Goal: Task Accomplishment & Management: Use online tool/utility

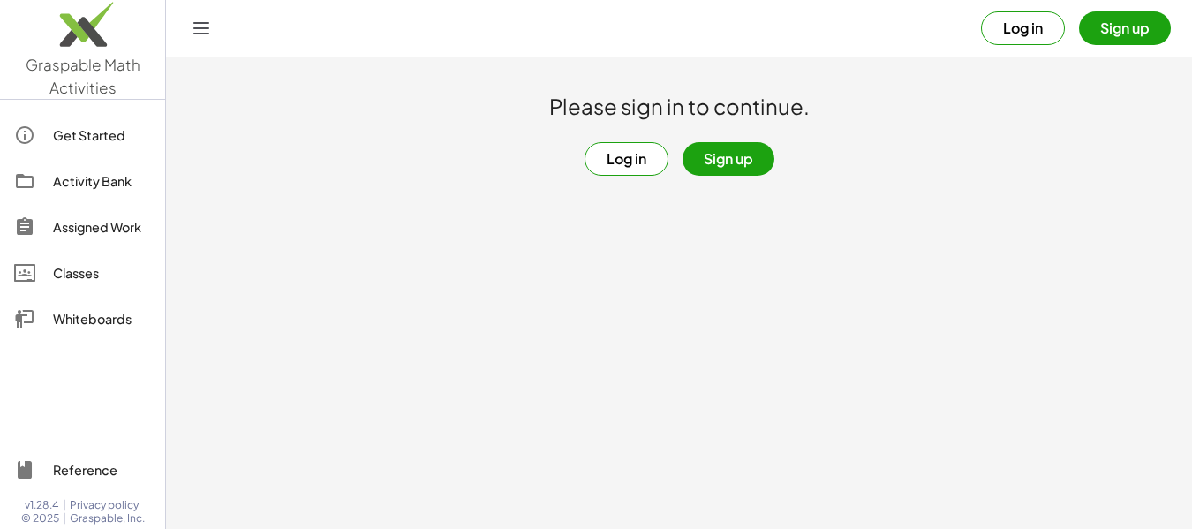
click at [94, 182] on div "Activity Bank" at bounding box center [102, 180] width 98 height 21
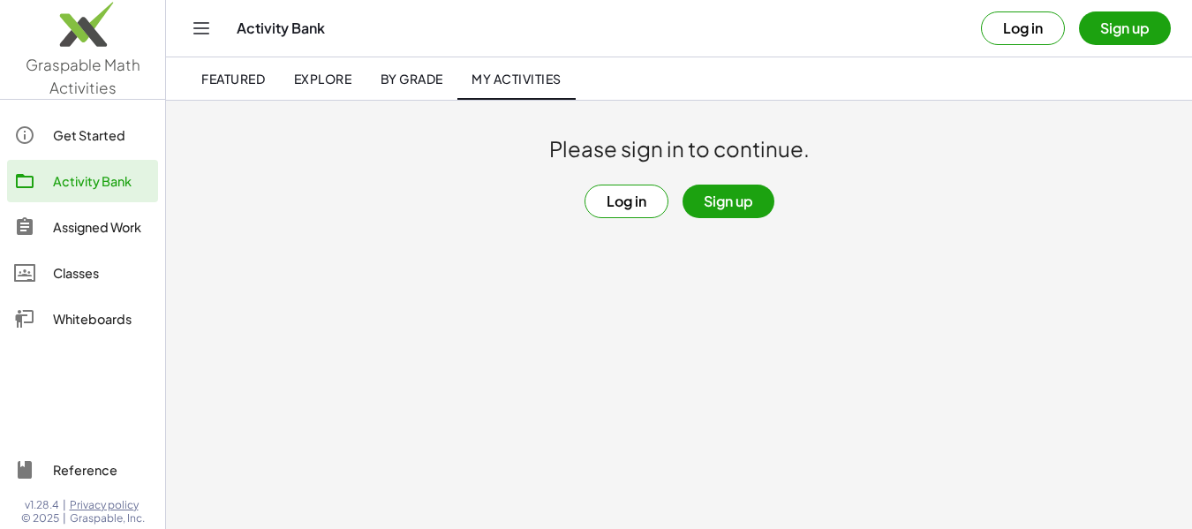
click at [1010, 37] on button "Log in" at bounding box center [1023, 28] width 84 height 34
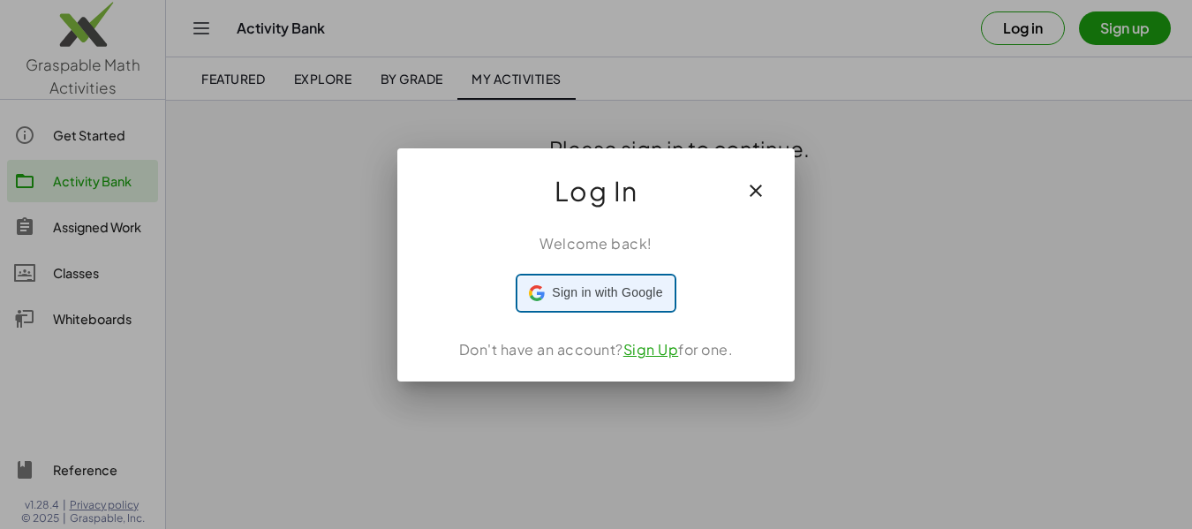
click at [636, 297] on span "Sign in with Google" at bounding box center [607, 293] width 110 height 19
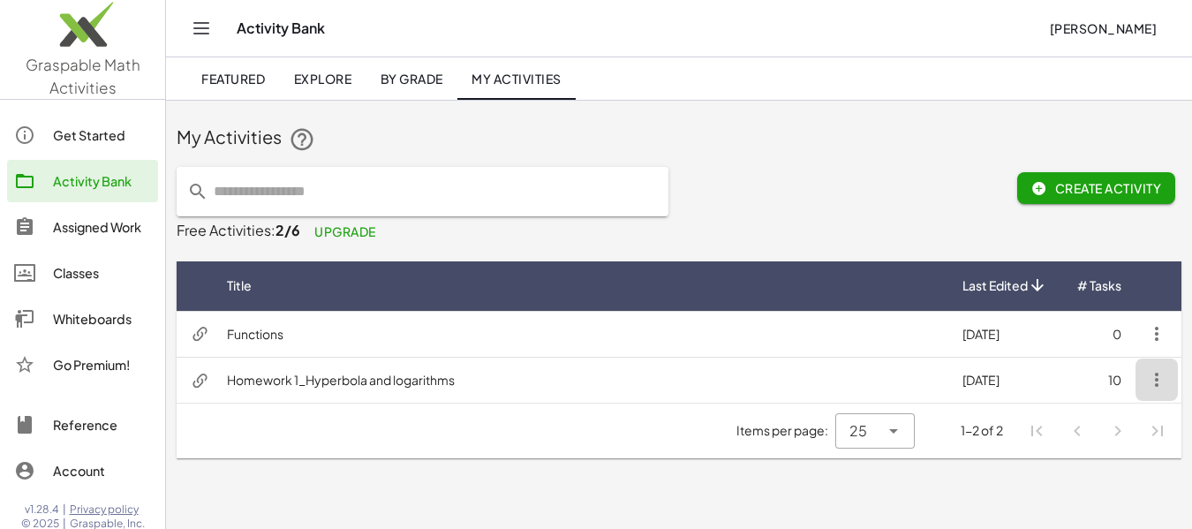
click at [1156, 384] on icon "button" at bounding box center [1156, 379] width 21 height 21
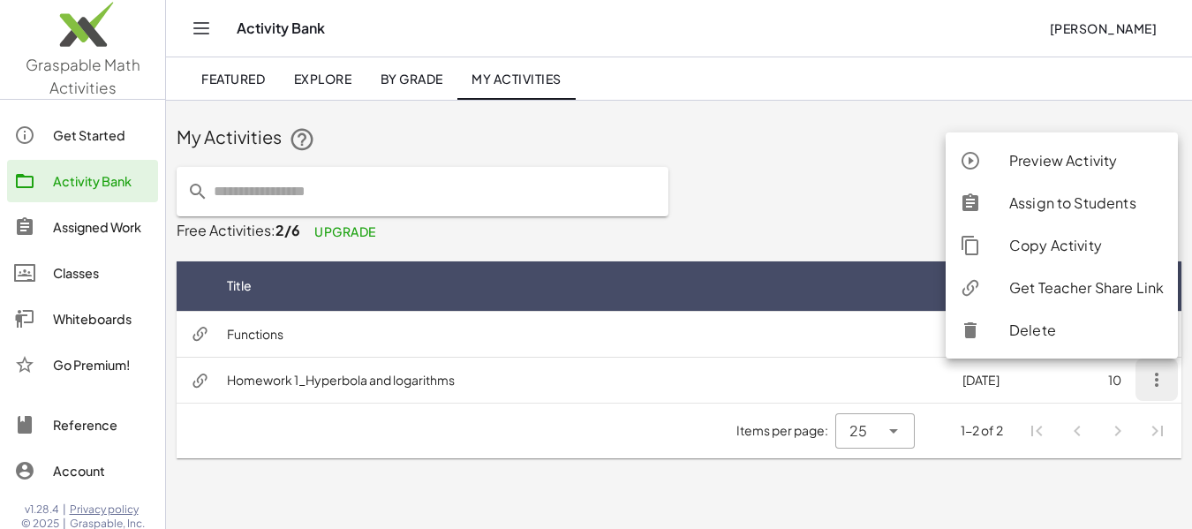
click at [1071, 204] on div "Assign to Students" at bounding box center [1087, 203] width 155 height 21
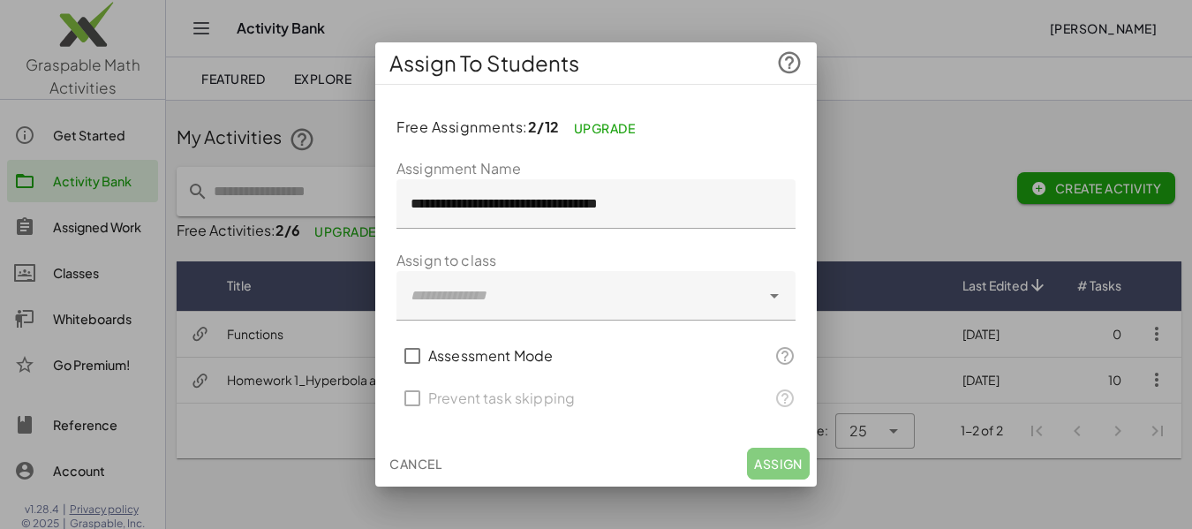
click at [425, 460] on span "Cancel" at bounding box center [415, 464] width 52 height 16
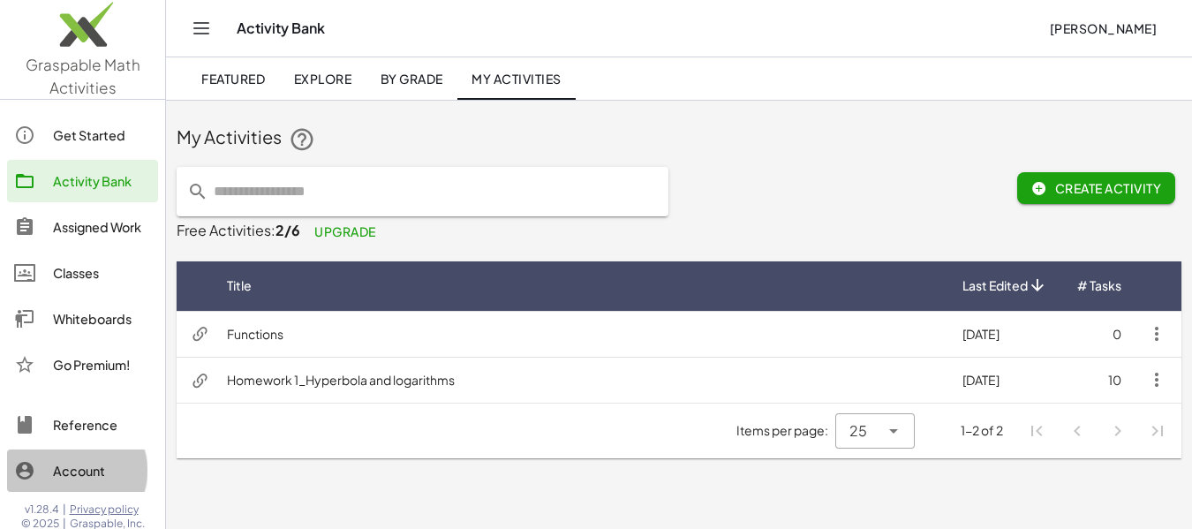
click at [85, 466] on div "Account" at bounding box center [102, 470] width 98 height 21
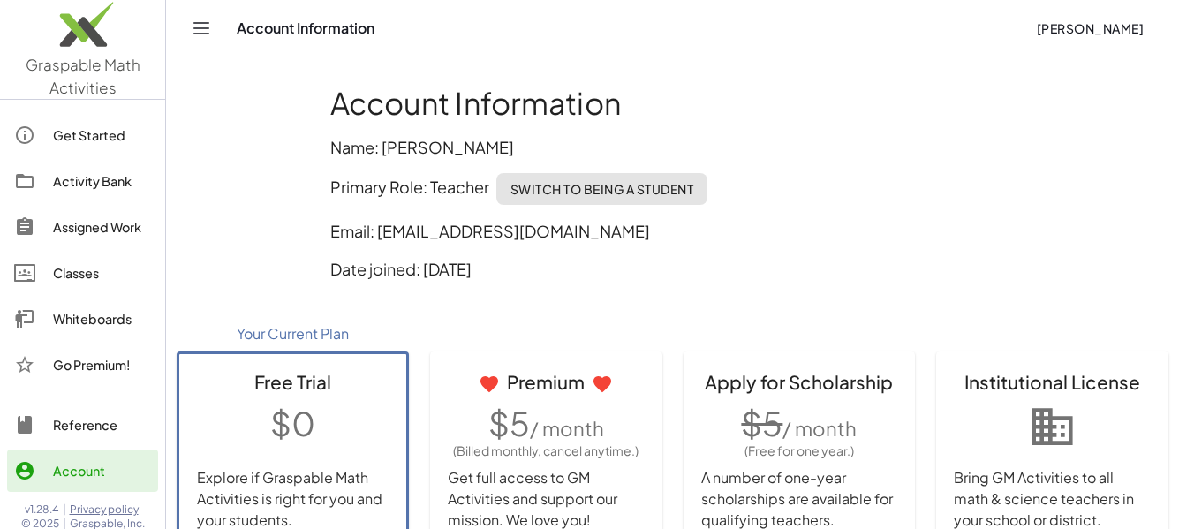
click at [200, 23] on icon "Toggle navigation" at bounding box center [201, 28] width 15 height 11
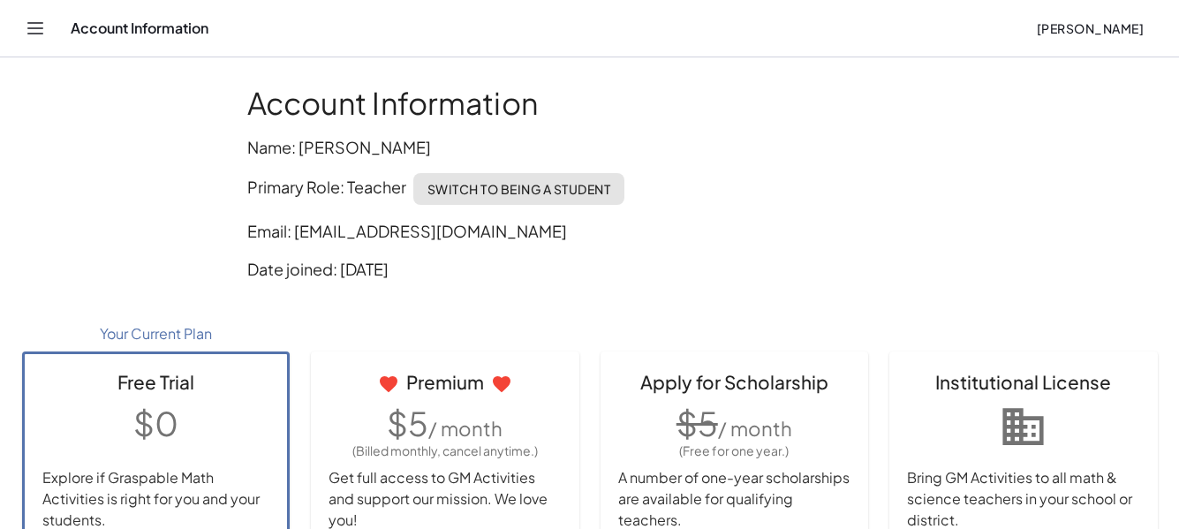
click at [29, 38] on icon "Toggle navigation" at bounding box center [35, 28] width 21 height 21
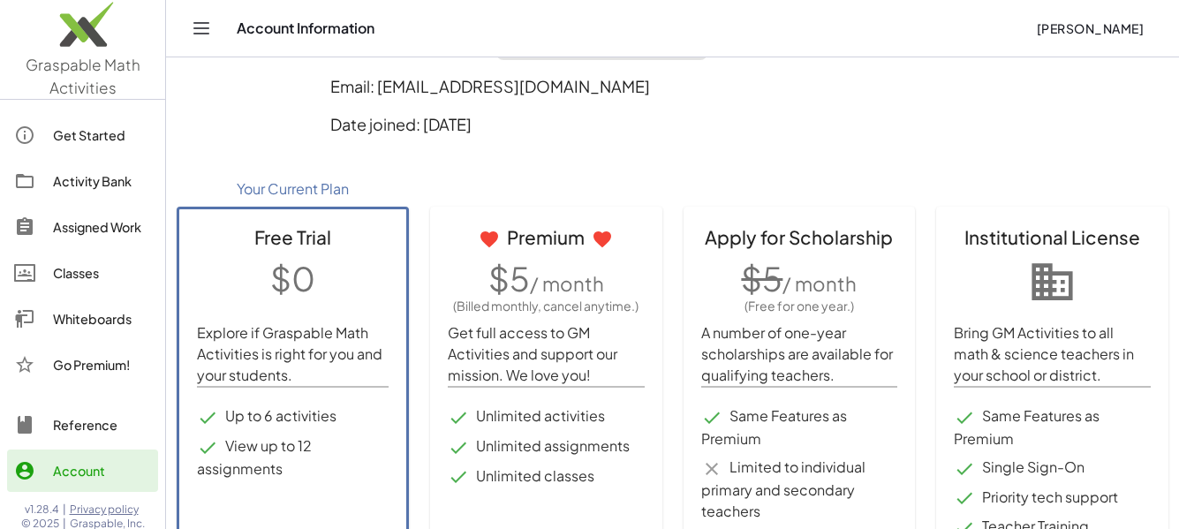
scroll to position [132, 0]
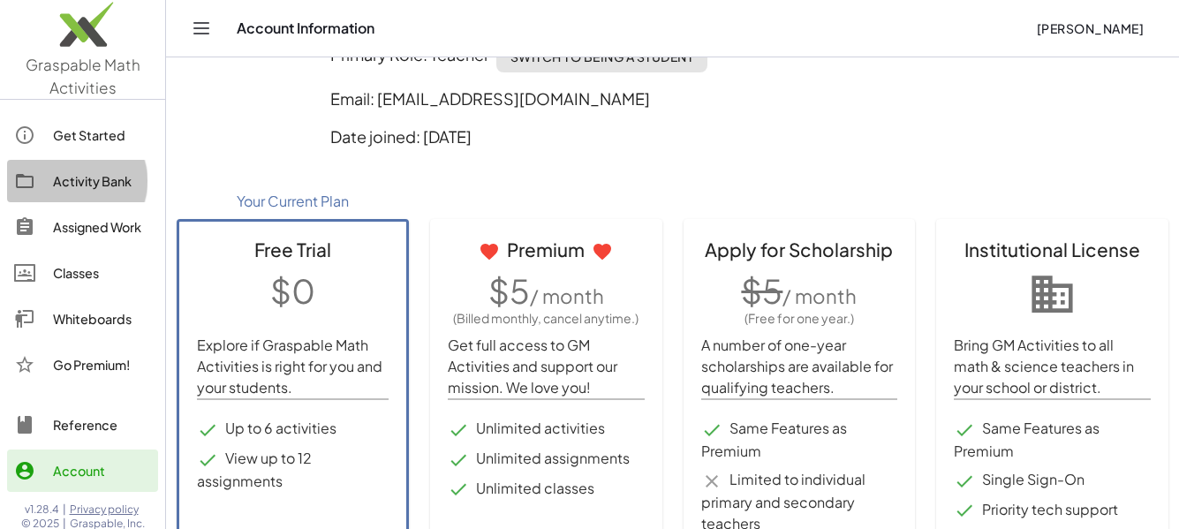
click at [80, 176] on div "Activity Bank" at bounding box center [102, 180] width 98 height 21
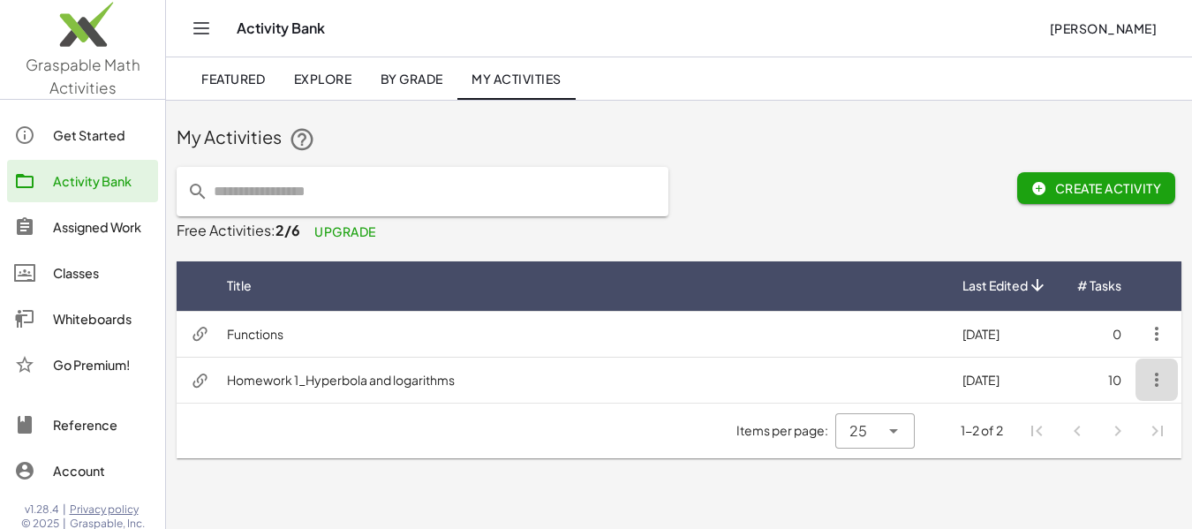
click at [1156, 375] on icon "button" at bounding box center [1156, 379] width 21 height 21
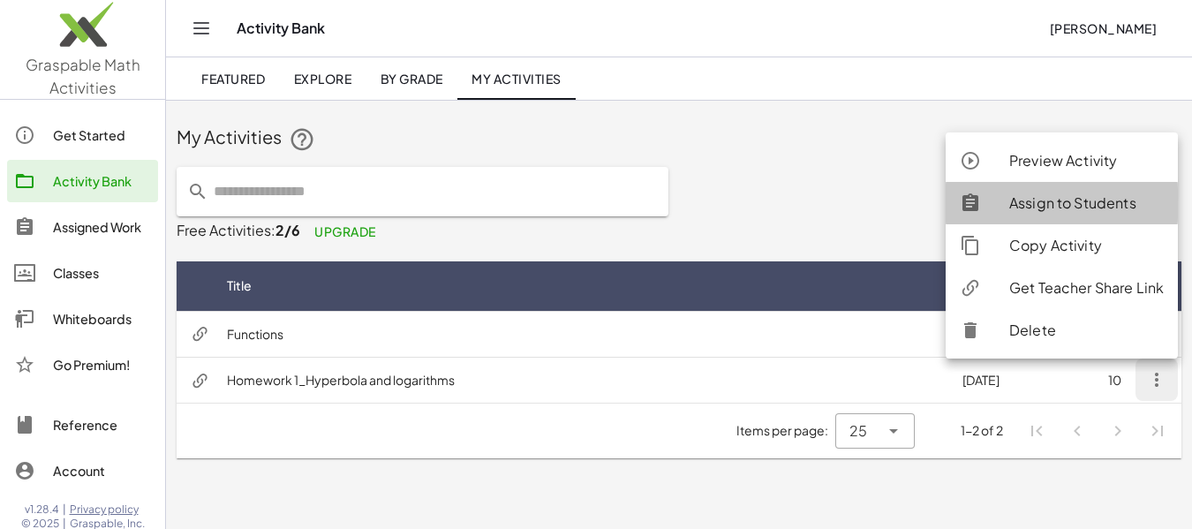
click at [1072, 207] on div "Assign to Students" at bounding box center [1087, 203] width 155 height 21
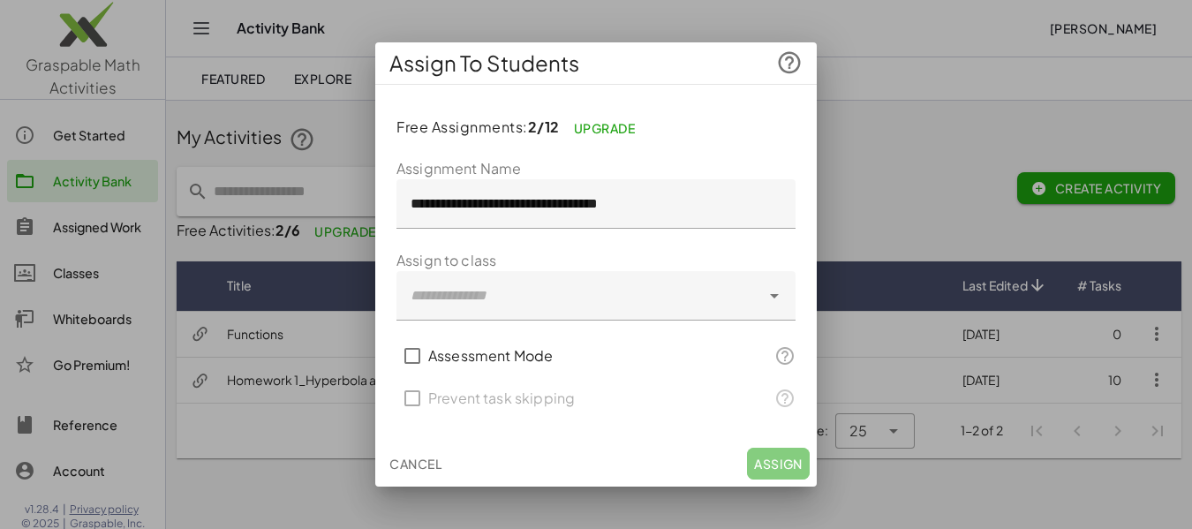
click at [771, 298] on icon at bounding box center [774, 295] width 21 height 21
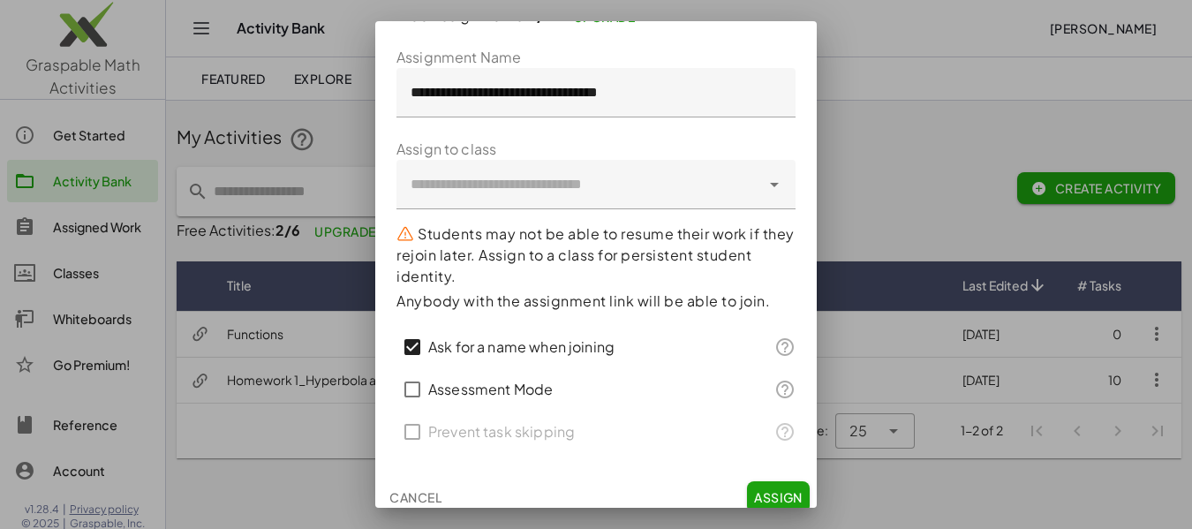
scroll to position [103, 0]
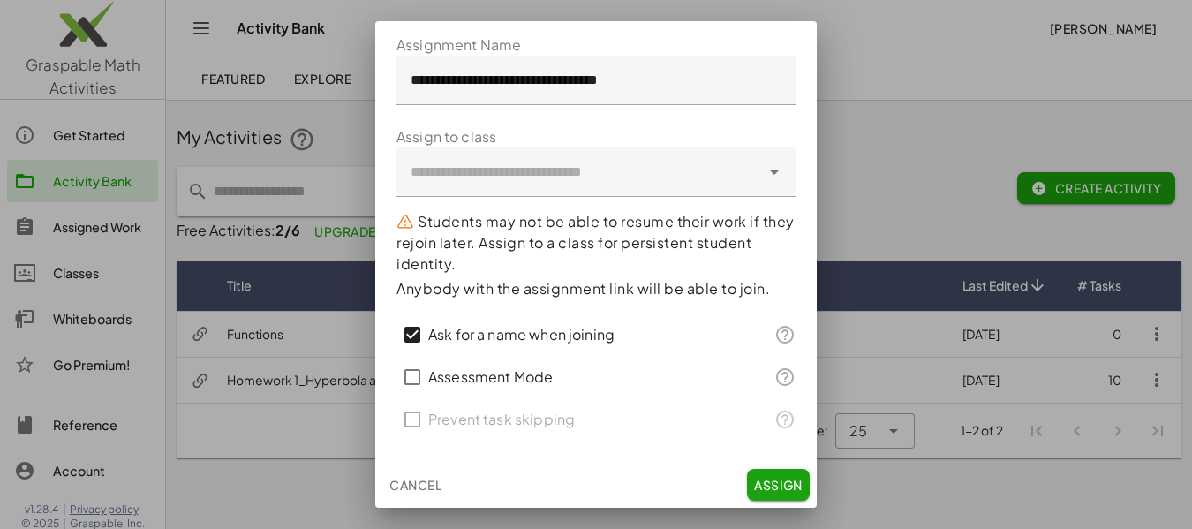
click at [764, 168] on icon at bounding box center [774, 172] width 21 height 21
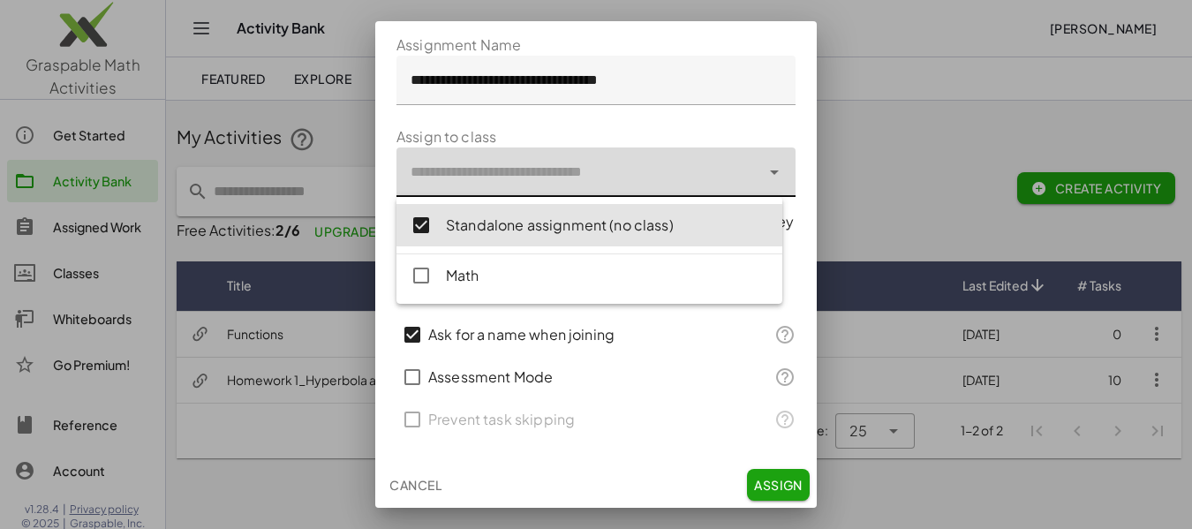
click at [764, 168] on icon at bounding box center [774, 172] width 21 height 21
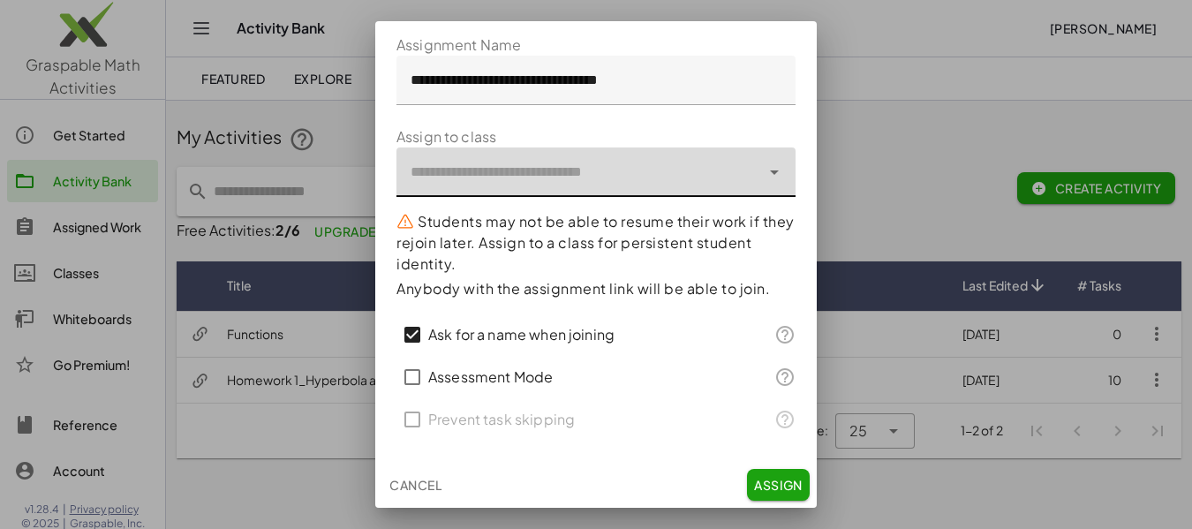
click at [420, 482] on span "Cancel" at bounding box center [415, 485] width 52 height 16
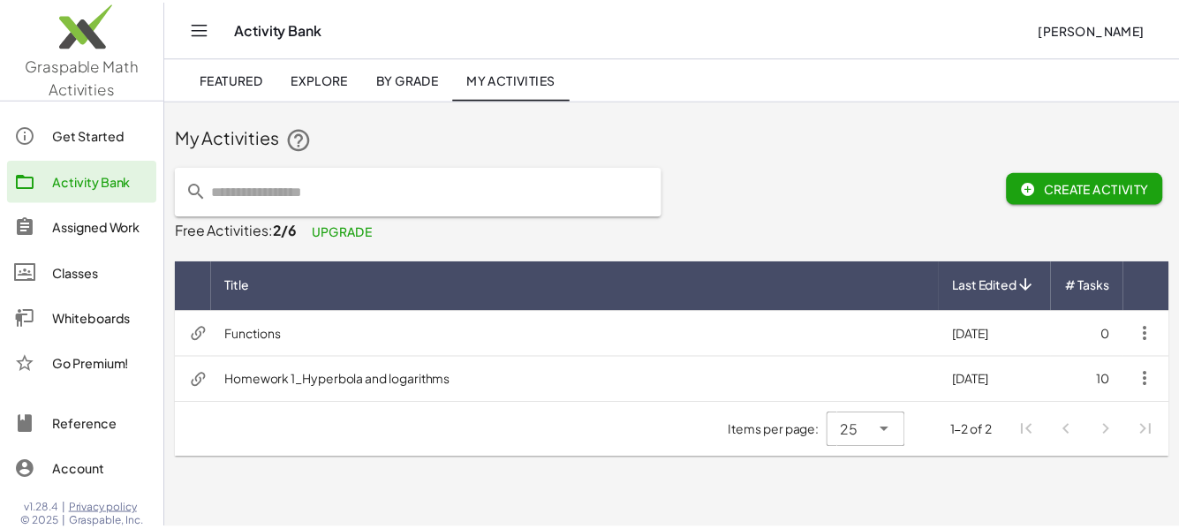
scroll to position [0, 0]
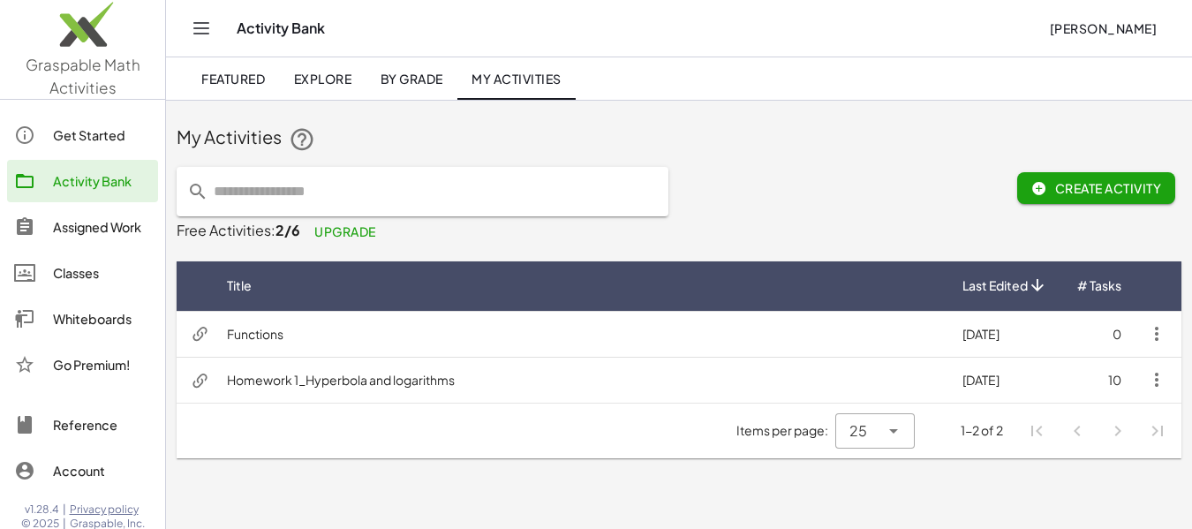
click at [84, 277] on div "Classes" at bounding box center [102, 272] width 98 height 21
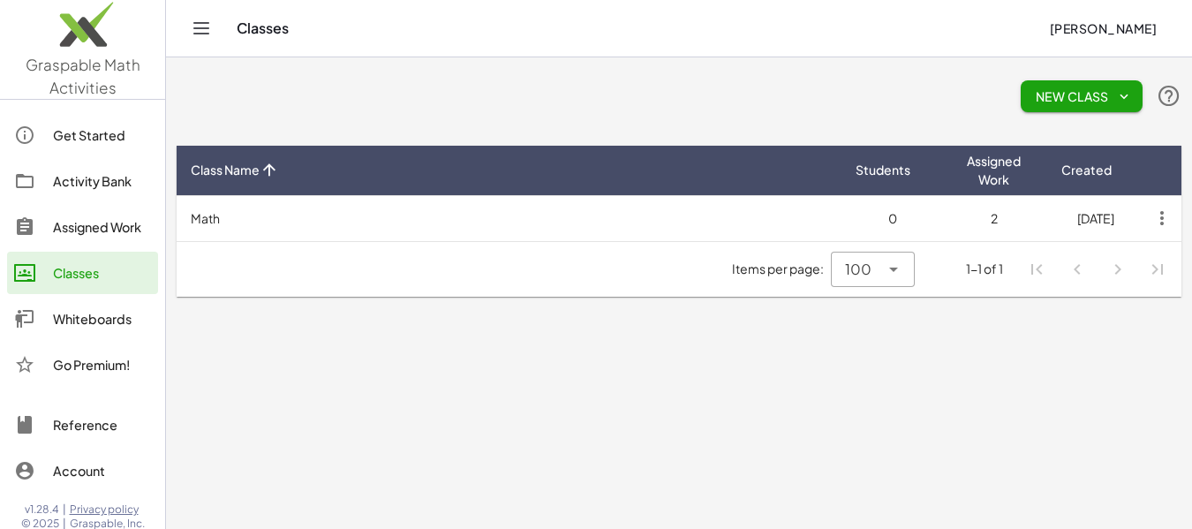
click at [1167, 223] on icon "button" at bounding box center [1162, 218] width 32 height 32
click at [346, 228] on td "Math" at bounding box center [509, 218] width 665 height 46
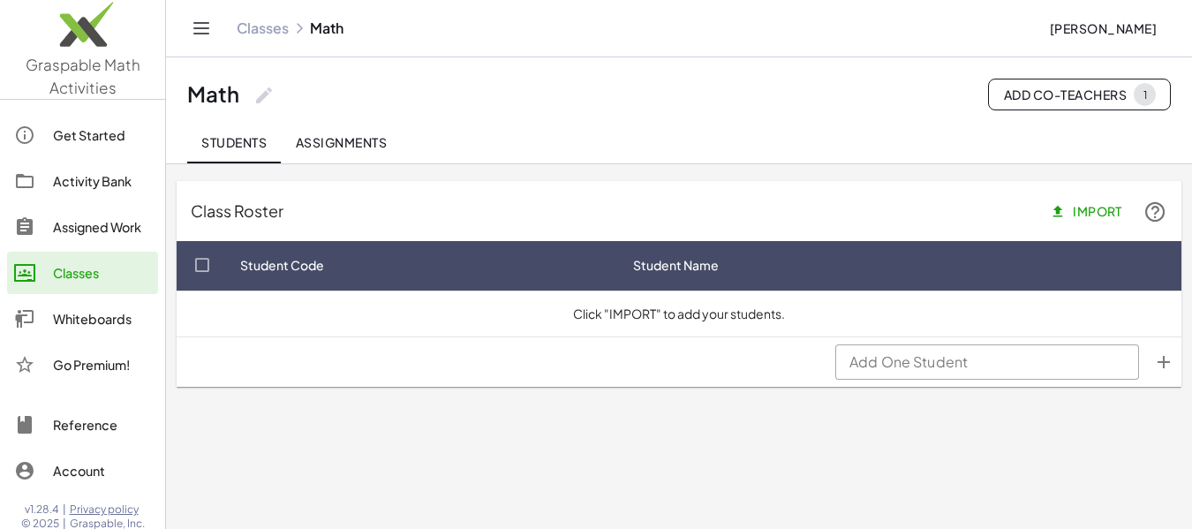
click at [350, 136] on span "Assignments" at bounding box center [341, 142] width 92 height 16
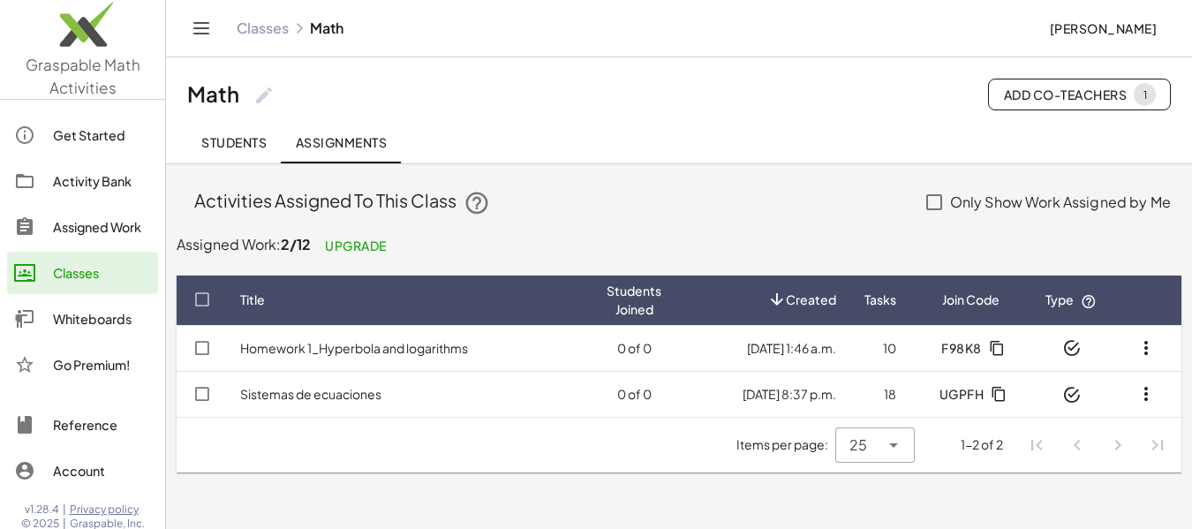
click at [238, 146] on span "Students" at bounding box center [233, 142] width 65 height 16
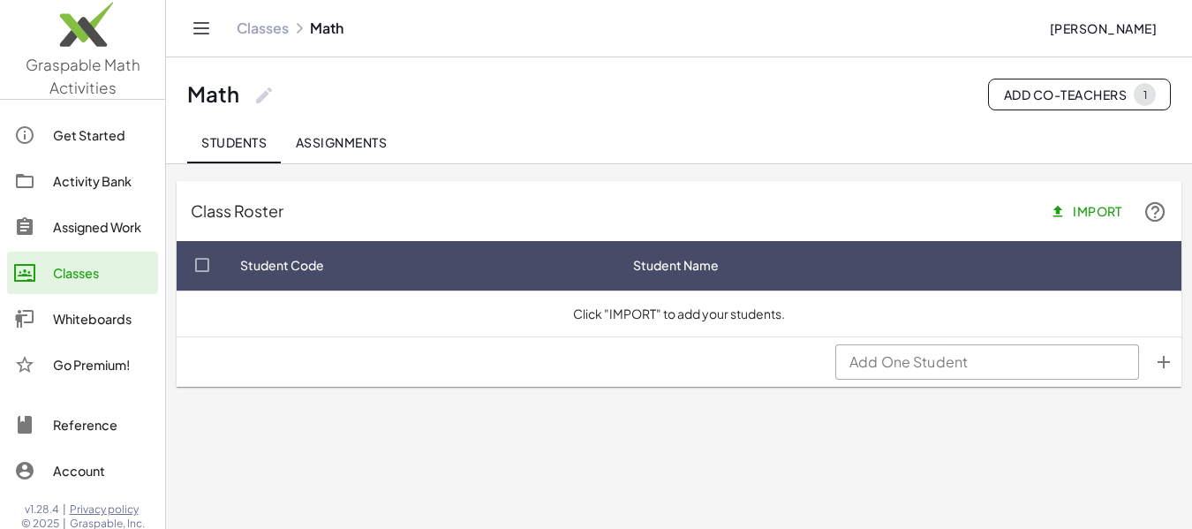
click at [104, 276] on div "Classes" at bounding box center [102, 272] width 98 height 21
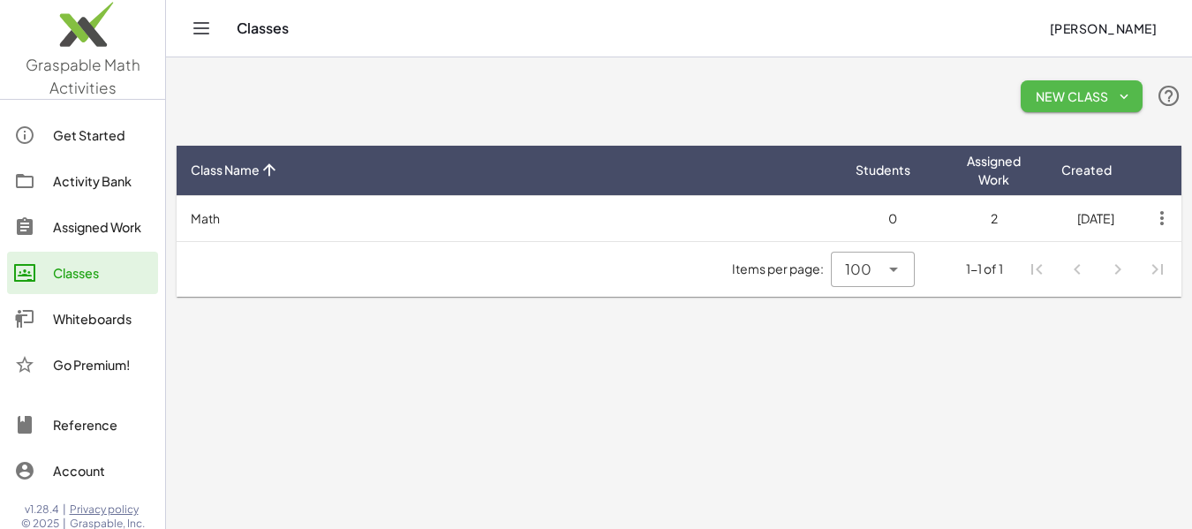
click at [1059, 103] on span "New Class" at bounding box center [1082, 96] width 94 height 16
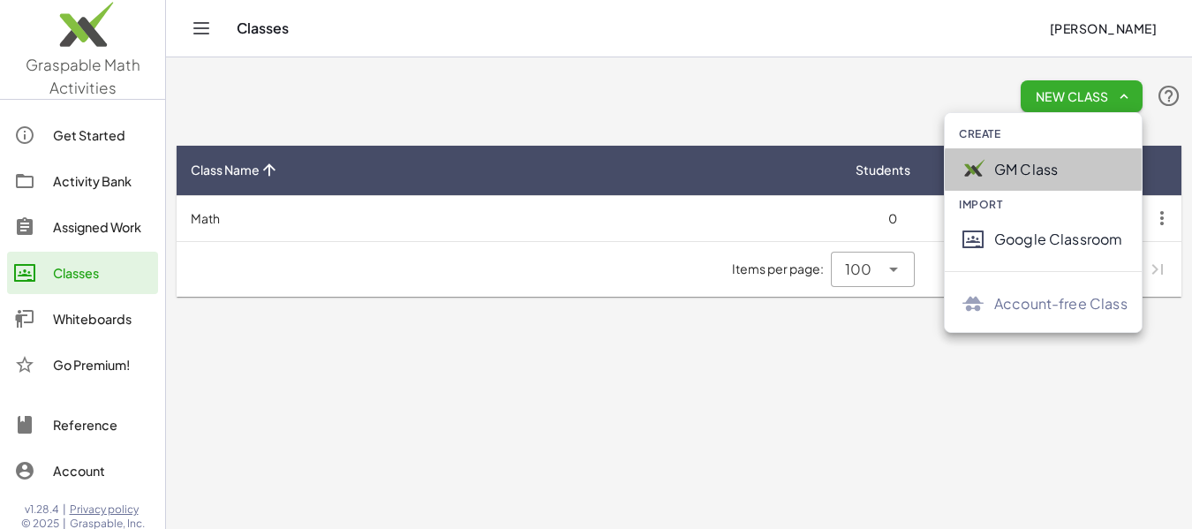
click at [1030, 184] on div "GM Class" at bounding box center [1043, 169] width 197 height 42
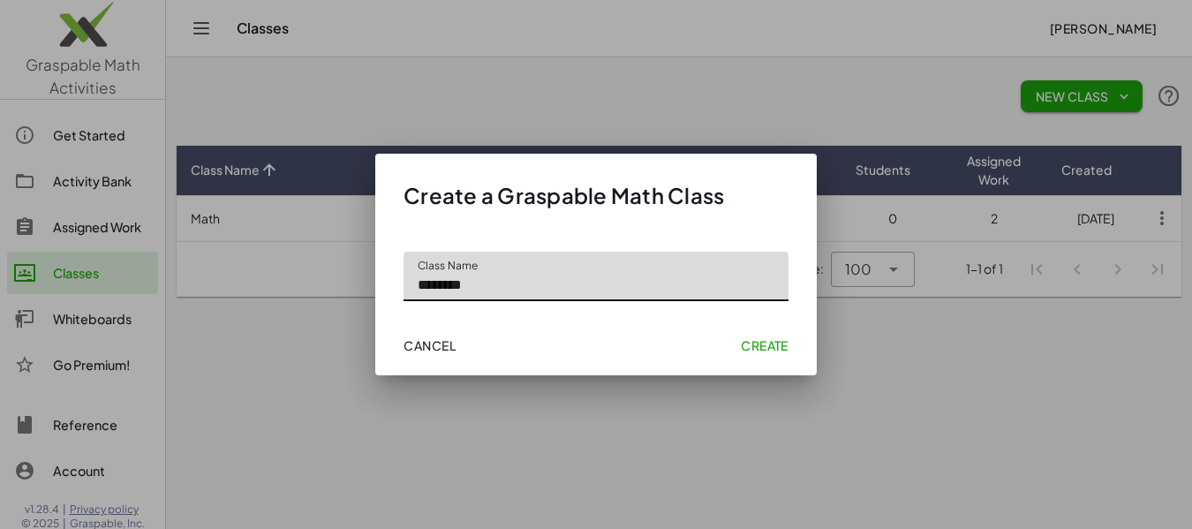
type input "********"
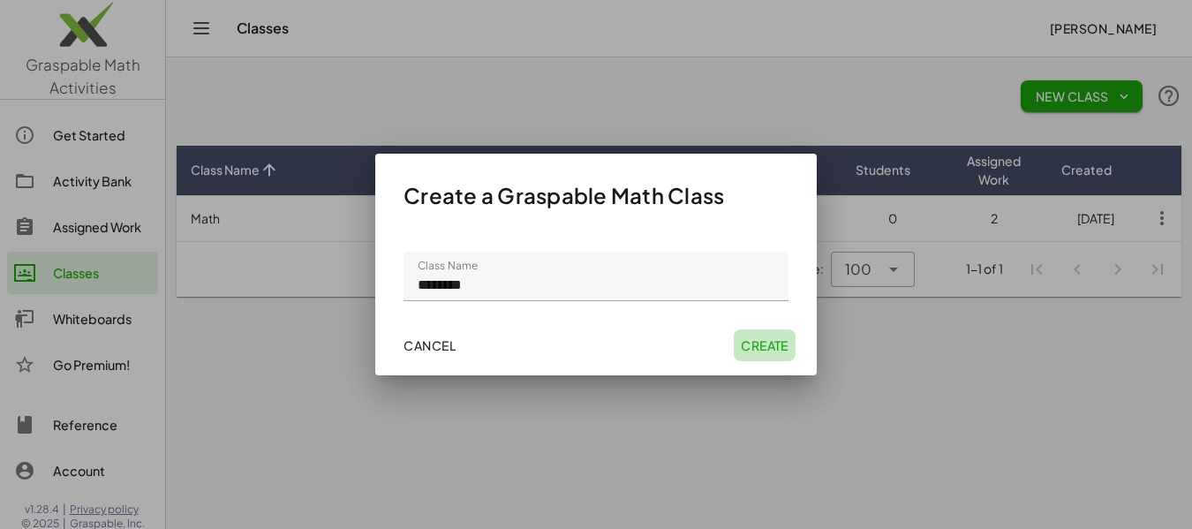
click at [775, 344] on span "Create" at bounding box center [765, 345] width 48 height 16
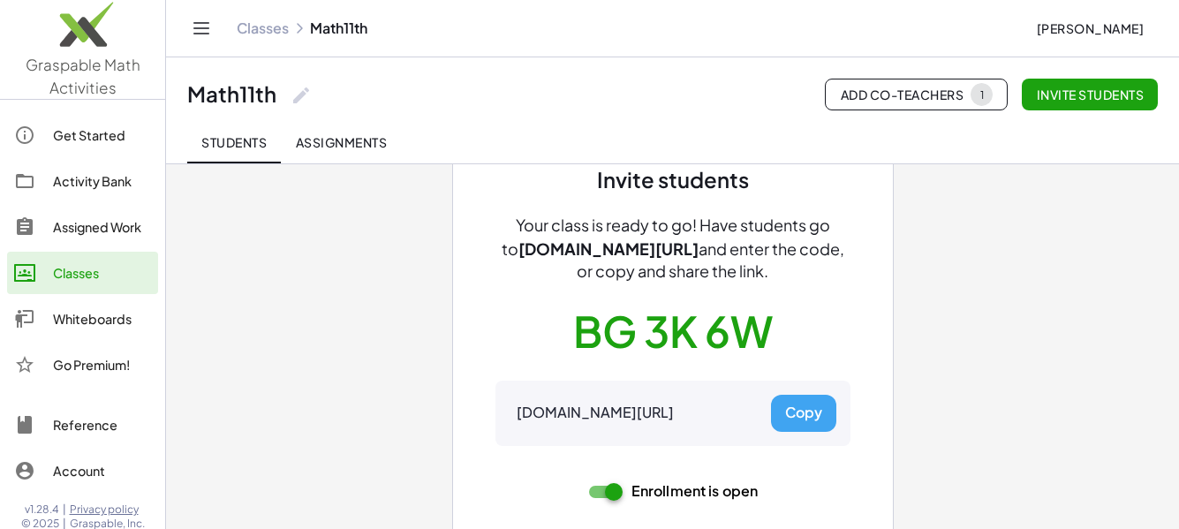
scroll to position [96, 0]
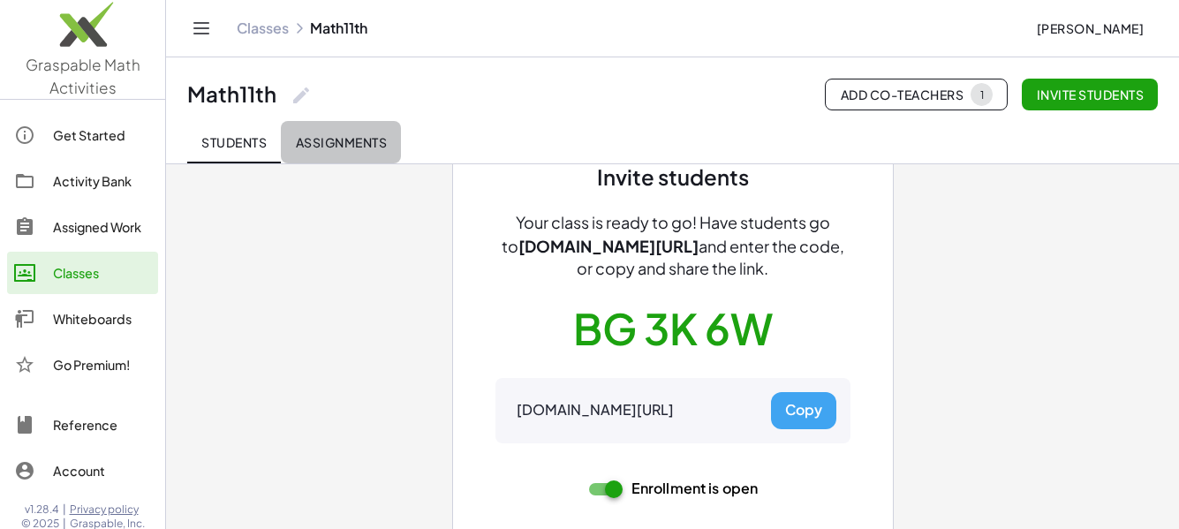
click at [379, 140] on span "Assignments" at bounding box center [341, 142] width 92 height 16
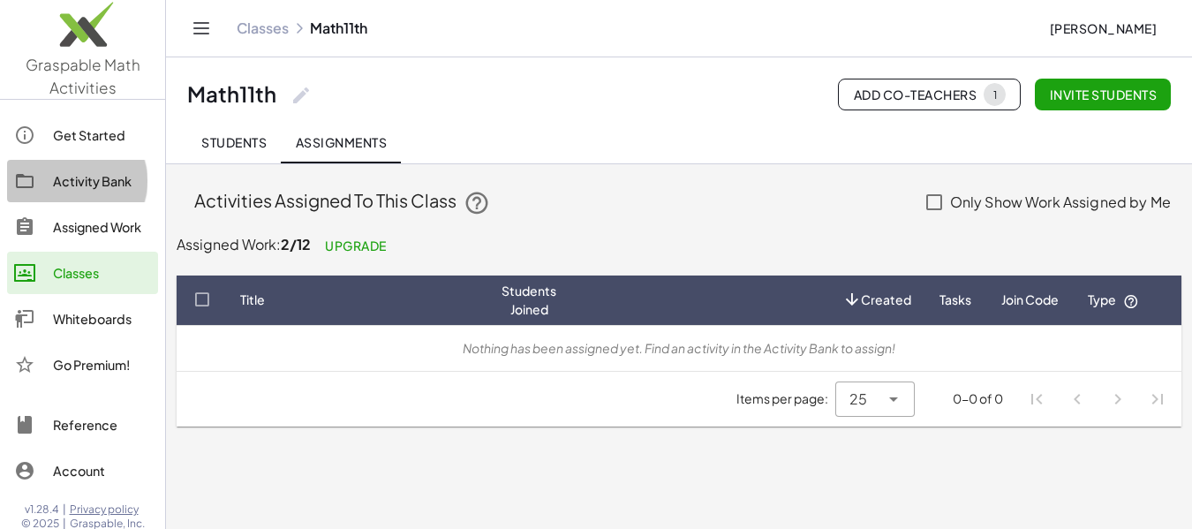
click at [93, 194] on link "Activity Bank" at bounding box center [82, 181] width 151 height 42
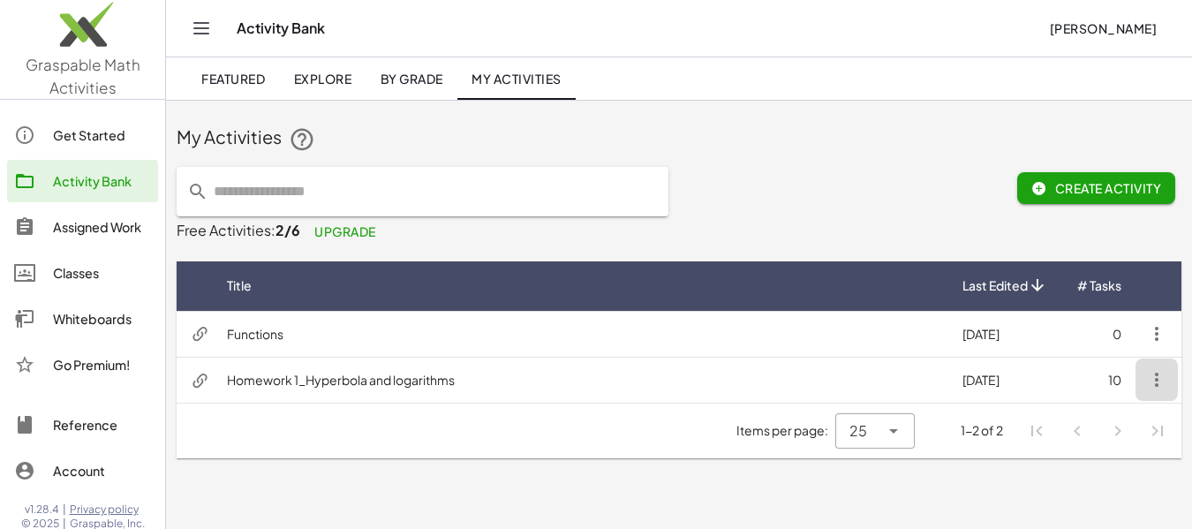
click at [1160, 381] on icon "button" at bounding box center [1156, 379] width 21 height 21
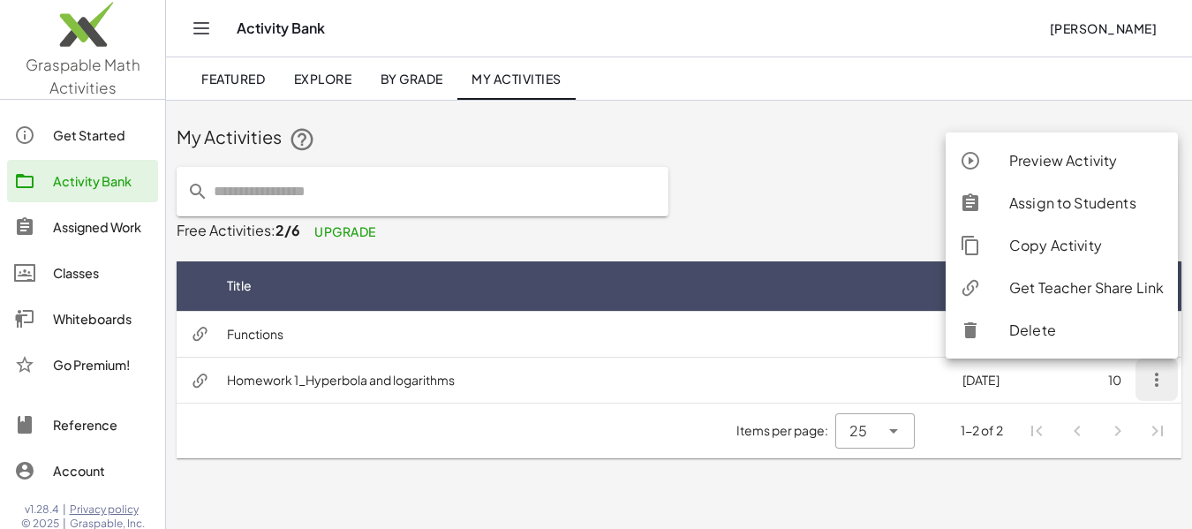
click at [1070, 205] on div "Assign to Students" at bounding box center [1087, 203] width 155 height 21
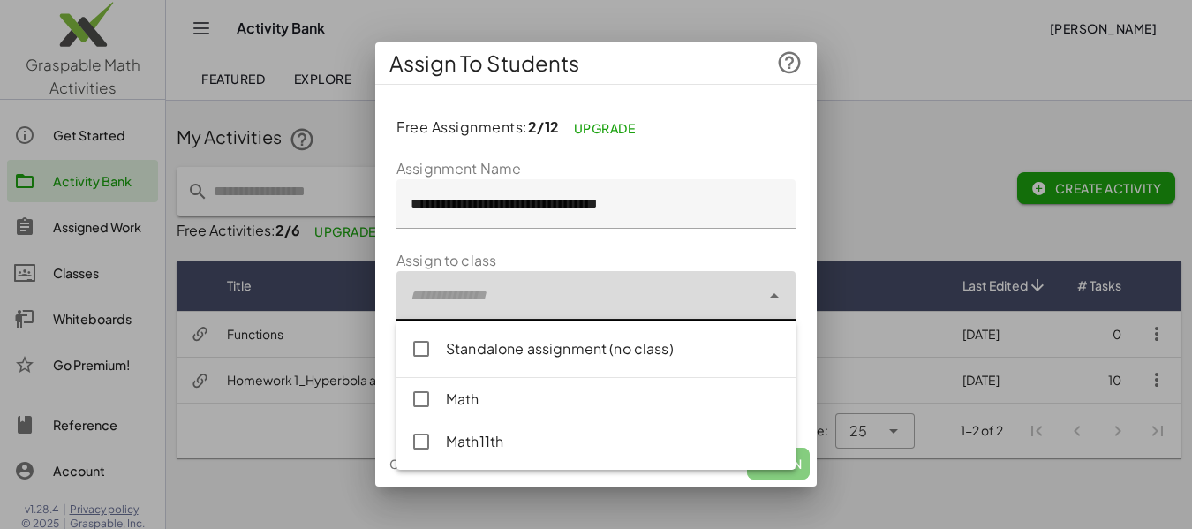
click at [775, 295] on icon at bounding box center [774, 295] width 21 height 21
type input "**********"
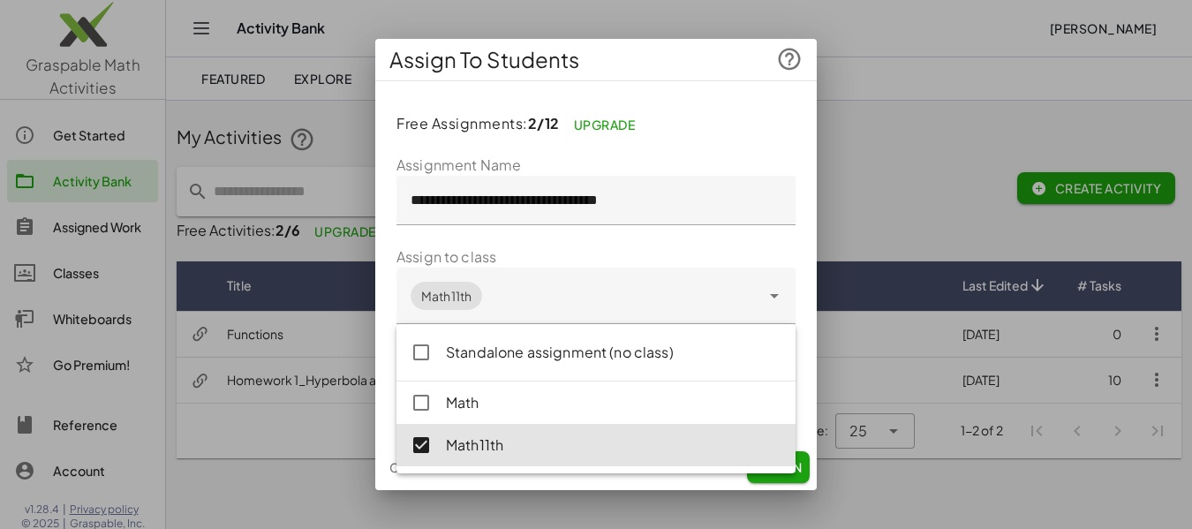
click at [804, 353] on div "**********" at bounding box center [596, 269] width 442 height 349
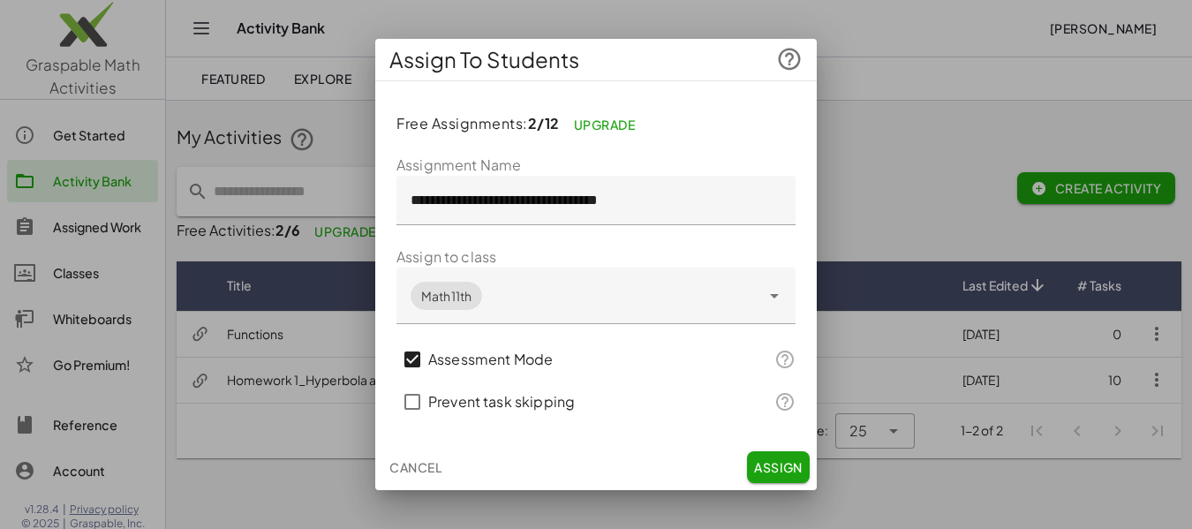
click at [774, 465] on span "Assign" at bounding box center [778, 467] width 49 height 16
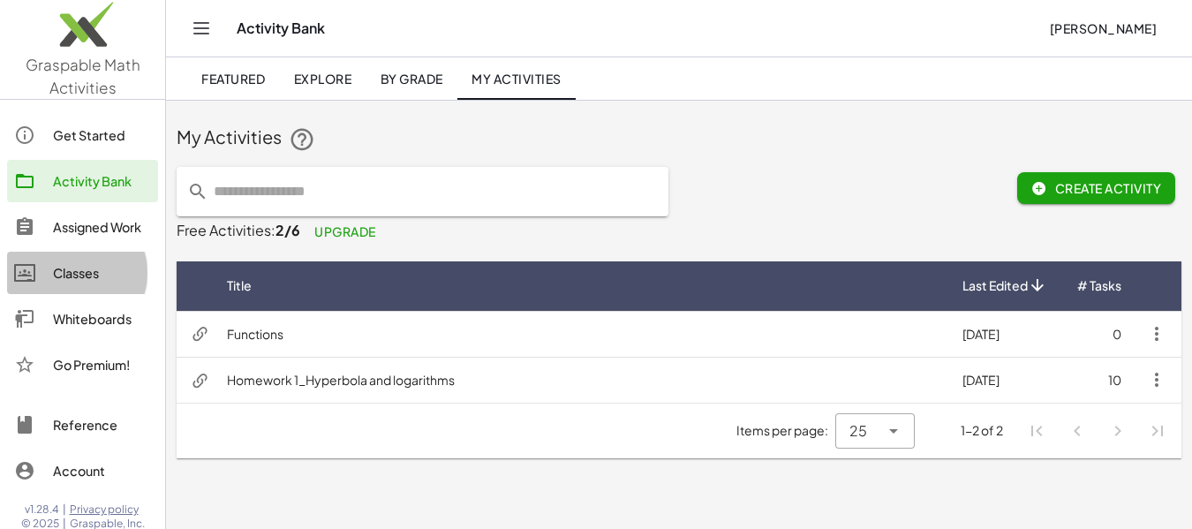
click at [80, 281] on div "Classes" at bounding box center [102, 272] width 98 height 21
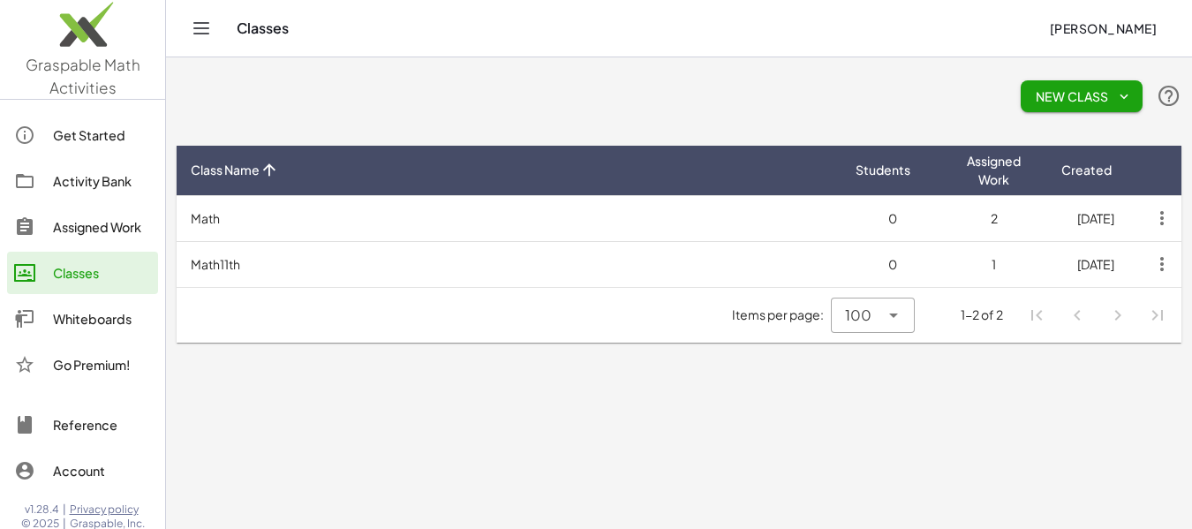
click at [638, 277] on td "Math11th" at bounding box center [509, 264] width 665 height 46
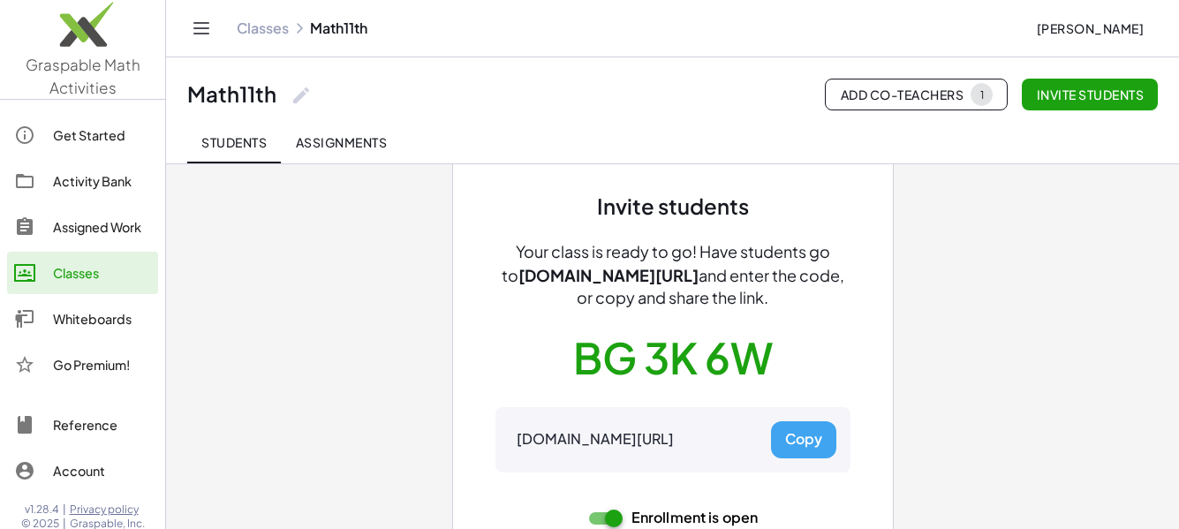
scroll to position [135, 0]
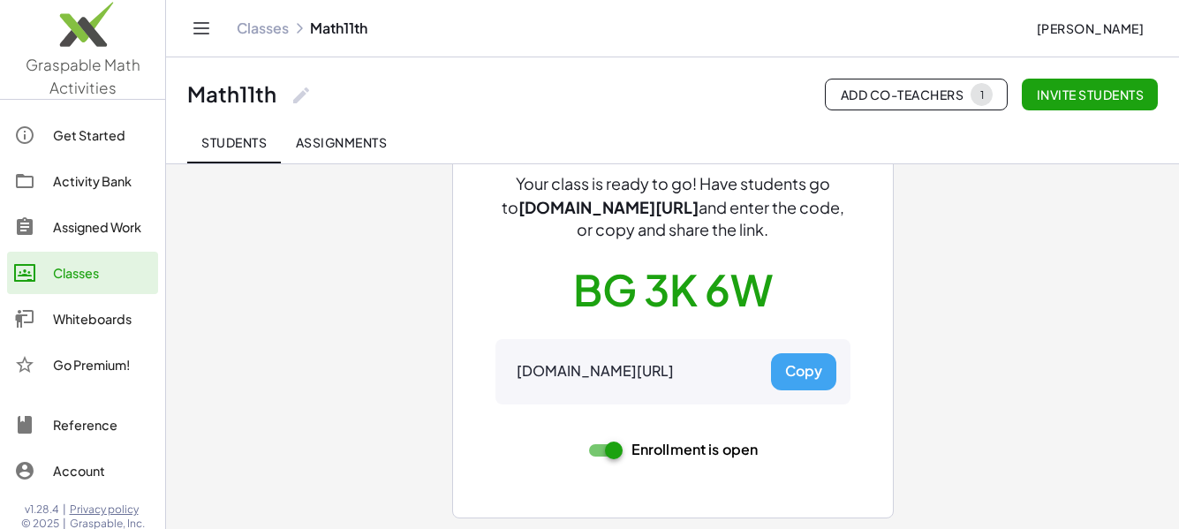
click at [793, 377] on button "Copy" at bounding box center [803, 371] width 65 height 37
click at [806, 383] on button "Copy" at bounding box center [803, 371] width 65 height 37
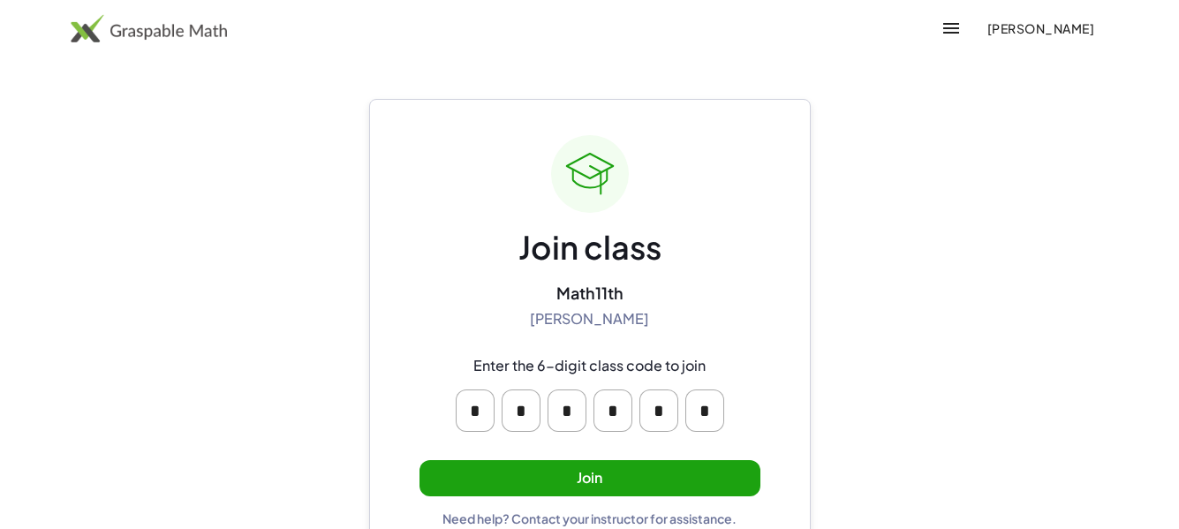
click at [1047, 24] on span "[PERSON_NAME]" at bounding box center [1041, 28] width 108 height 16
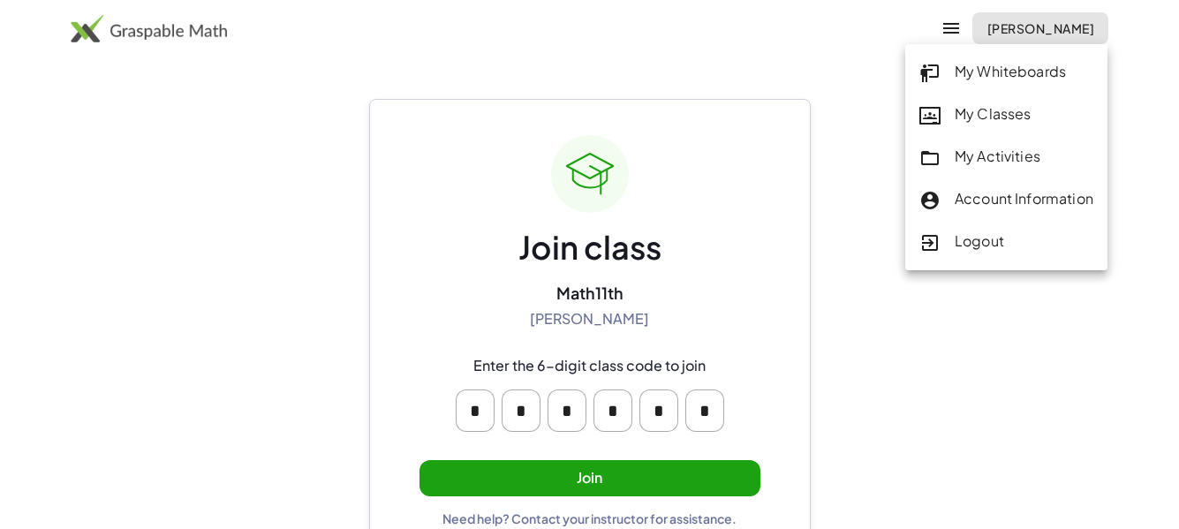
click at [994, 238] on div "Logout" at bounding box center [1006, 242] width 174 height 23
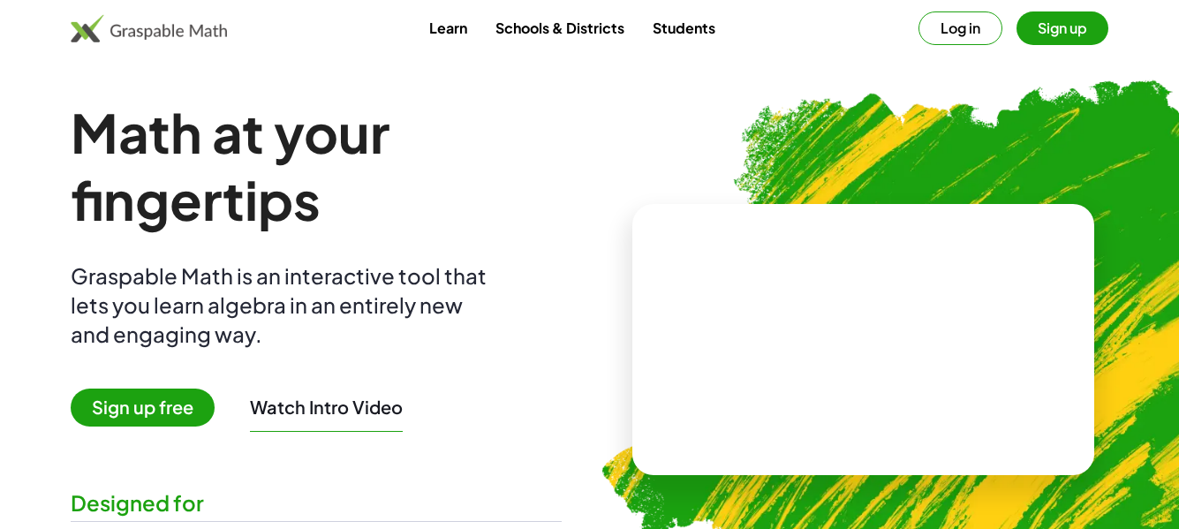
click at [958, 34] on button "Log in" at bounding box center [961, 28] width 84 height 34
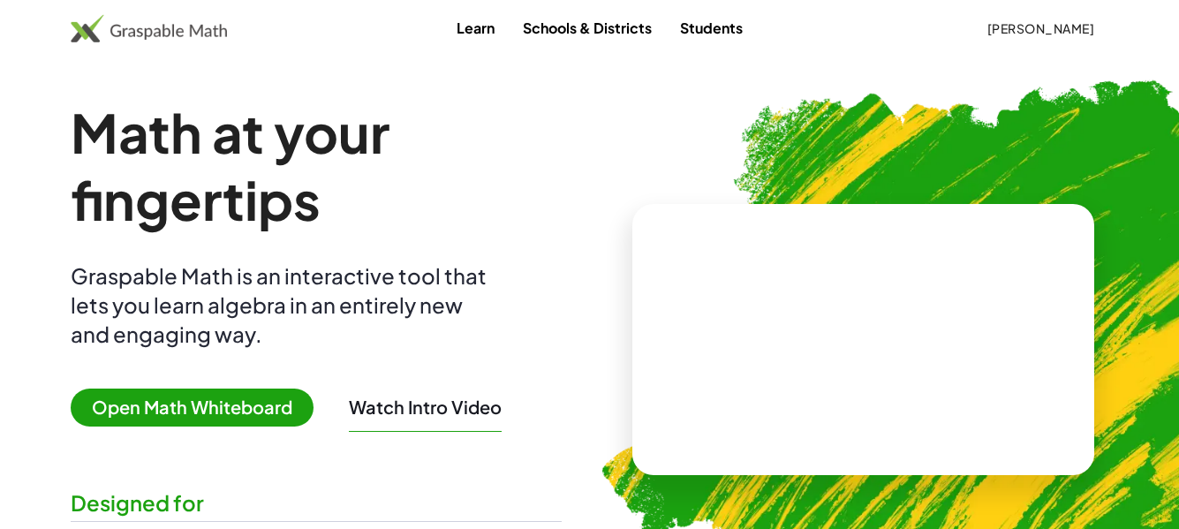
click at [727, 23] on link "Students" at bounding box center [711, 27] width 91 height 33
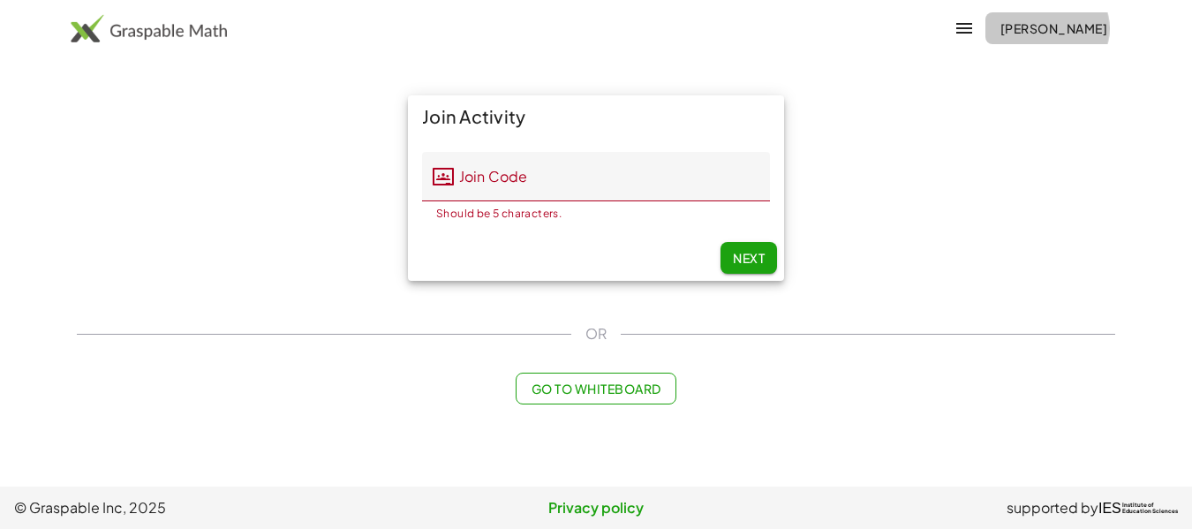
click at [1051, 25] on span "[PERSON_NAME]" at bounding box center [1054, 28] width 108 height 16
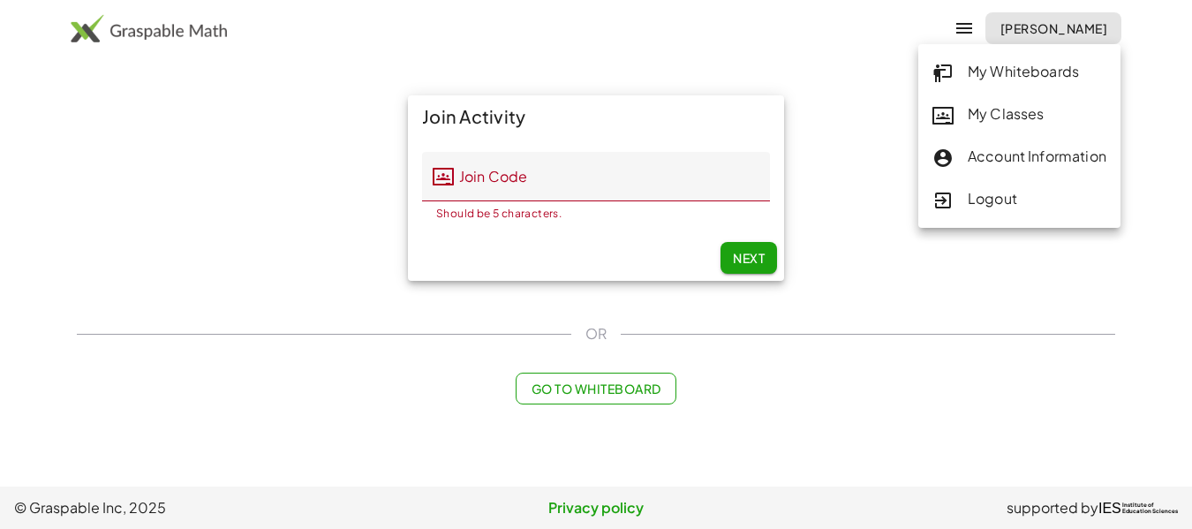
click at [974, 200] on div "Logout" at bounding box center [1020, 199] width 174 height 23
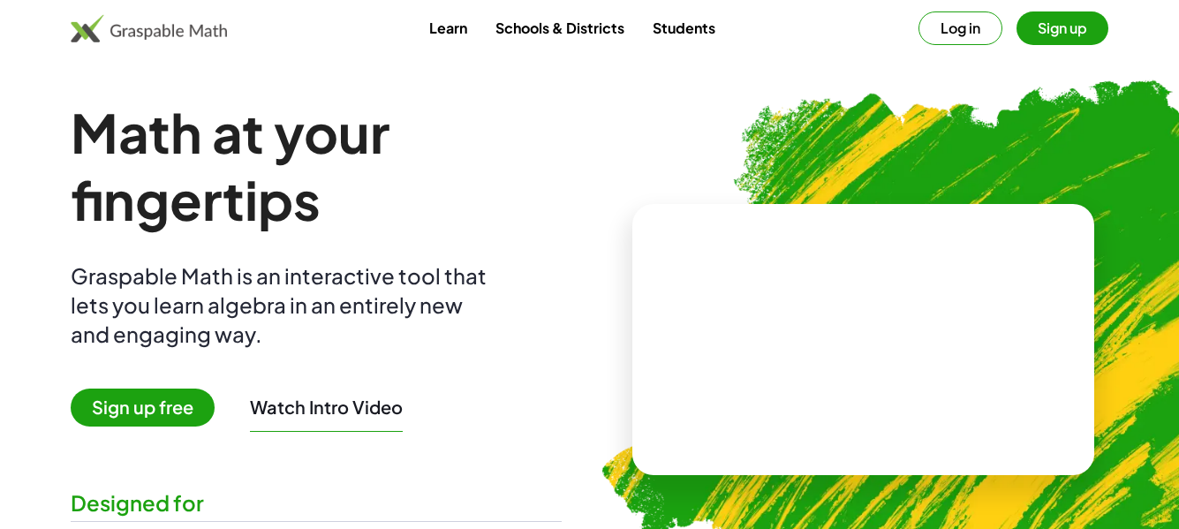
click at [963, 36] on button "Log in" at bounding box center [961, 28] width 84 height 34
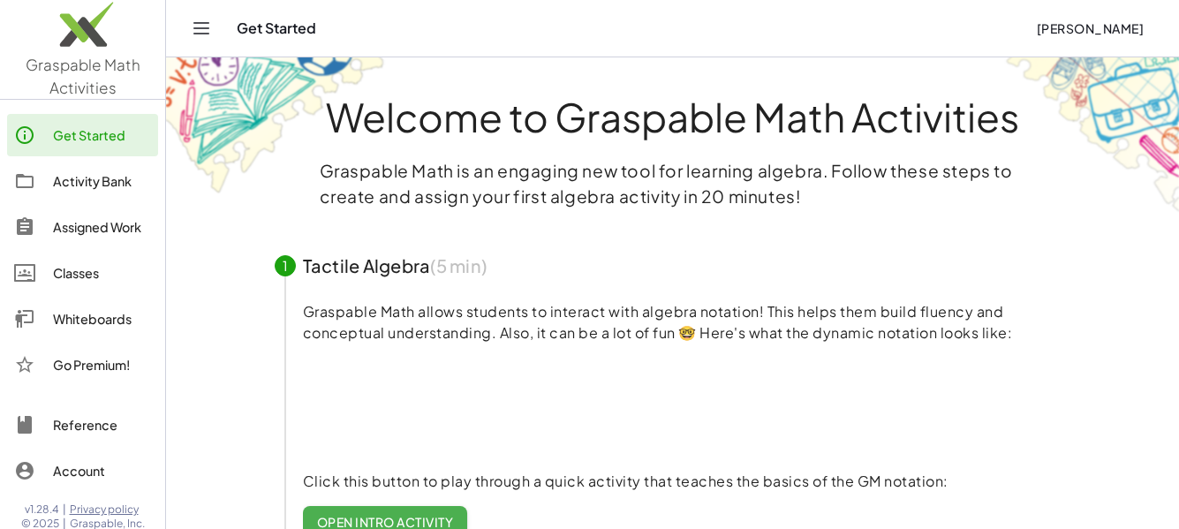
click at [110, 325] on div "Whiteboards" at bounding box center [102, 318] width 98 height 21
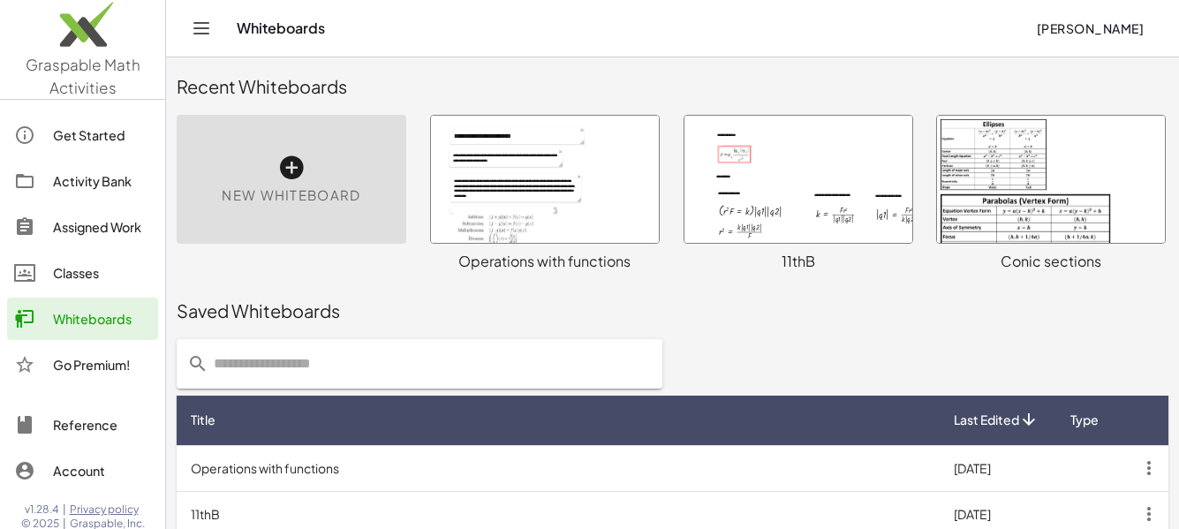
scroll to position [352, 0]
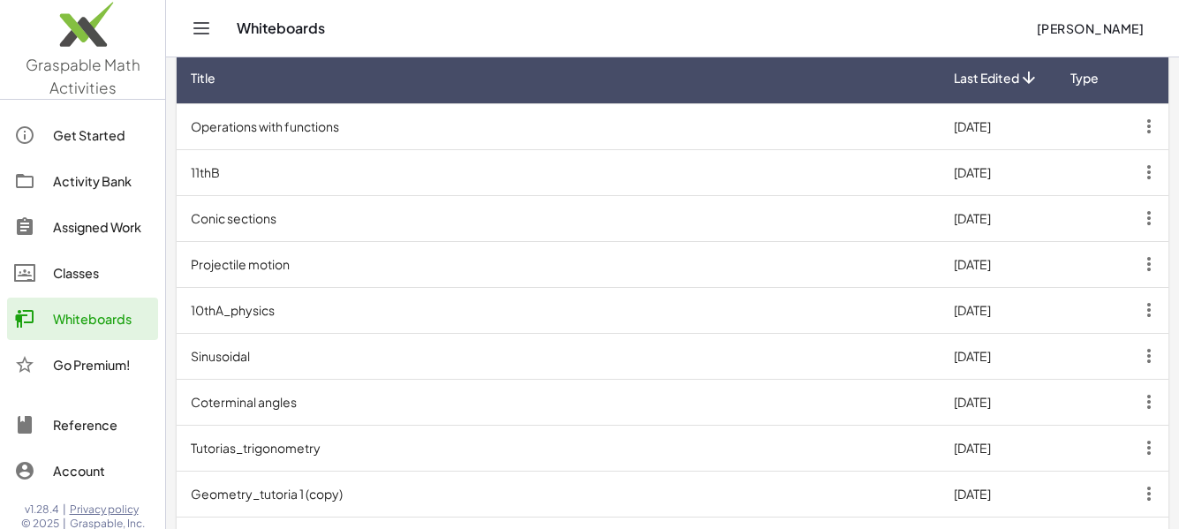
click at [320, 260] on td "Projectile motion" at bounding box center [558, 264] width 763 height 46
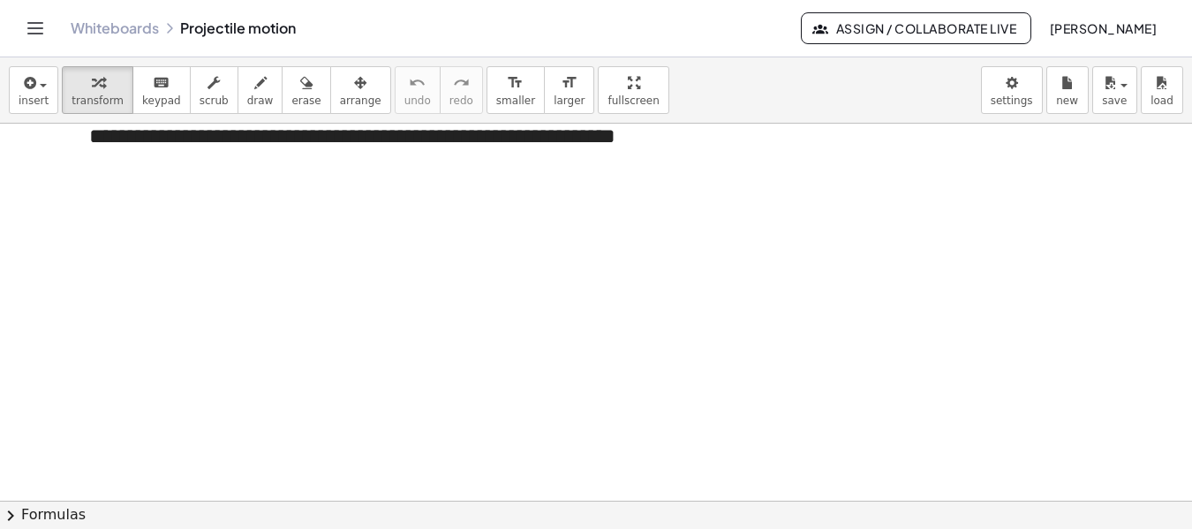
scroll to position [2126, 0]
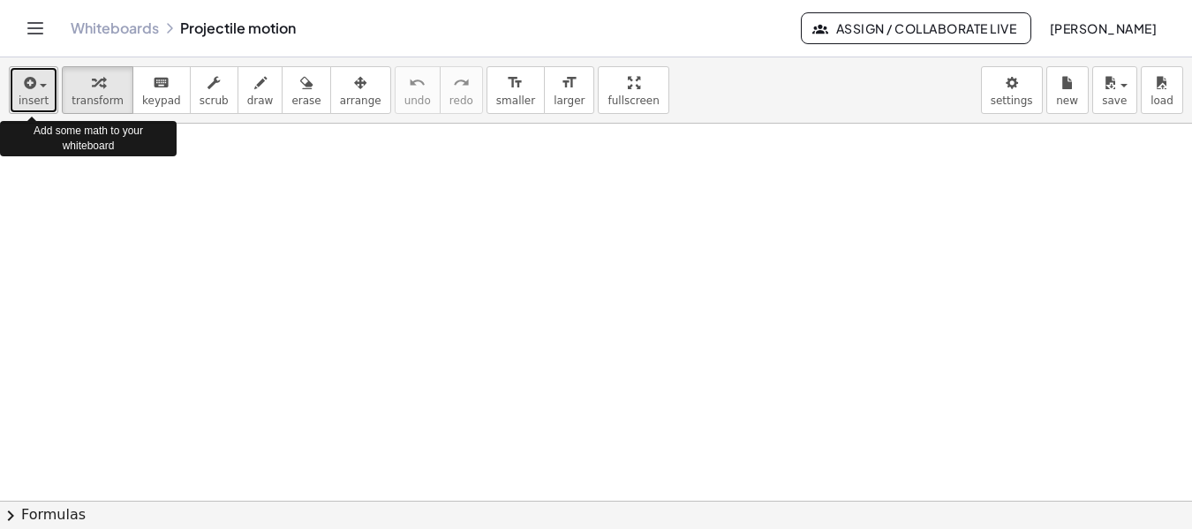
click at [47, 104] on button "insert" at bounding box center [33, 90] width 49 height 48
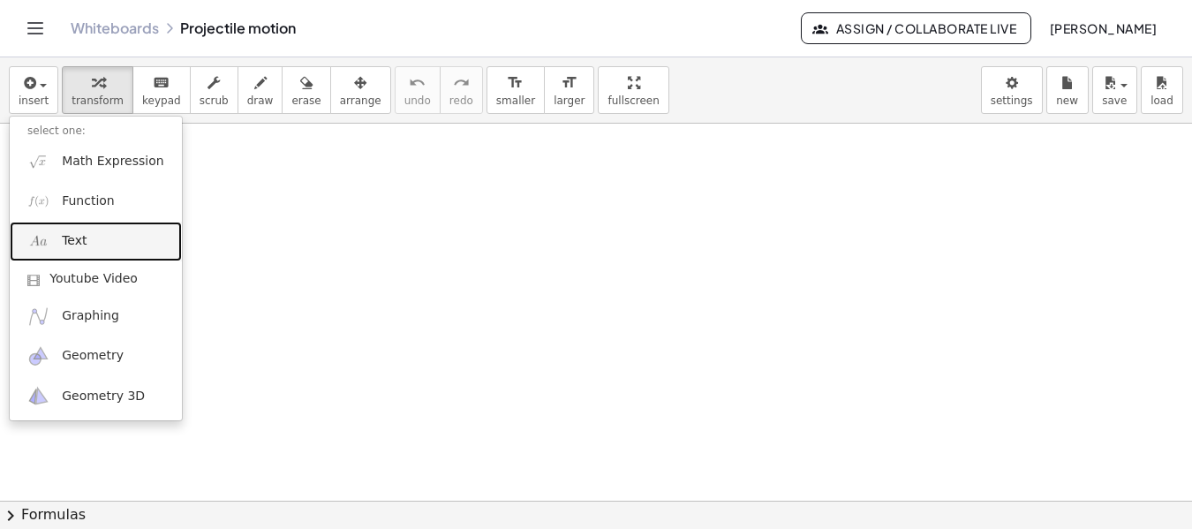
click at [106, 241] on link "Text" at bounding box center [96, 242] width 172 height 40
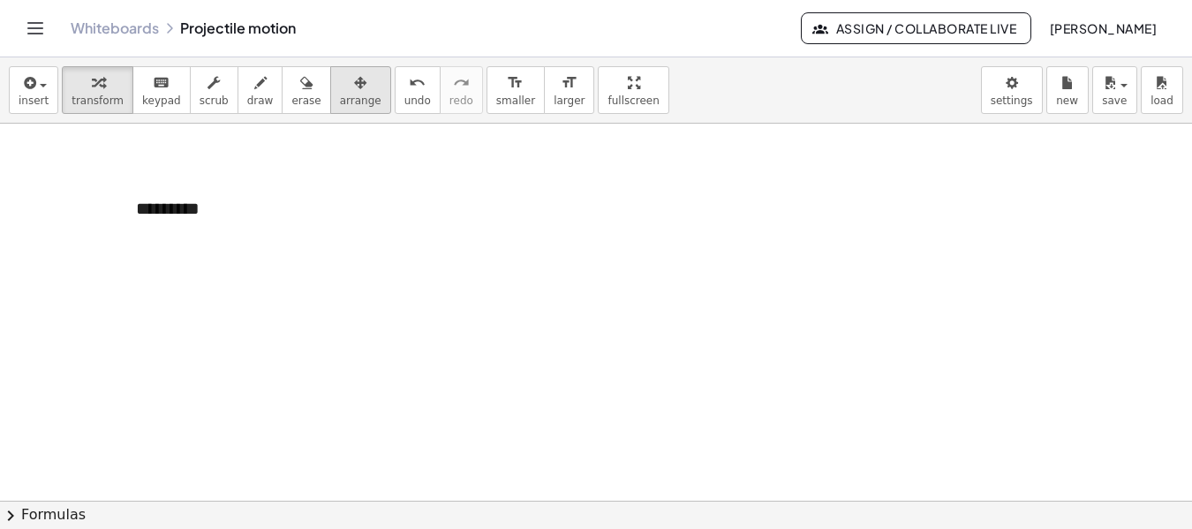
click at [354, 93] on icon "button" at bounding box center [360, 82] width 12 height 21
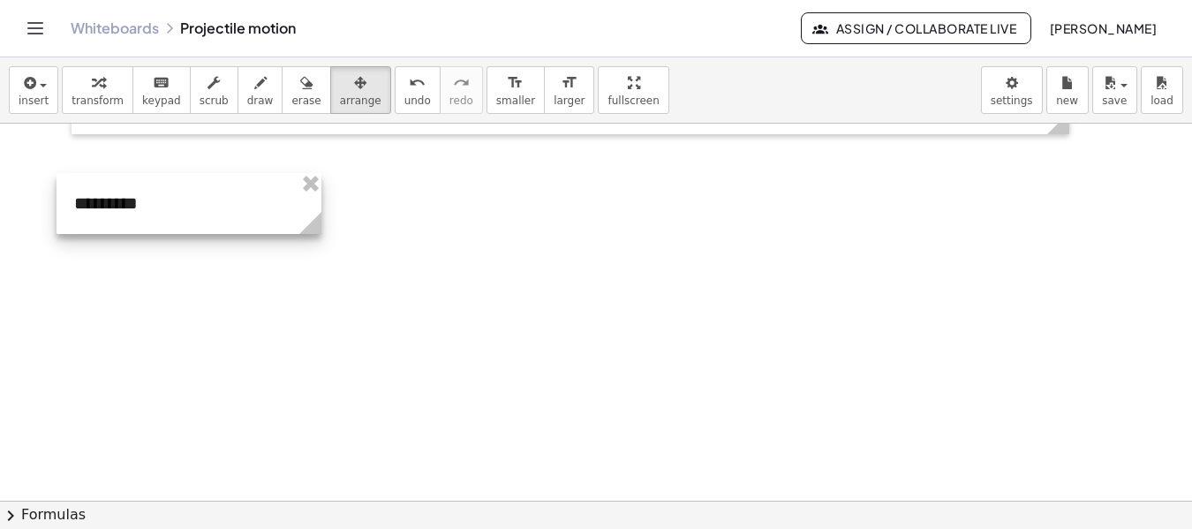
drag, startPoint x: 298, startPoint y: 214, endPoint x: 236, endPoint y: 208, distance: 62.1
click at [236, 208] on div at bounding box center [189, 203] width 265 height 61
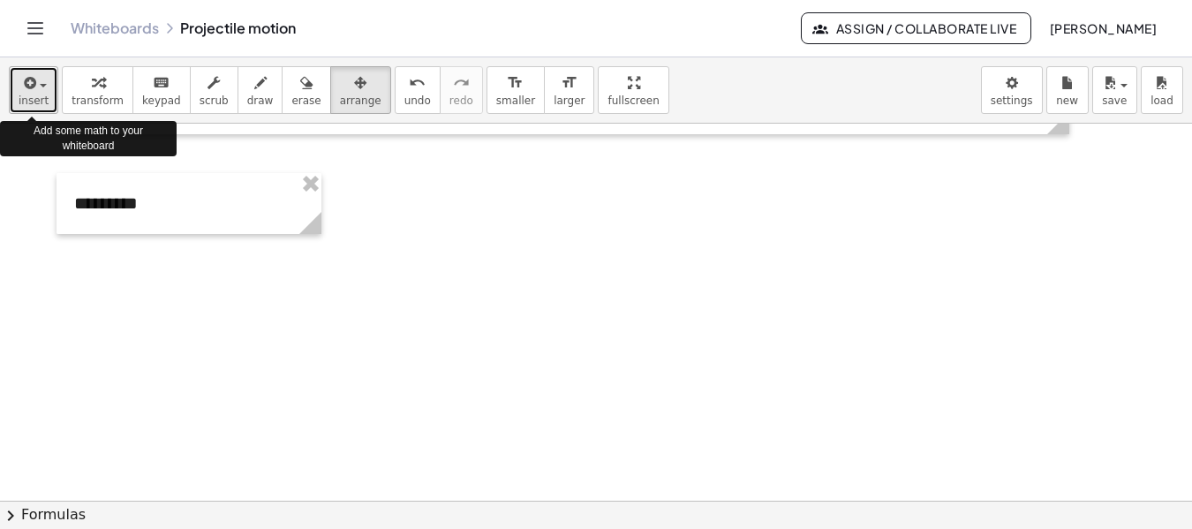
click at [31, 102] on span "insert" at bounding box center [34, 101] width 30 height 12
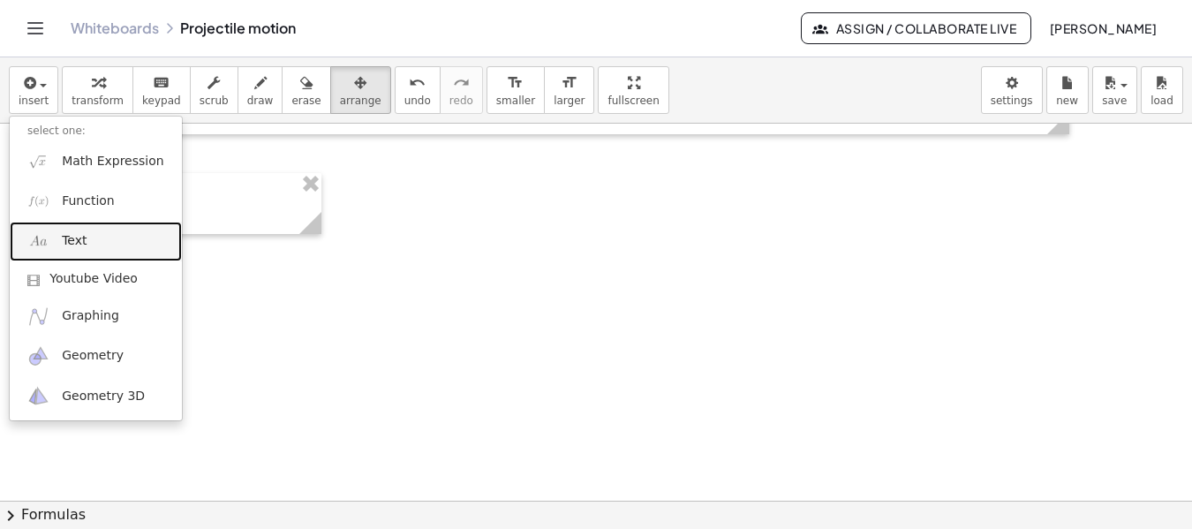
click at [117, 240] on link "Text" at bounding box center [96, 242] width 172 height 40
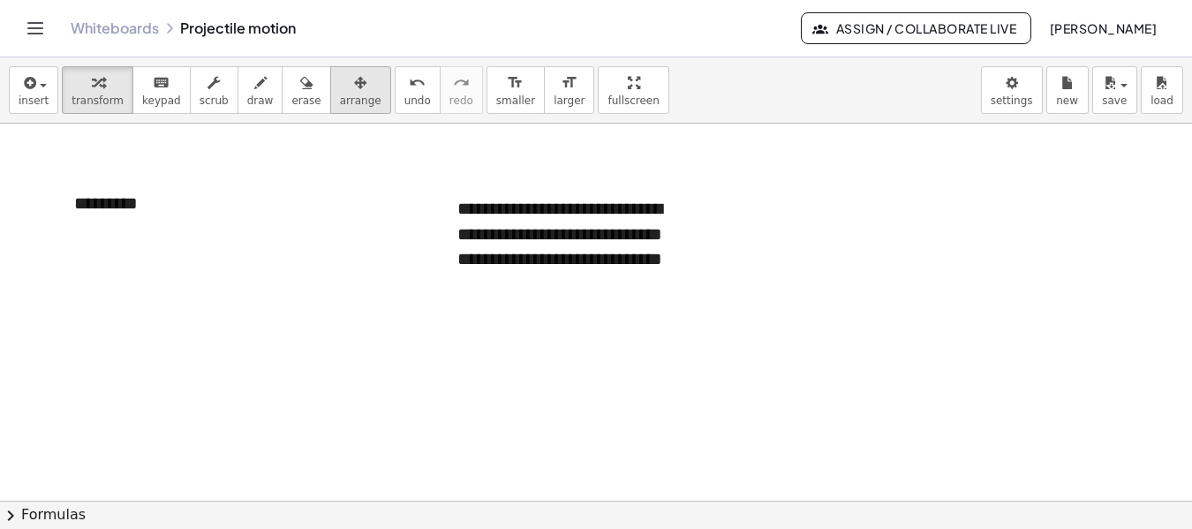
click at [345, 87] on div "button" at bounding box center [361, 82] width 42 height 21
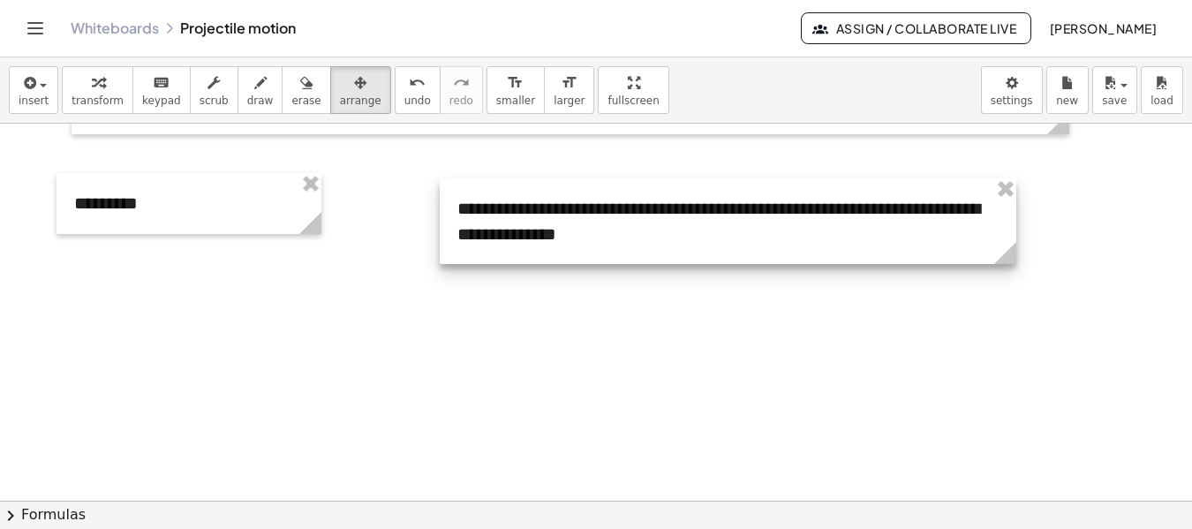
drag, startPoint x: 703, startPoint y: 303, endPoint x: 1015, endPoint y: 266, distance: 314.0
click at [1015, 266] on g at bounding box center [1009, 256] width 31 height 31
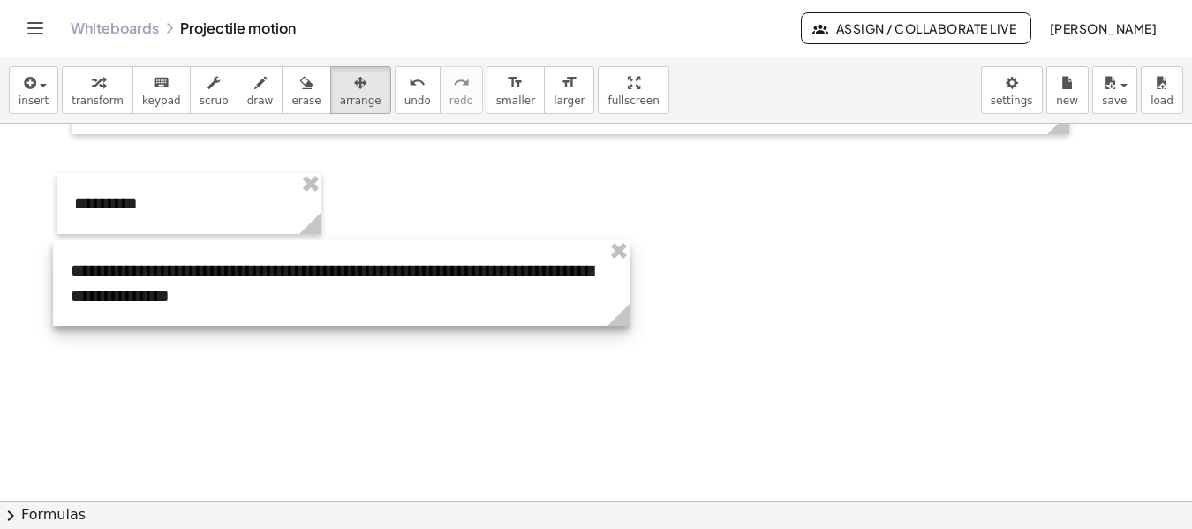
drag, startPoint x: 641, startPoint y: 212, endPoint x: 254, endPoint y: 274, distance: 391.8
click at [254, 274] on div at bounding box center [341, 283] width 577 height 86
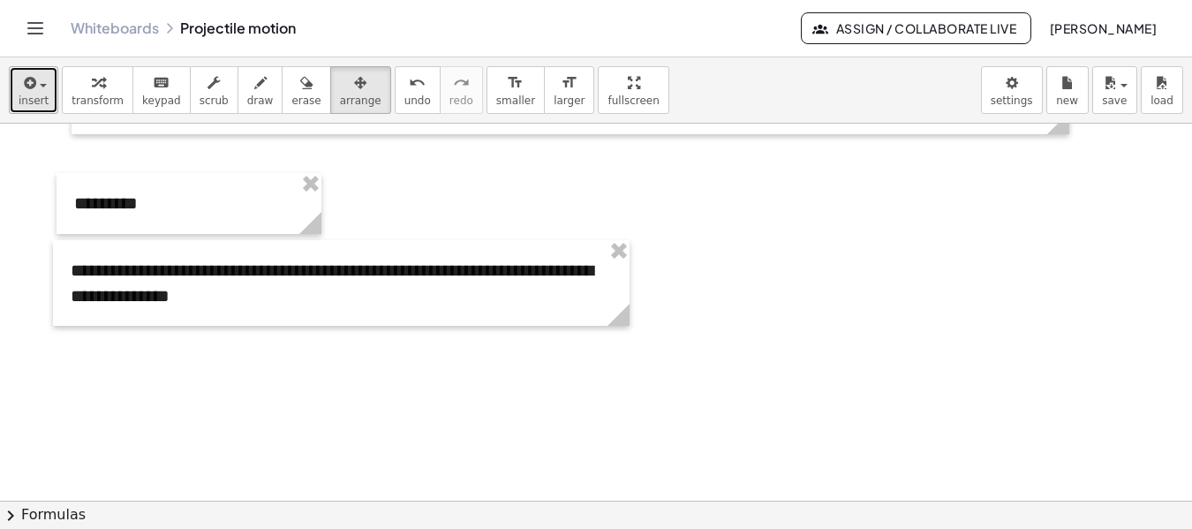
click at [34, 104] on span "insert" at bounding box center [34, 101] width 30 height 12
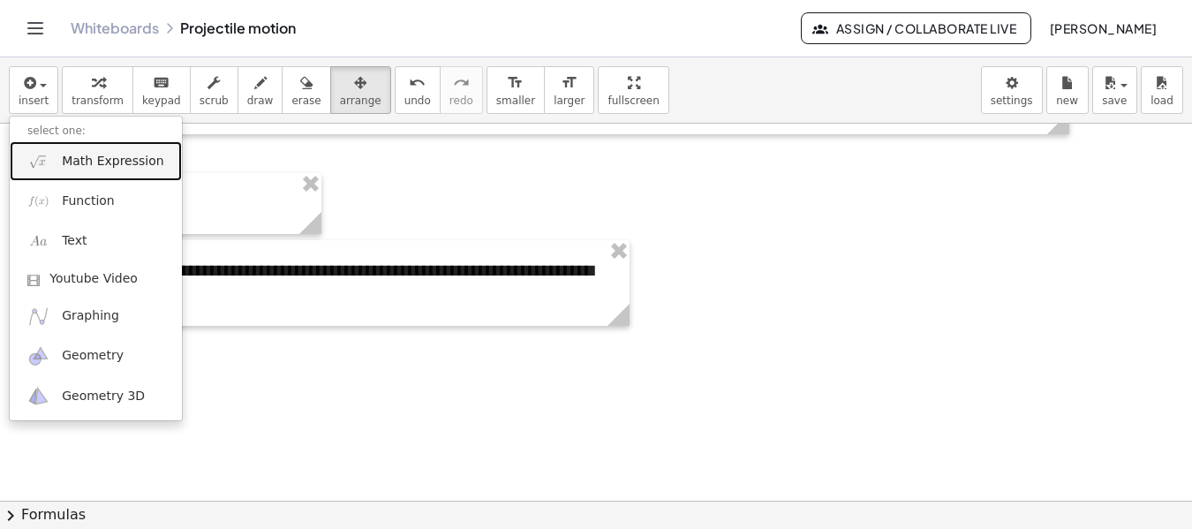
click at [113, 161] on span "Math Expression" at bounding box center [113, 162] width 102 height 18
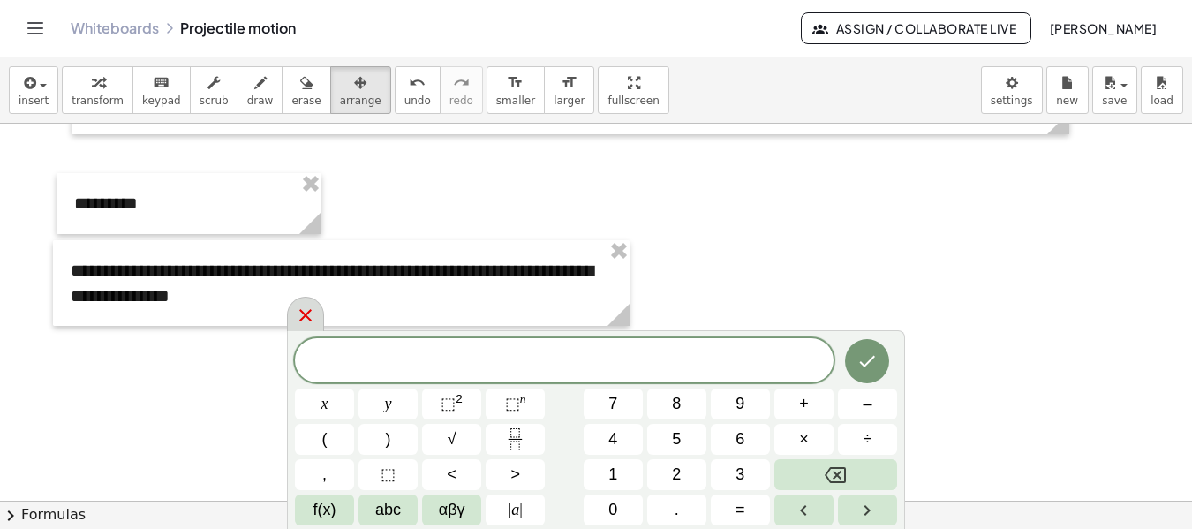
click at [315, 310] on icon at bounding box center [305, 315] width 21 height 21
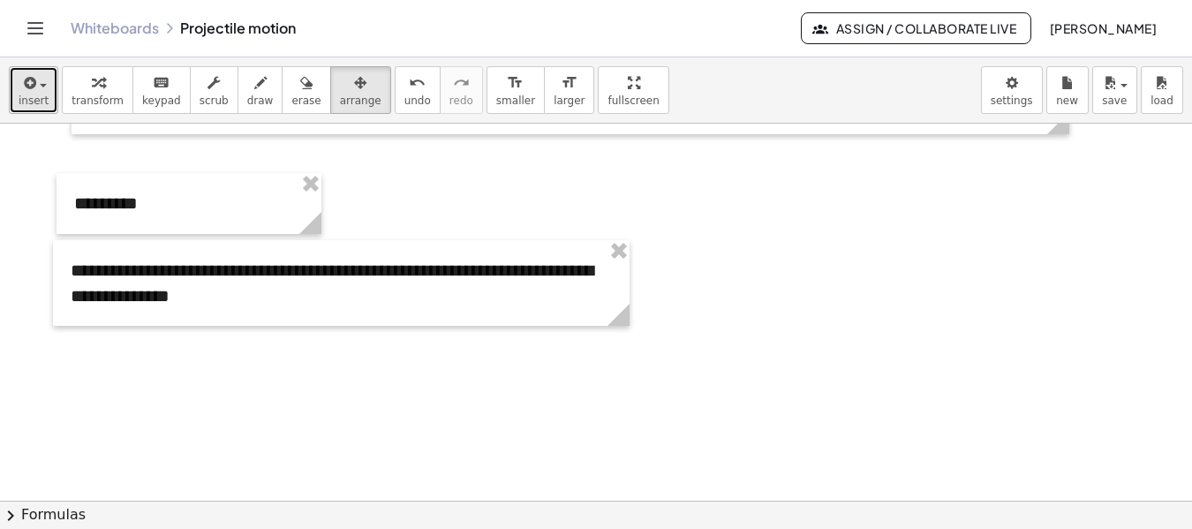
click at [30, 104] on span "insert" at bounding box center [34, 101] width 30 height 12
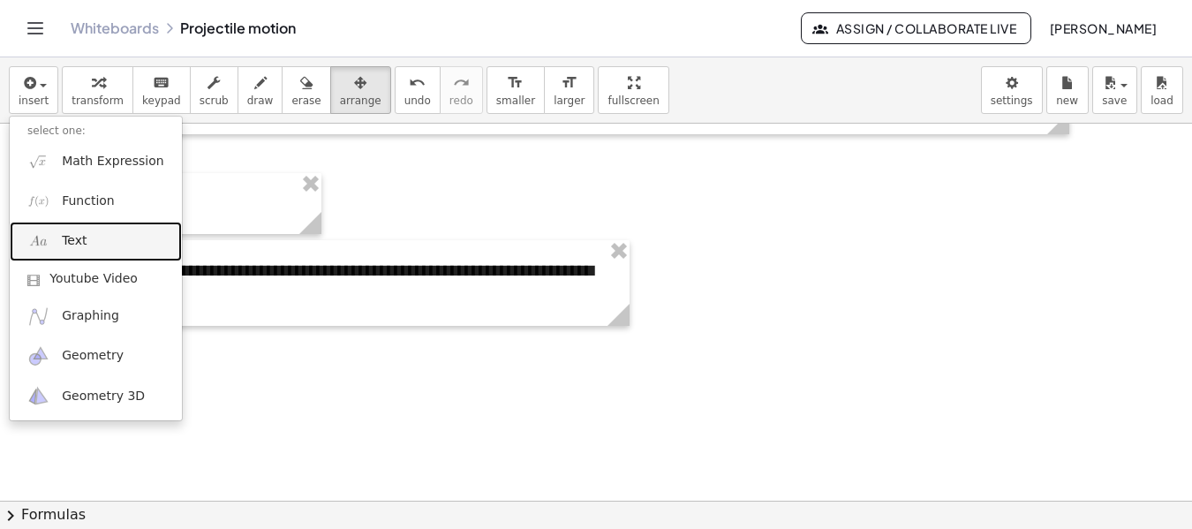
click at [109, 234] on link "Text" at bounding box center [96, 242] width 172 height 40
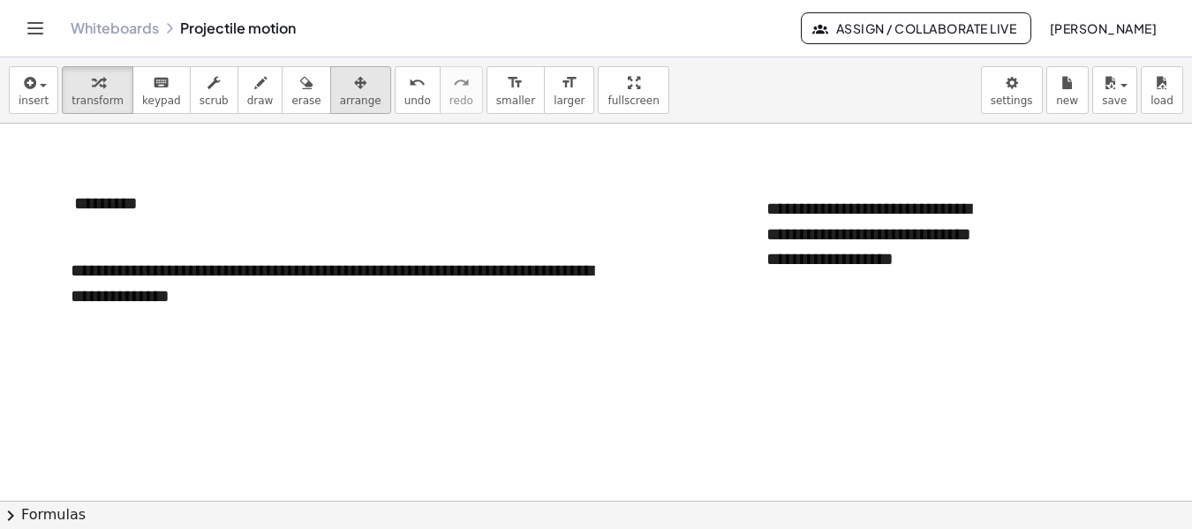
click at [332, 108] on button "arrange" at bounding box center [360, 90] width 61 height 48
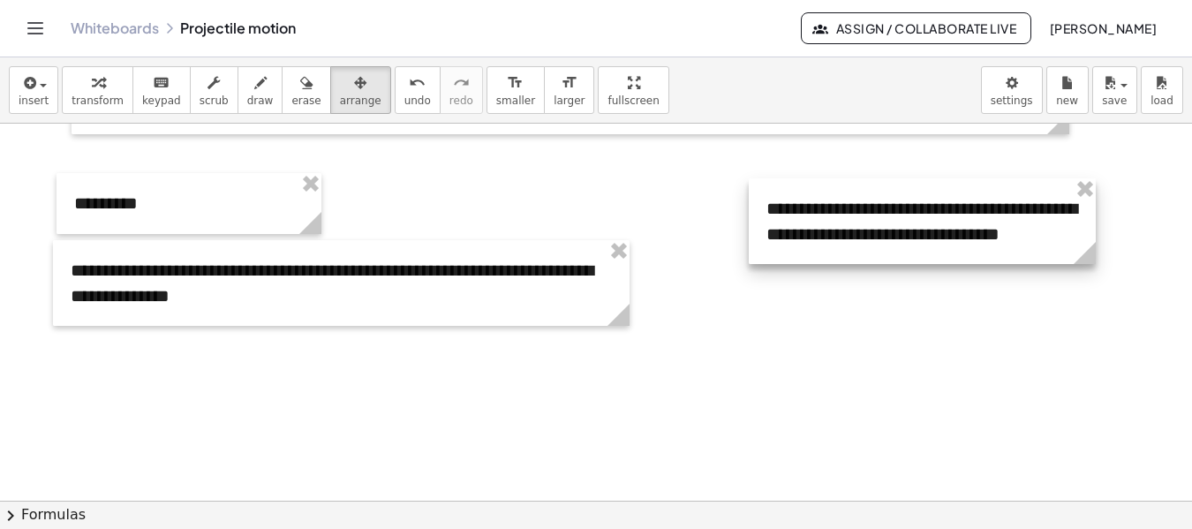
drag, startPoint x: 1007, startPoint y: 277, endPoint x: 1089, endPoint y: 276, distance: 82.2
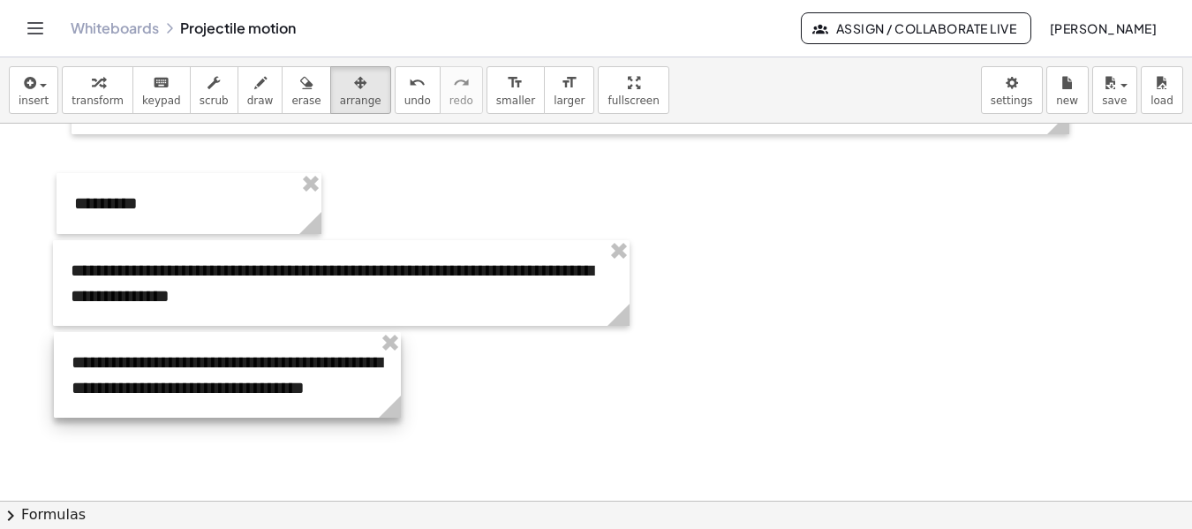
drag, startPoint x: 867, startPoint y: 249, endPoint x: 299, endPoint y: 389, distance: 585.7
click at [299, 389] on div at bounding box center [227, 375] width 347 height 86
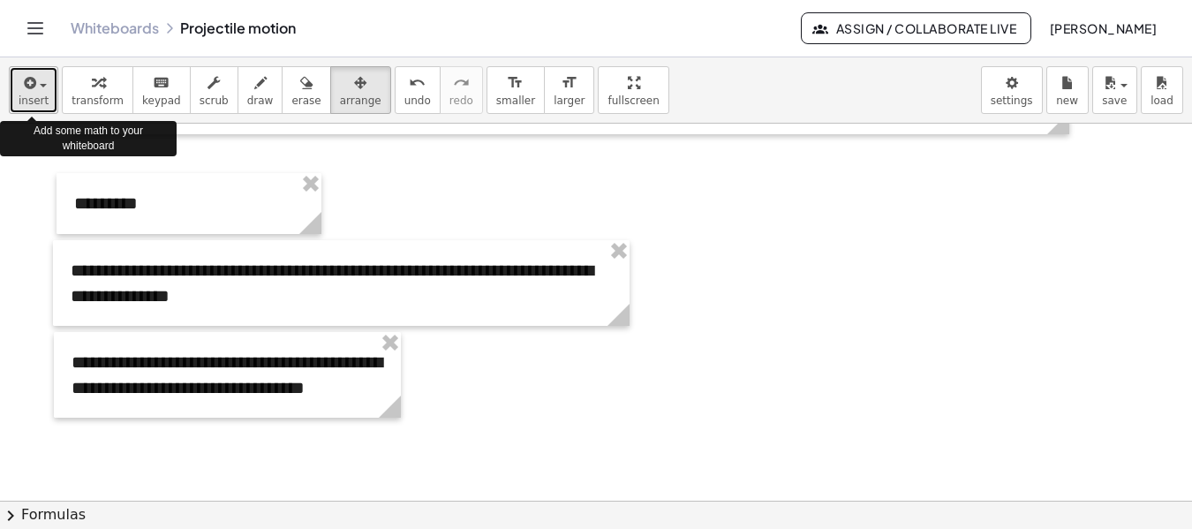
click at [48, 94] on button "insert" at bounding box center [33, 90] width 49 height 48
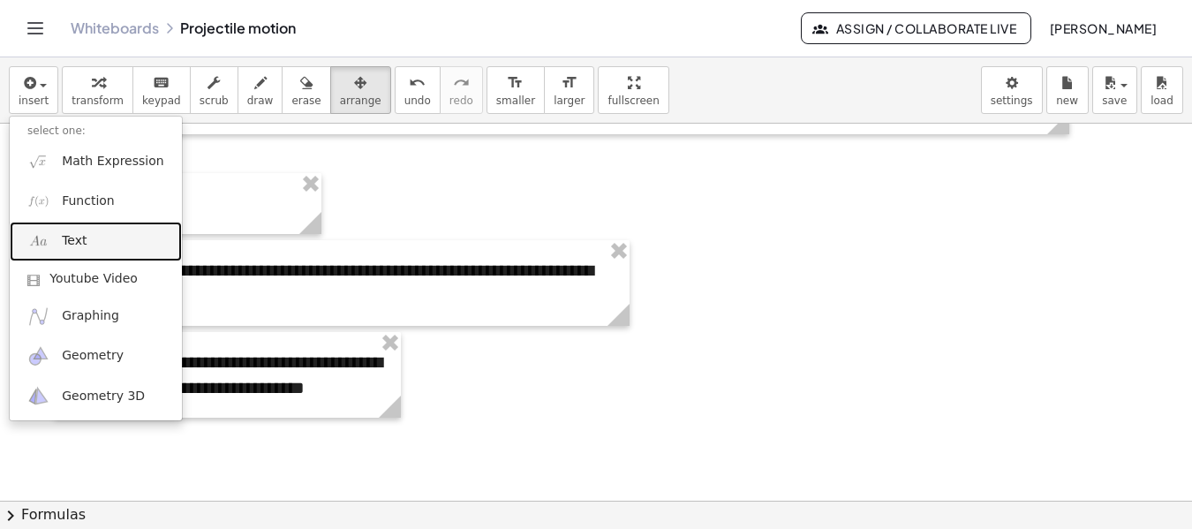
click at [125, 234] on link "Text" at bounding box center [96, 242] width 172 height 40
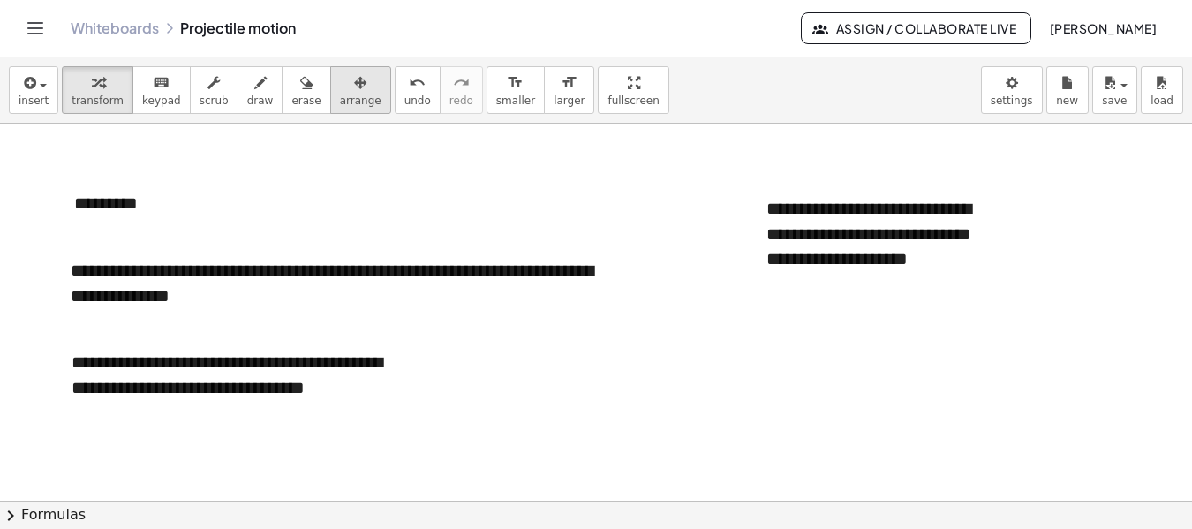
click at [340, 103] on span "arrange" at bounding box center [361, 101] width 42 height 12
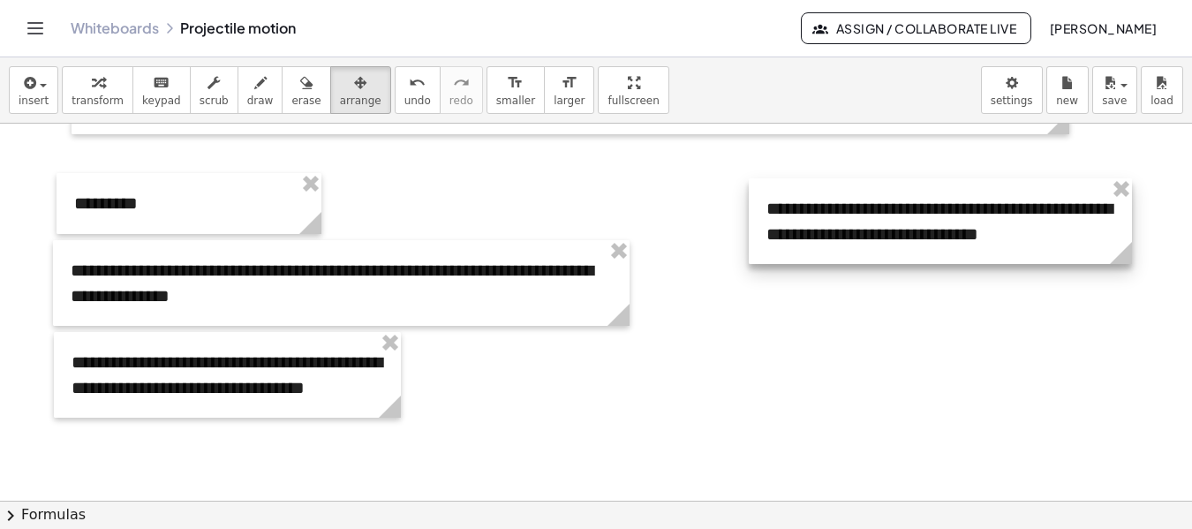
drag, startPoint x: 1005, startPoint y: 284, endPoint x: 1123, endPoint y: 280, distance: 118.4
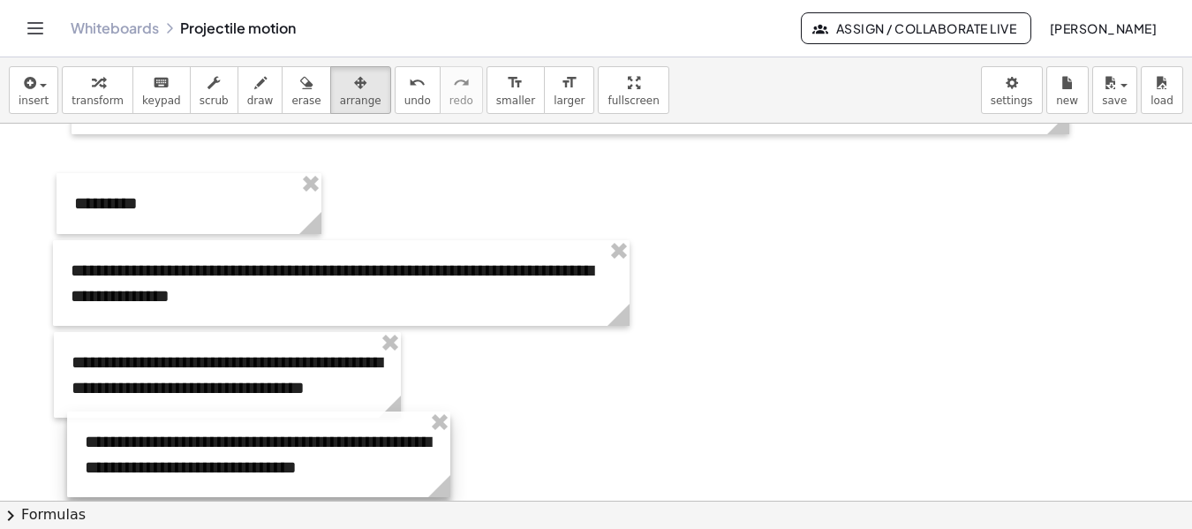
drag, startPoint x: 944, startPoint y: 271, endPoint x: 364, endPoint y: 477, distance: 615.7
click at [364, 477] on div at bounding box center [258, 455] width 383 height 86
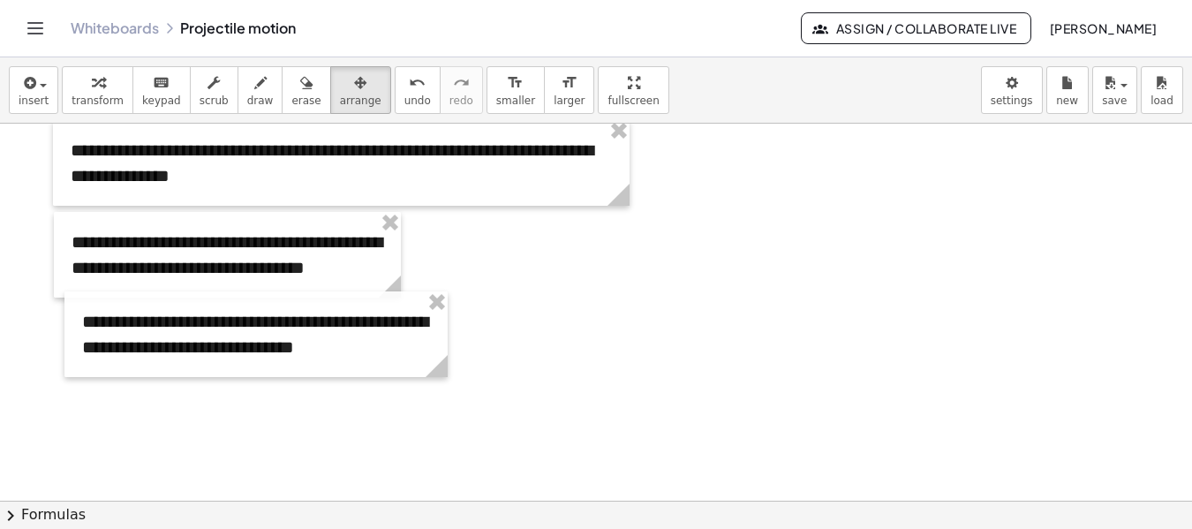
scroll to position [2308, 0]
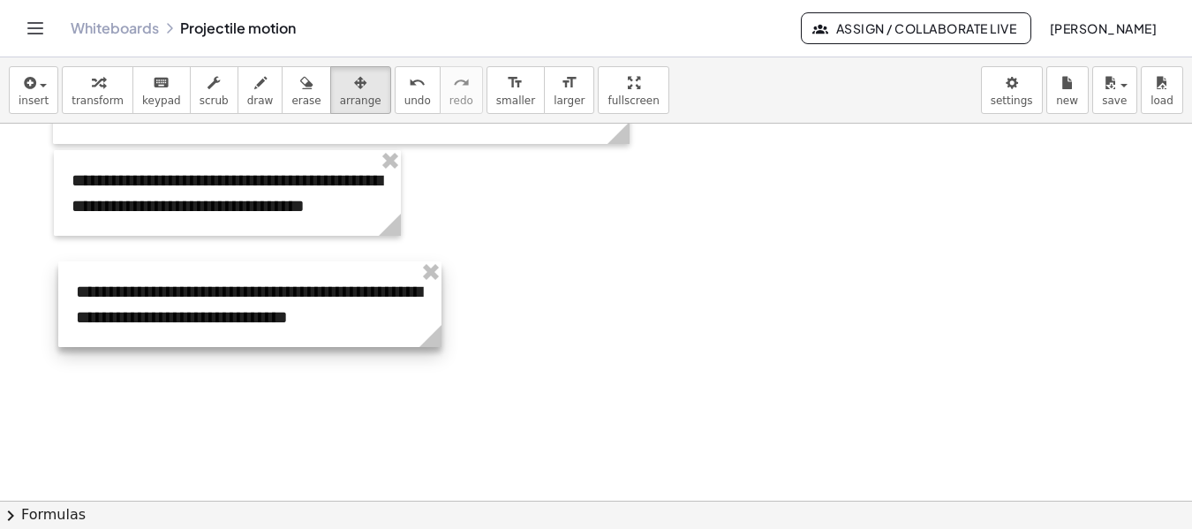
drag, startPoint x: 303, startPoint y: 285, endPoint x: 300, endPoint y: 306, distance: 21.4
click at [300, 306] on div at bounding box center [249, 304] width 383 height 86
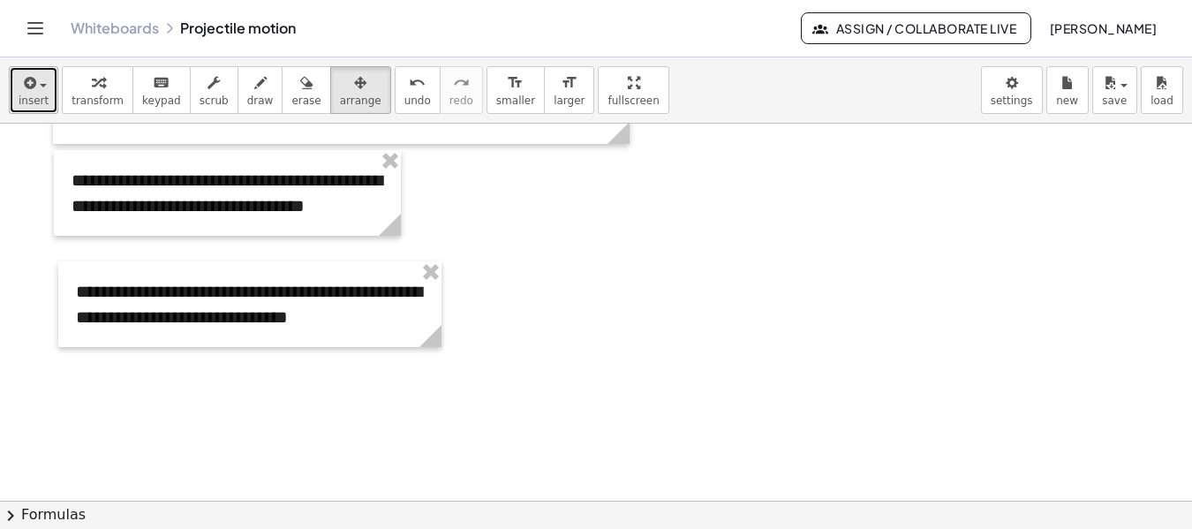
click at [29, 107] on span "insert" at bounding box center [34, 101] width 30 height 12
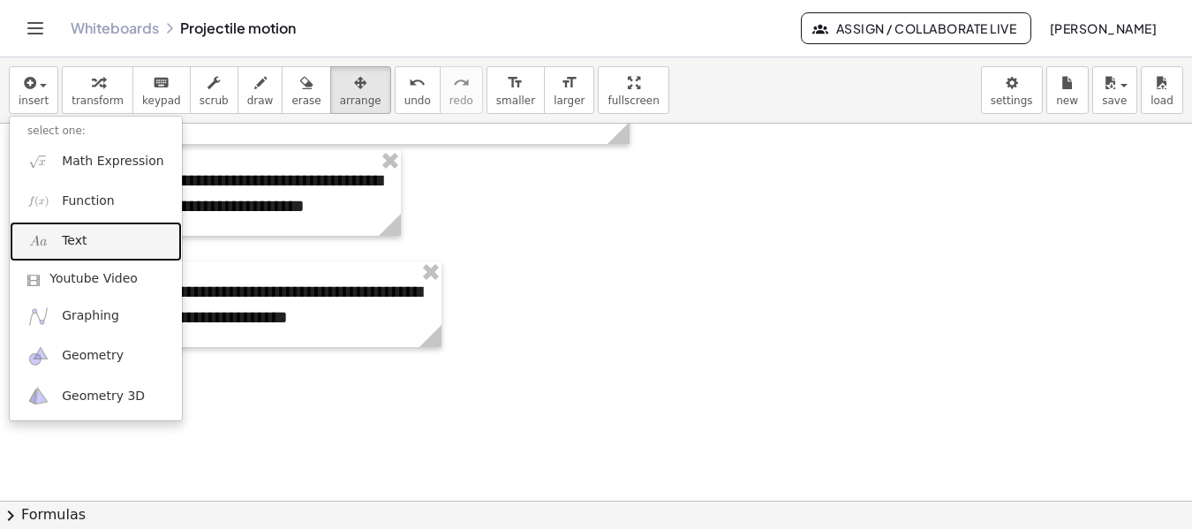
click at [119, 237] on link "Text" at bounding box center [96, 242] width 172 height 40
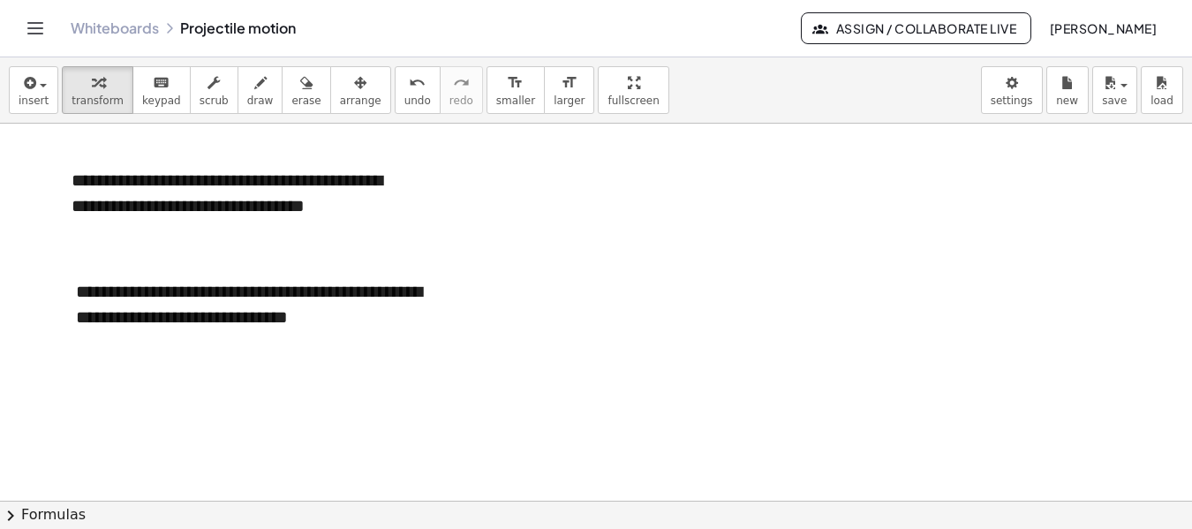
scroll to position [2243, 0]
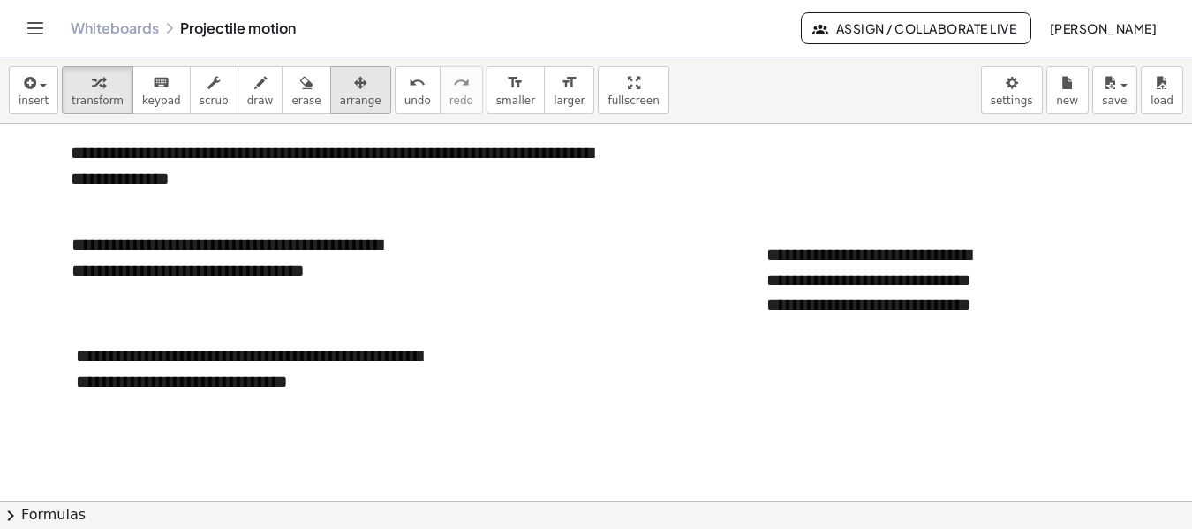
click at [330, 110] on button "arrange" at bounding box center [360, 90] width 61 height 48
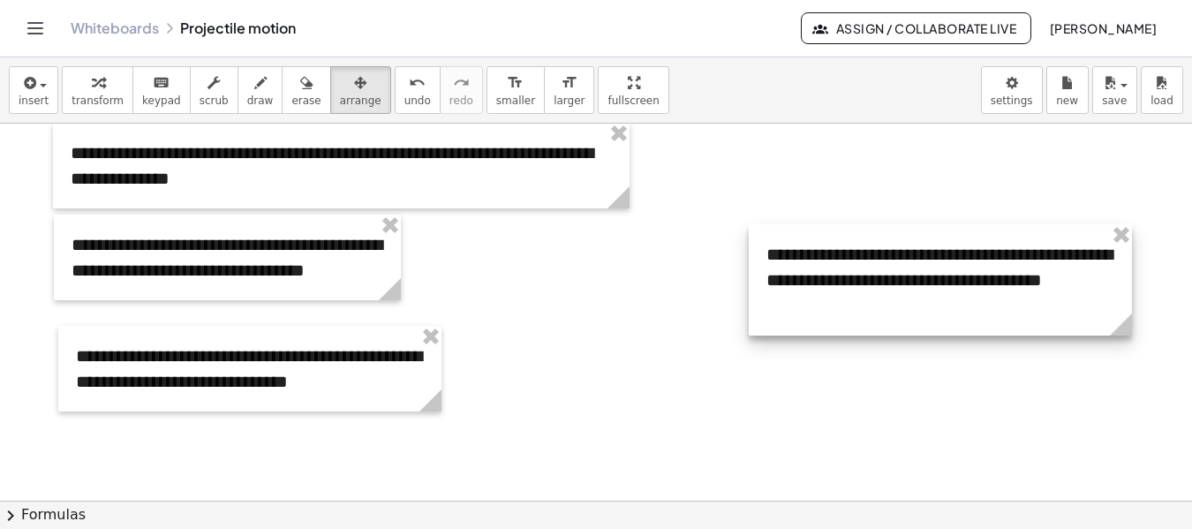
drag, startPoint x: 1041, startPoint y: 340, endPoint x: 1115, endPoint y: 280, distance: 94.8
click at [1115, 280] on div "**********" at bounding box center [940, 279] width 383 height 111
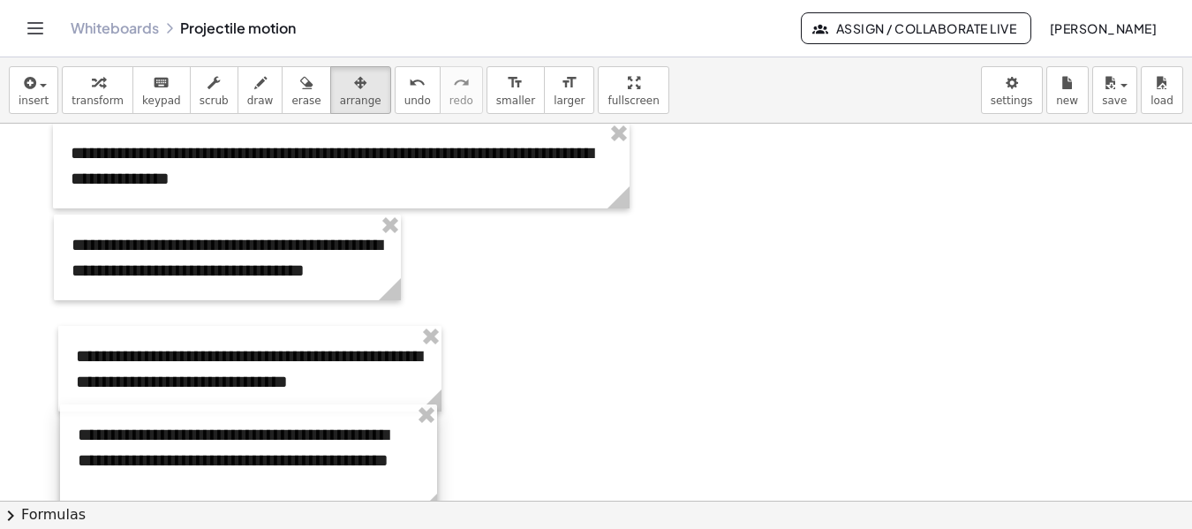
drag, startPoint x: 943, startPoint y: 293, endPoint x: 254, endPoint y: 473, distance: 712.1
click at [254, 473] on div at bounding box center [248, 460] width 377 height 111
click at [1113, 111] on button "save" at bounding box center [1115, 90] width 45 height 48
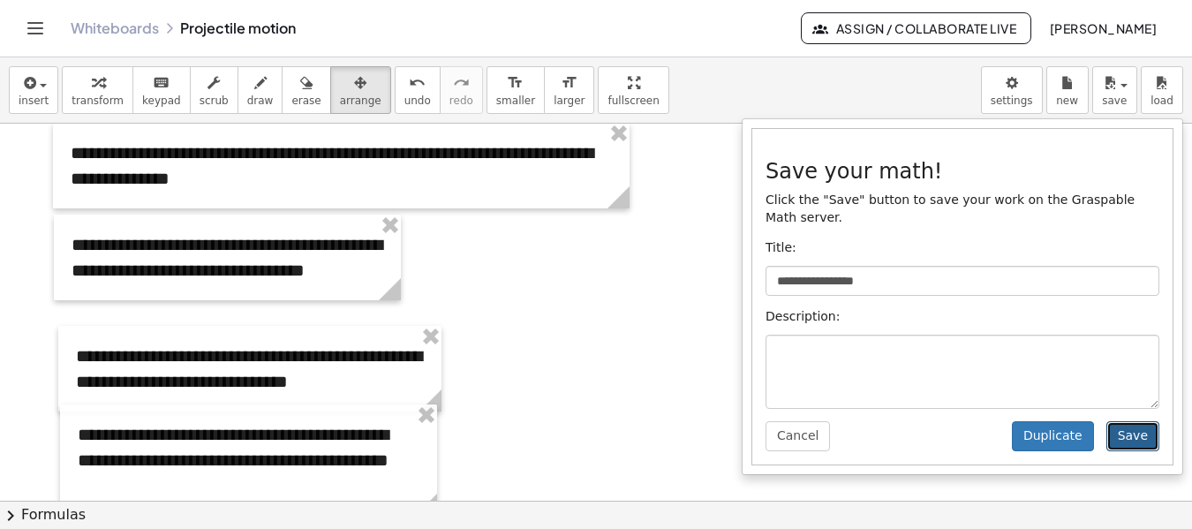
click at [1137, 429] on button "Save" at bounding box center [1133, 436] width 53 height 30
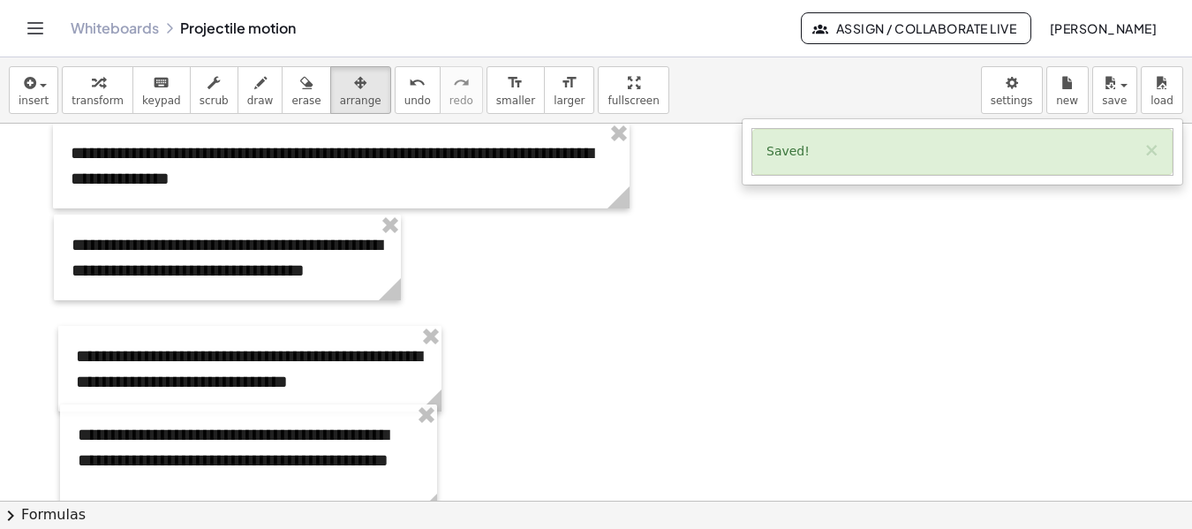
click at [26, 35] on icon "Toggle navigation" at bounding box center [35, 28] width 21 height 21
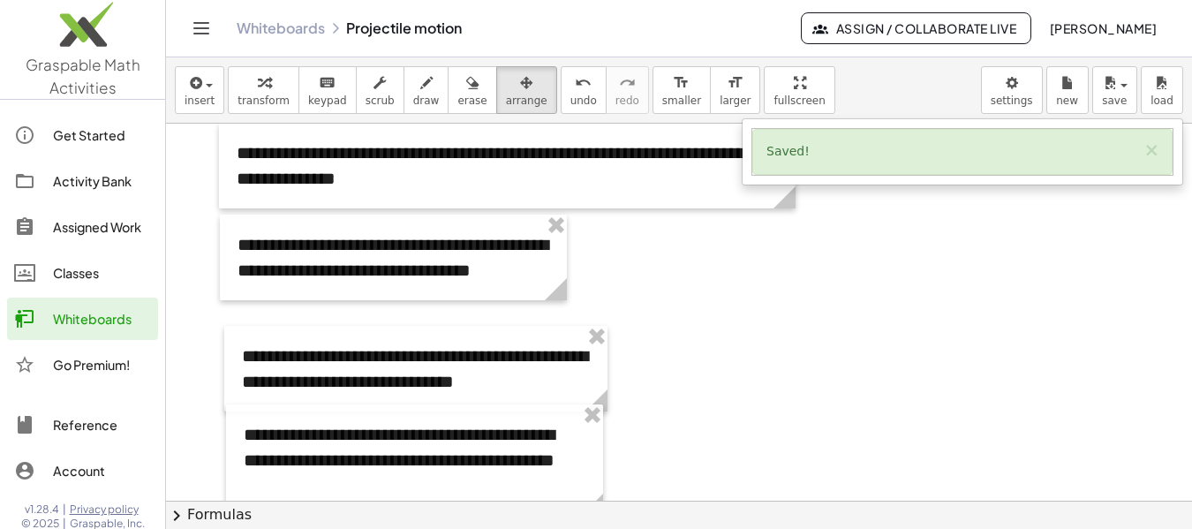
click at [75, 317] on div "Whiteboards" at bounding box center [102, 318] width 98 height 21
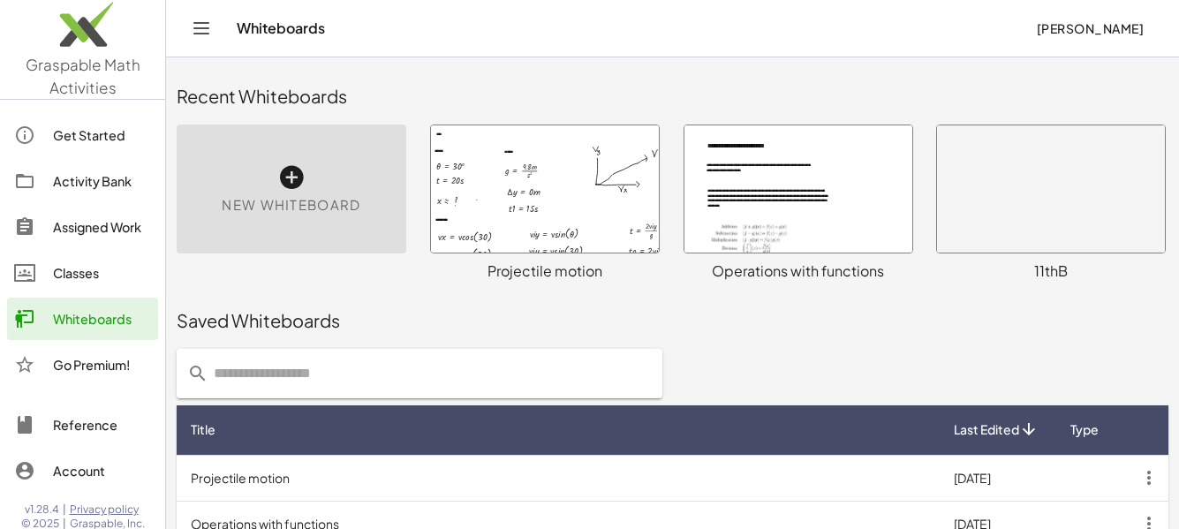
click at [807, 228] on div at bounding box center [798, 188] width 228 height 127
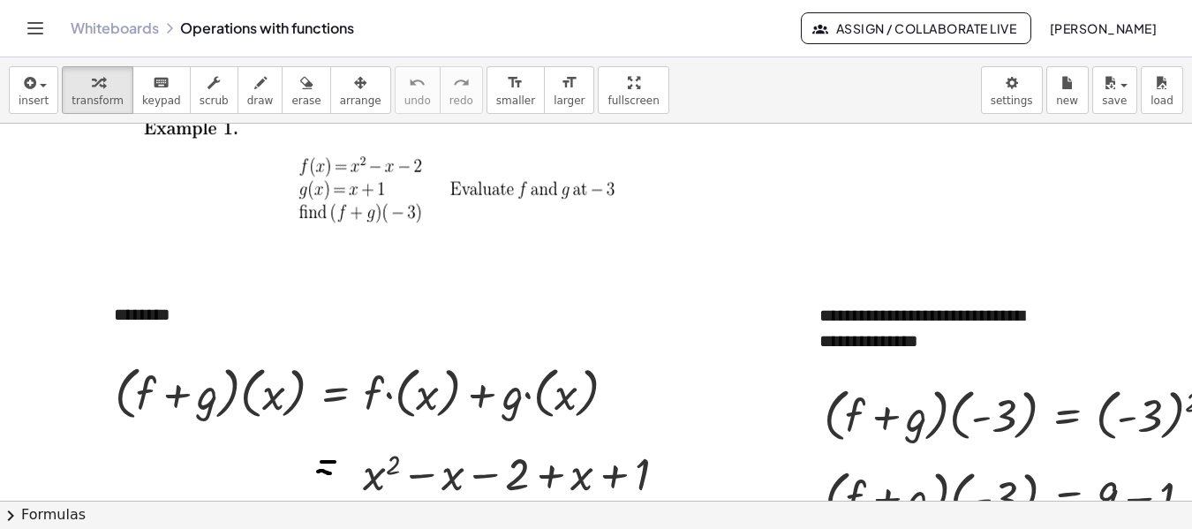
scroll to position [1088, 0]
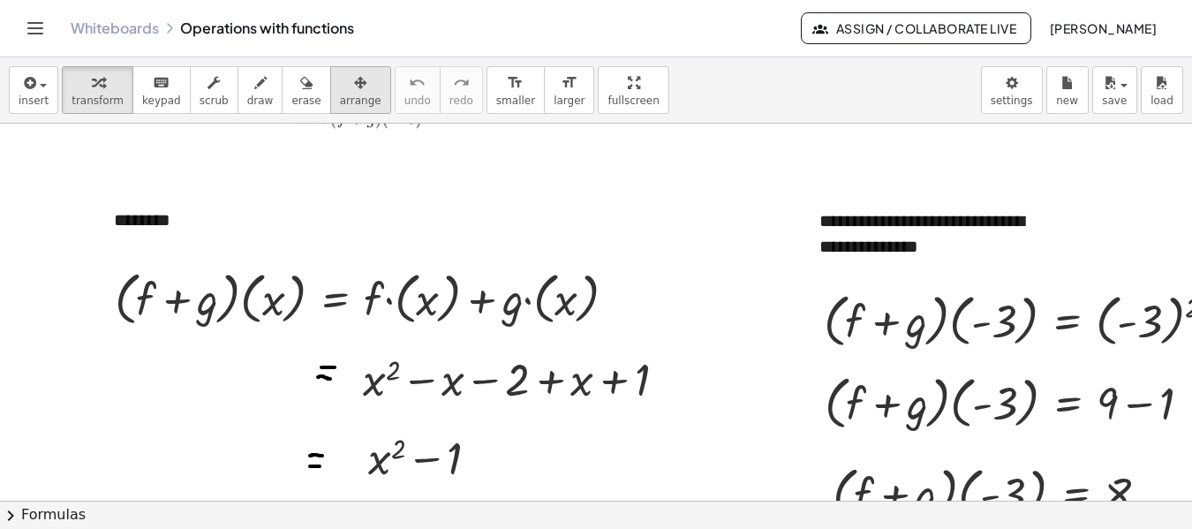
click at [340, 99] on span "arrange" at bounding box center [361, 101] width 42 height 12
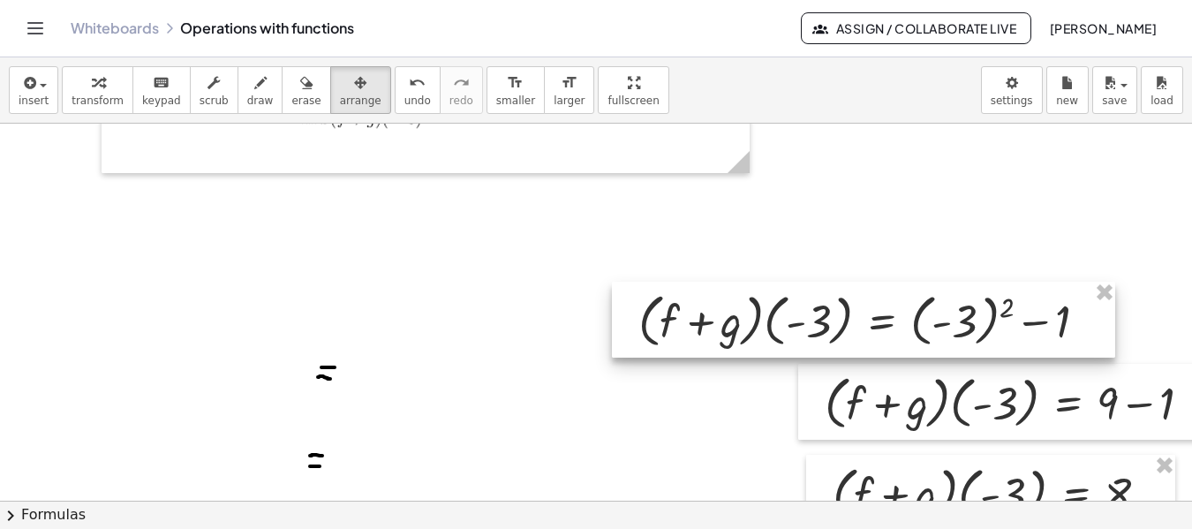
drag, startPoint x: 1040, startPoint y: 309, endPoint x: 686, endPoint y: 287, distance: 354.0
click at [686, 287] on div at bounding box center [863, 320] width 503 height 76
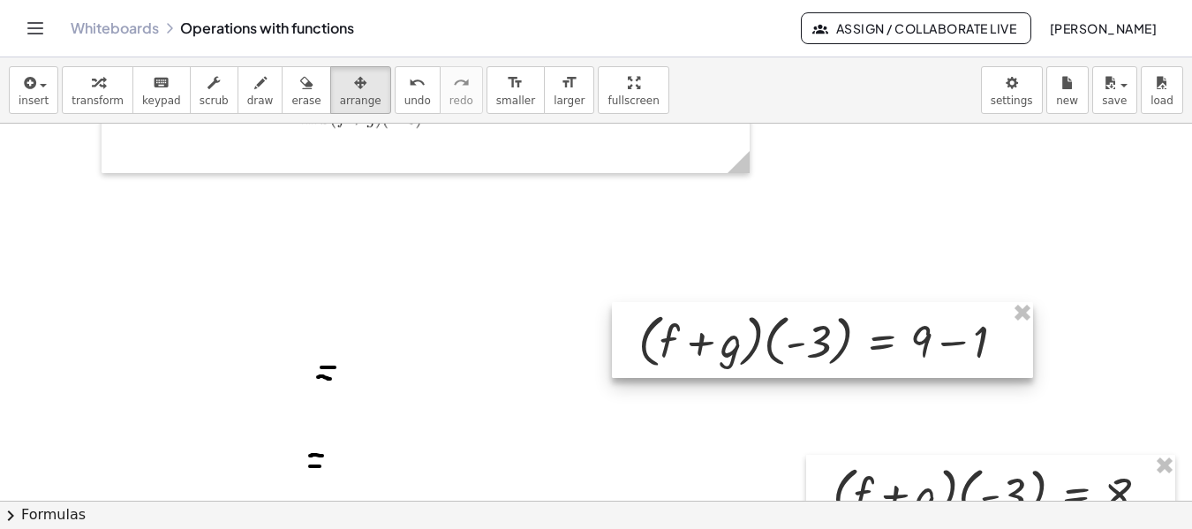
drag, startPoint x: 1035, startPoint y: 394, endPoint x: 817, endPoint y: 314, distance: 232.5
click at [817, 314] on div at bounding box center [822, 340] width 421 height 76
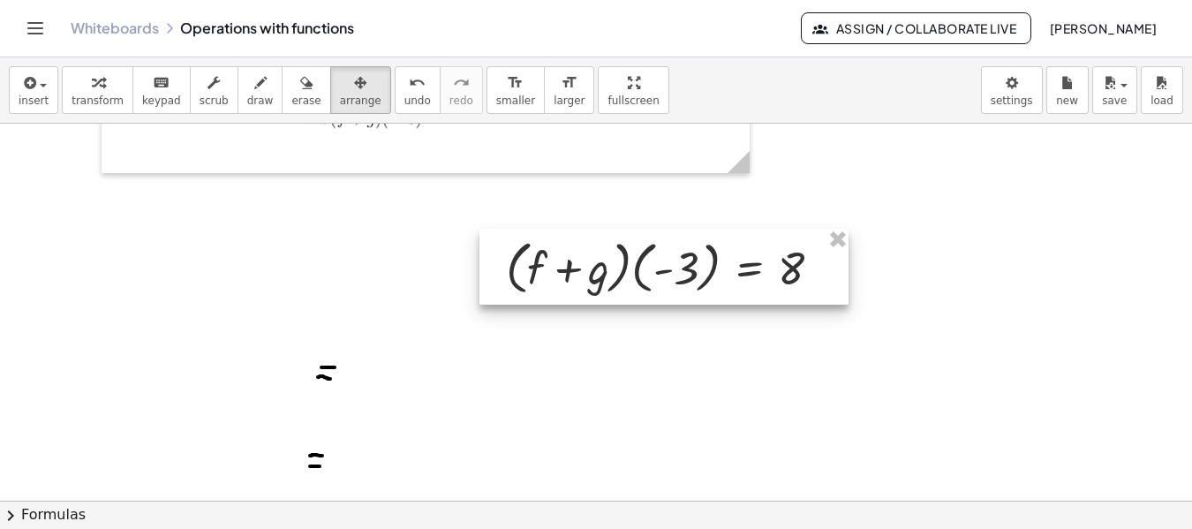
drag, startPoint x: 1010, startPoint y: 468, endPoint x: 681, endPoint y: 238, distance: 400.8
click at [681, 238] on div at bounding box center [664, 267] width 369 height 76
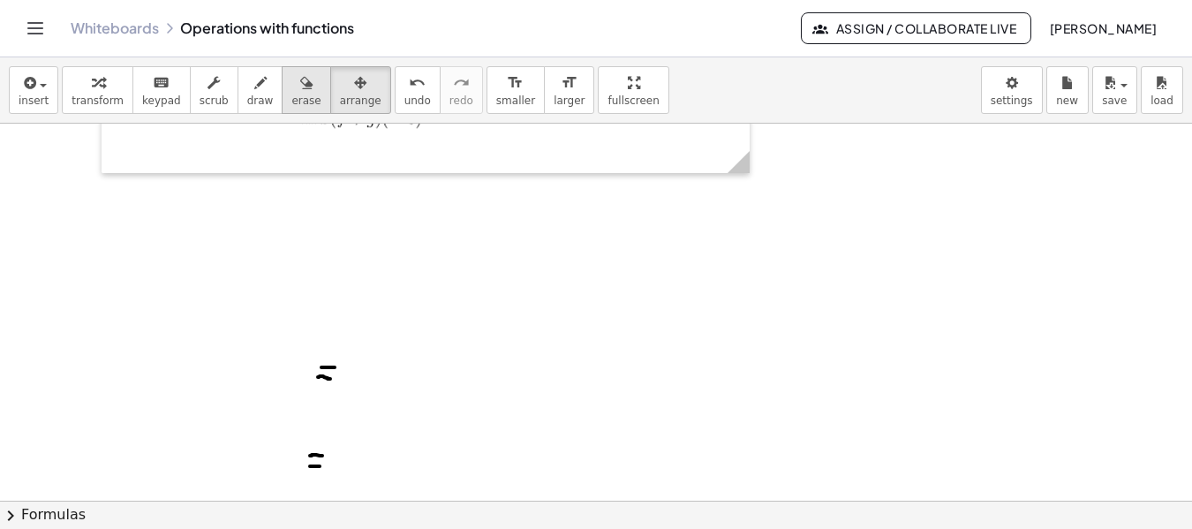
click at [300, 93] on icon "button" at bounding box center [306, 82] width 12 height 21
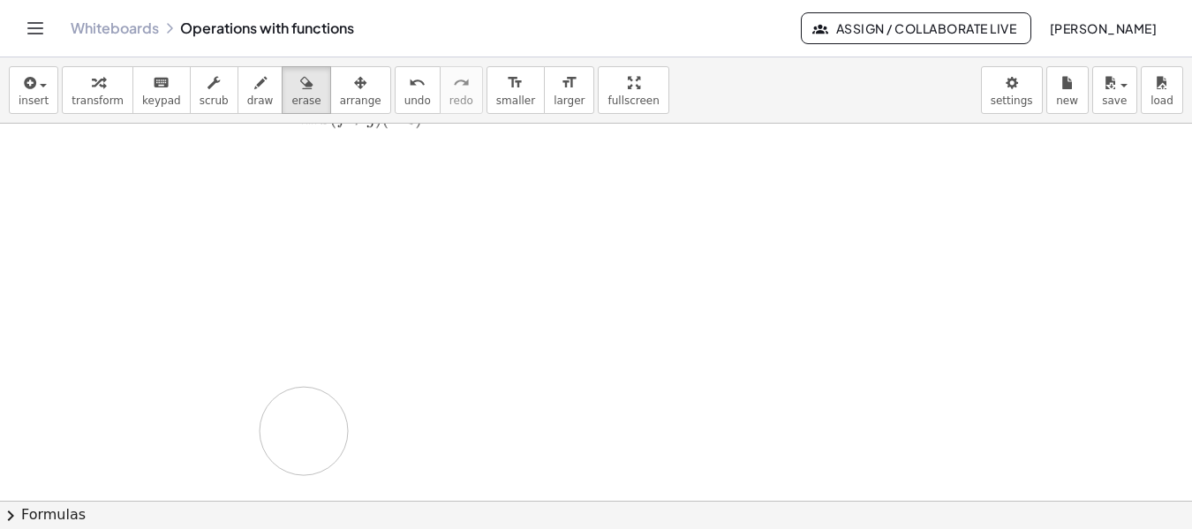
drag, startPoint x: 377, startPoint y: 357, endPoint x: 341, endPoint y: 427, distance: 79.4
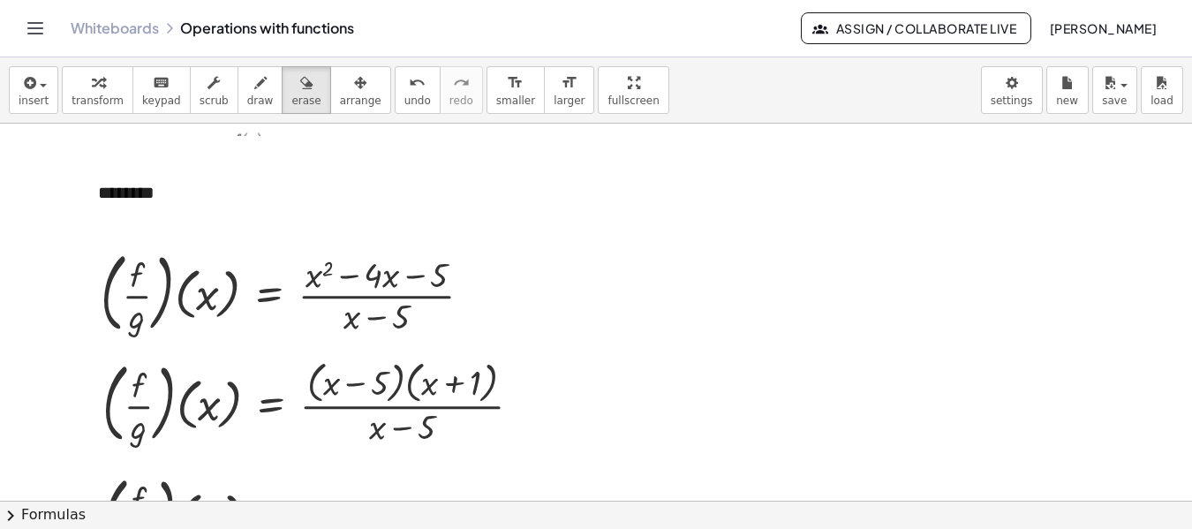
scroll to position [3171, 0]
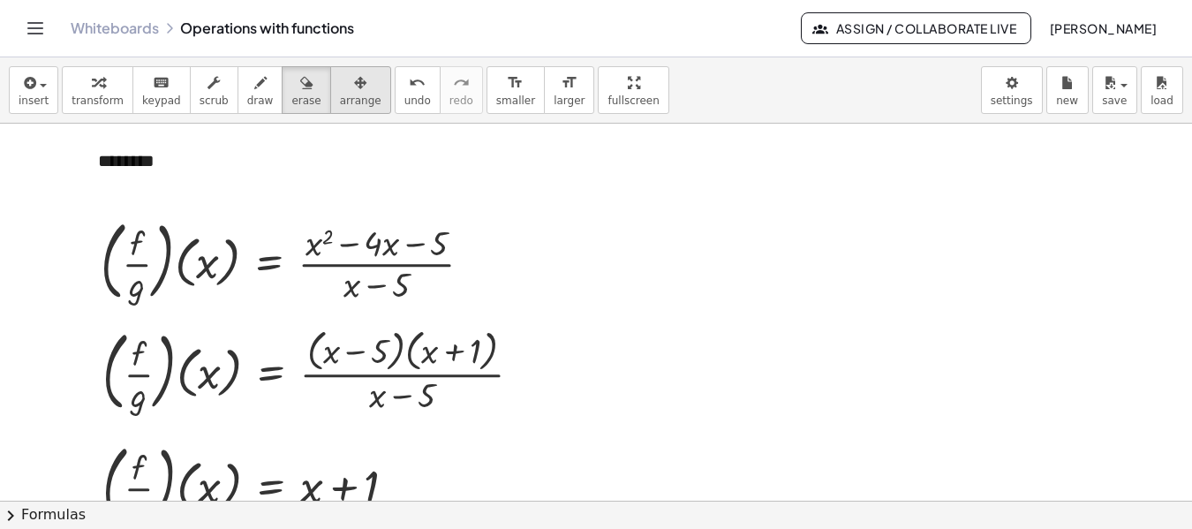
click at [340, 101] on span "arrange" at bounding box center [361, 101] width 42 height 12
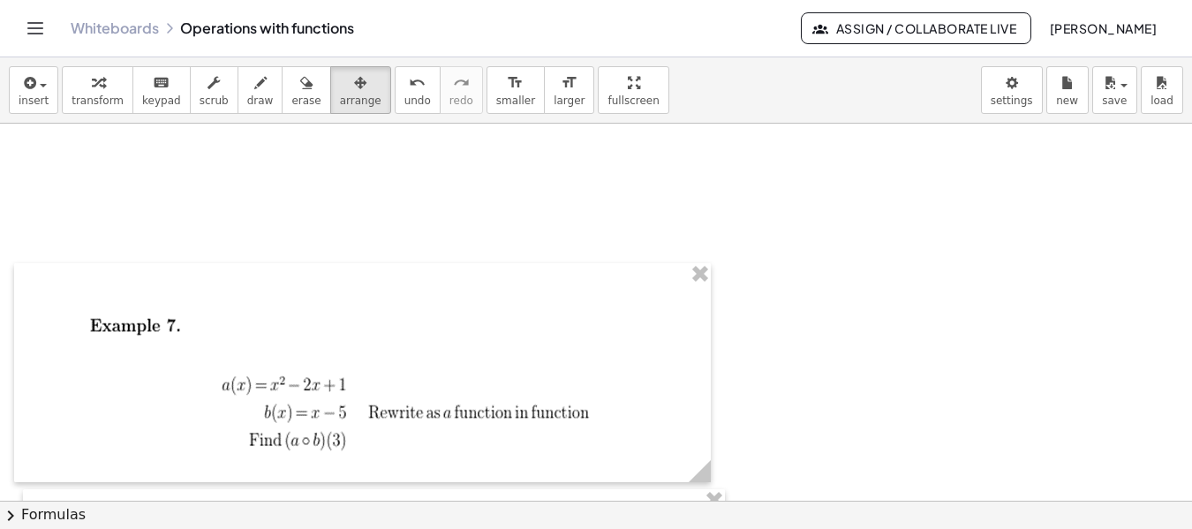
scroll to position [4653, 0]
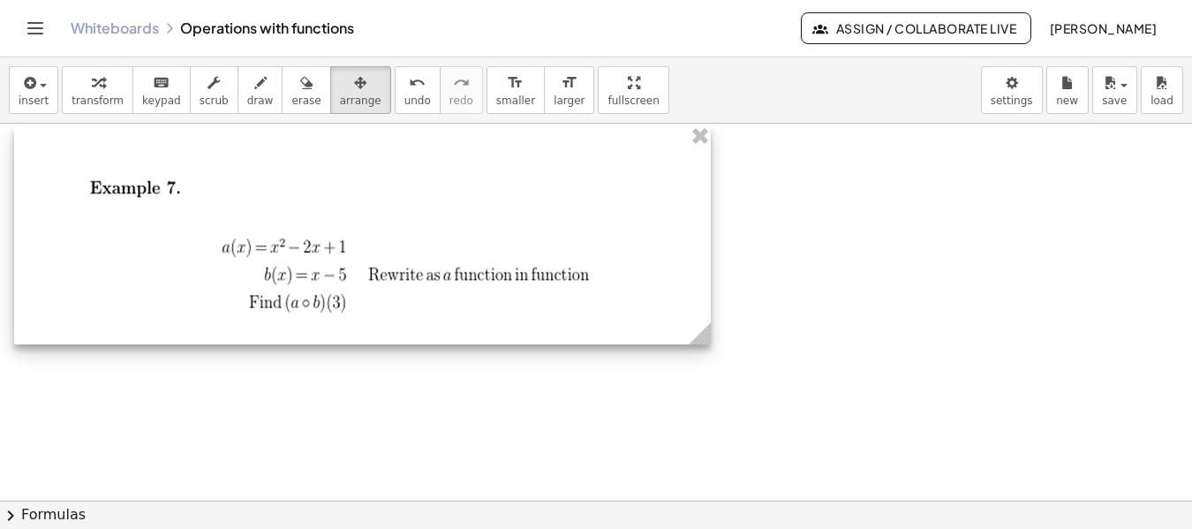
drag, startPoint x: 495, startPoint y: 402, endPoint x: 495, endPoint y: 248, distance: 153.7
click at [495, 248] on div at bounding box center [362, 234] width 697 height 219
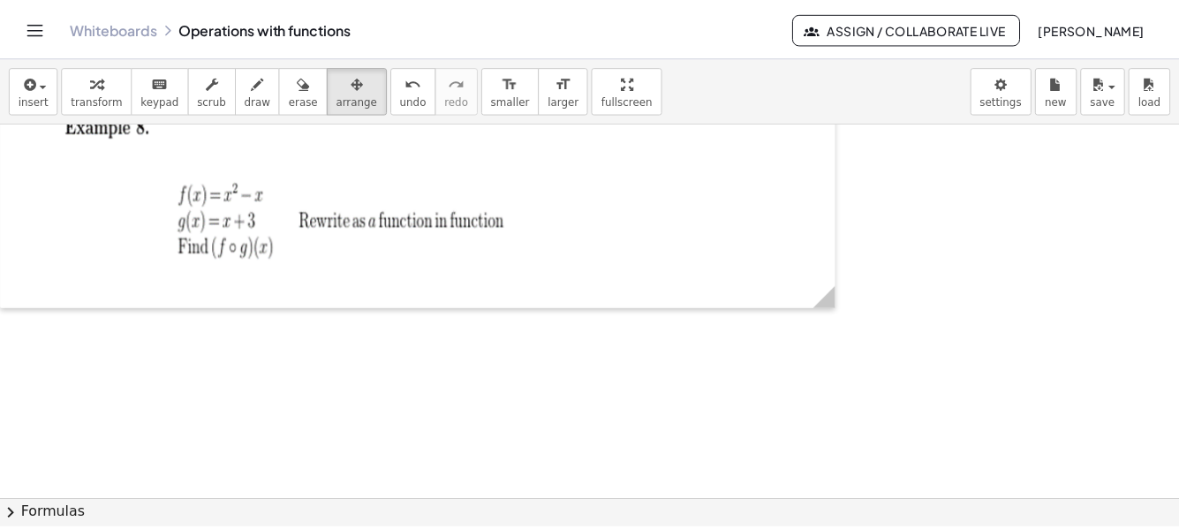
scroll to position [5602, 0]
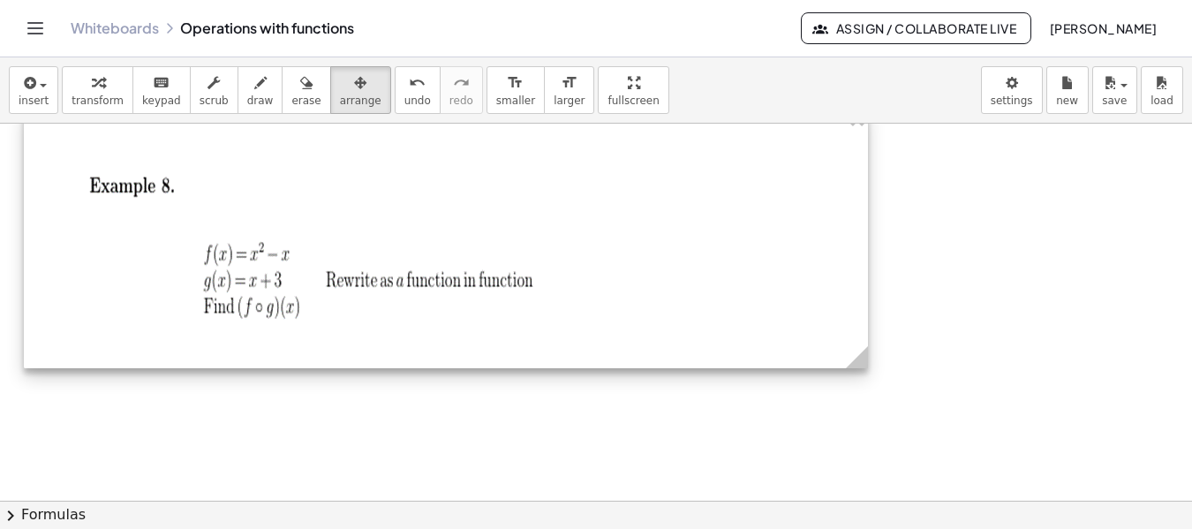
drag, startPoint x: 680, startPoint y: 390, endPoint x: 693, endPoint y: 315, distance: 76.2
click at [702, 314] on div at bounding box center [446, 238] width 844 height 261
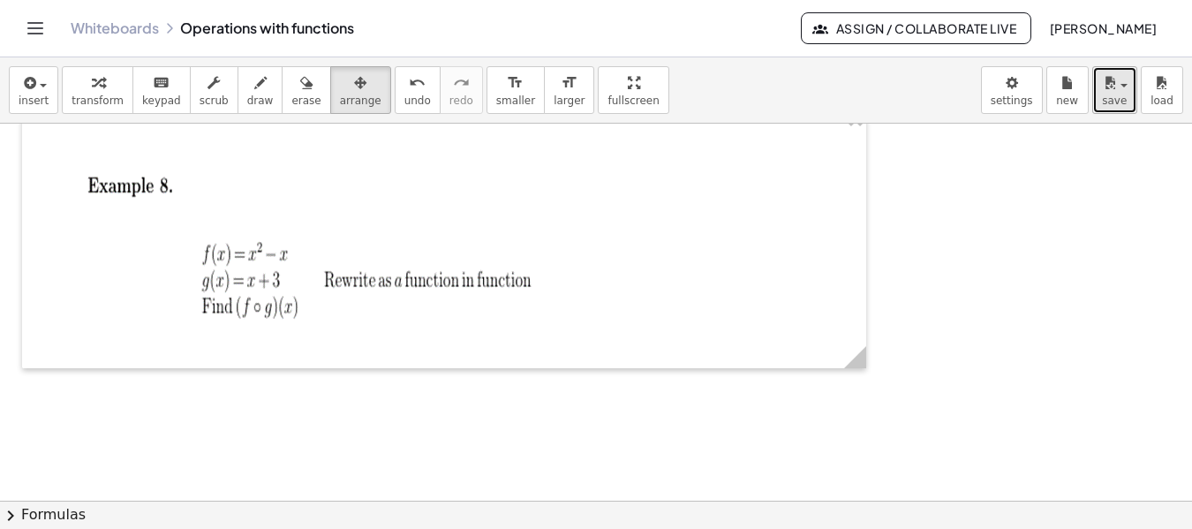
click at [1116, 101] on span "save" at bounding box center [1114, 101] width 25 height 12
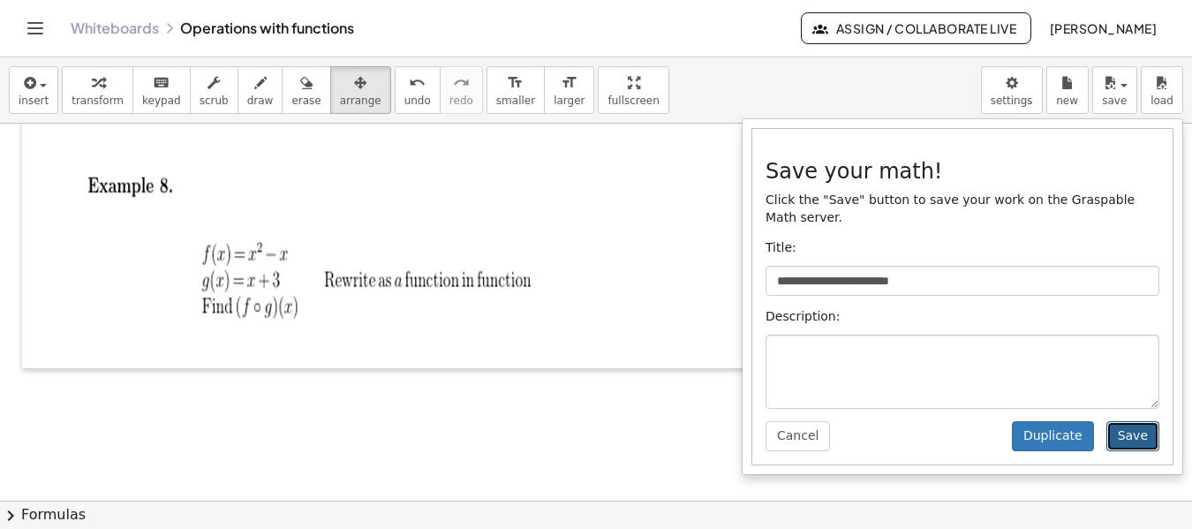
click at [1146, 421] on button "Save" at bounding box center [1133, 436] width 53 height 30
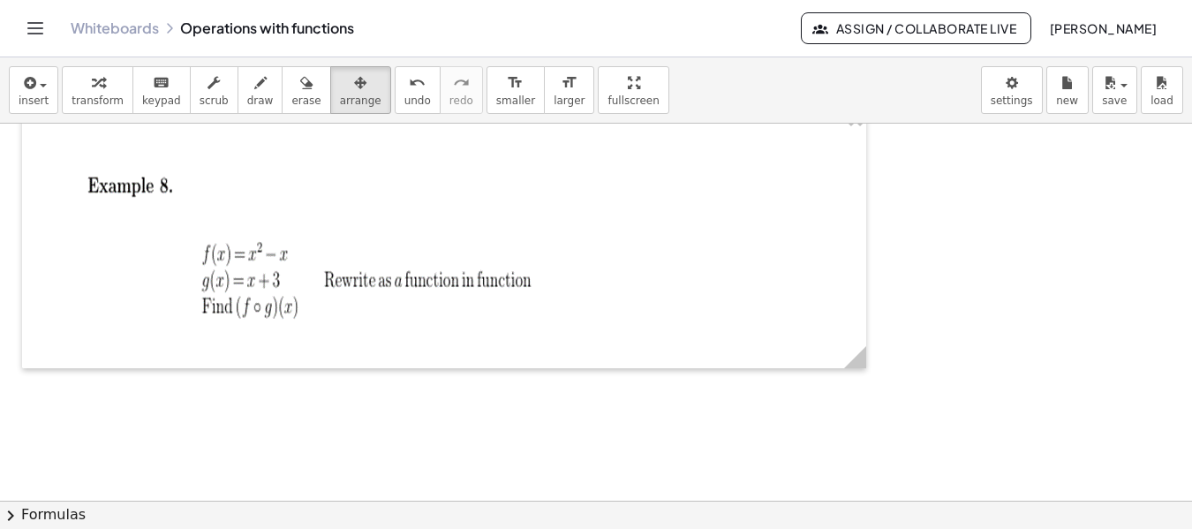
click at [29, 24] on icon "Toggle navigation" at bounding box center [35, 28] width 21 height 21
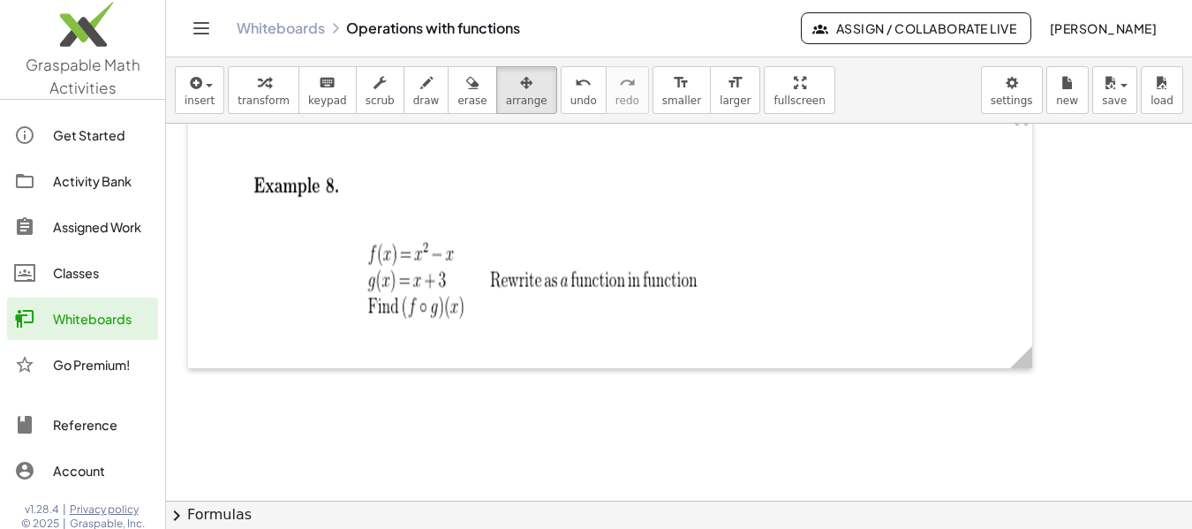
click at [93, 321] on div "Whiteboards" at bounding box center [102, 318] width 98 height 21
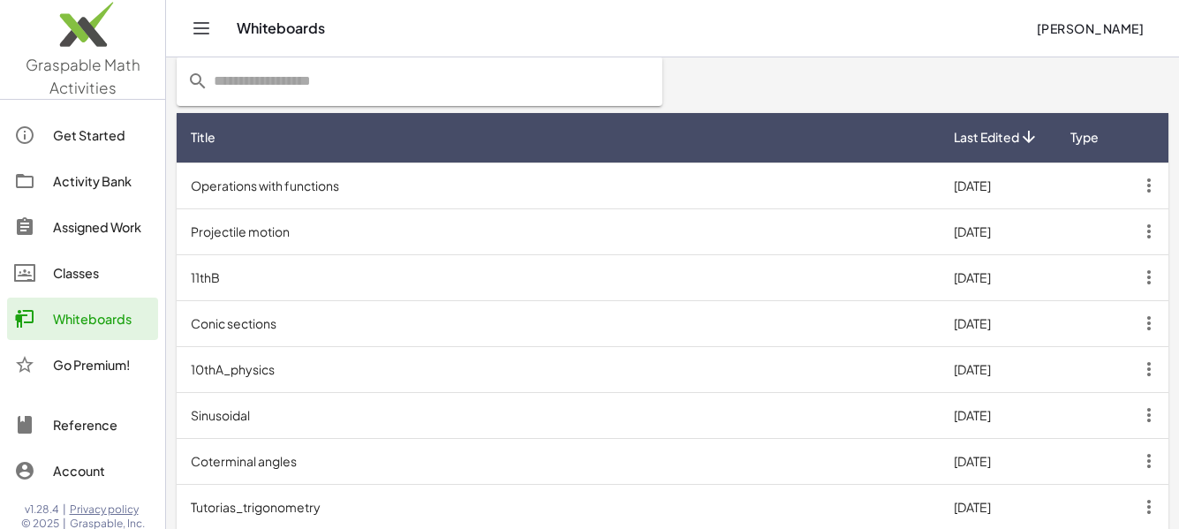
scroll to position [327, 0]
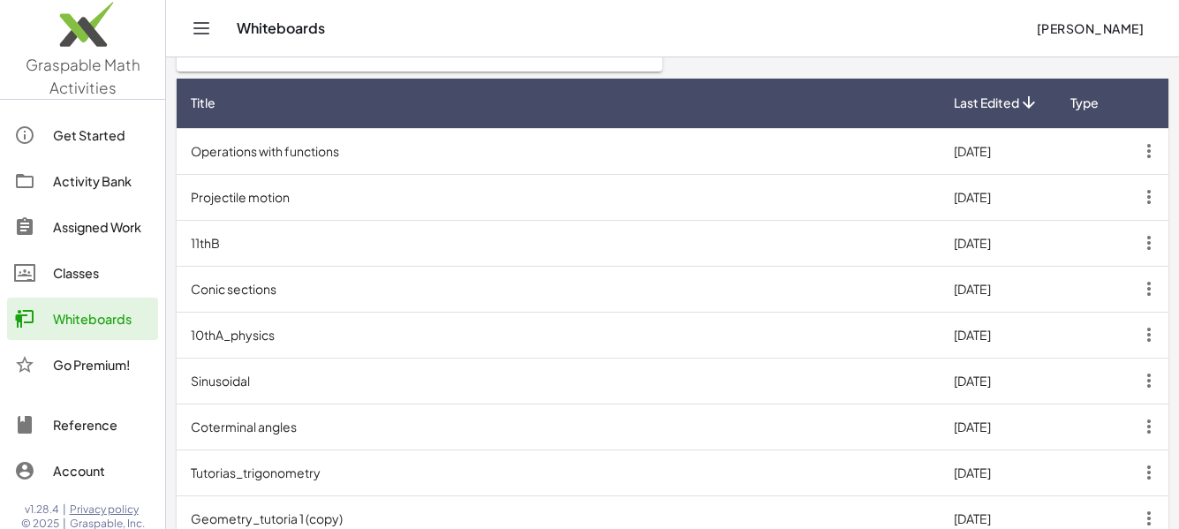
click at [469, 289] on td "Conic sections" at bounding box center [558, 289] width 763 height 46
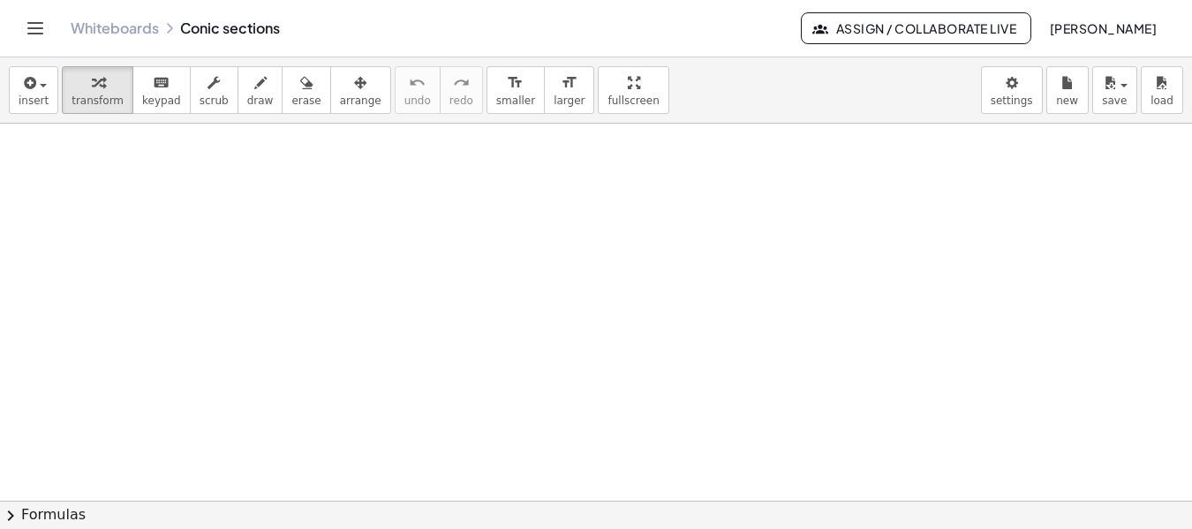
scroll to position [3573, 0]
click at [38, 97] on span "insert" at bounding box center [34, 101] width 30 height 12
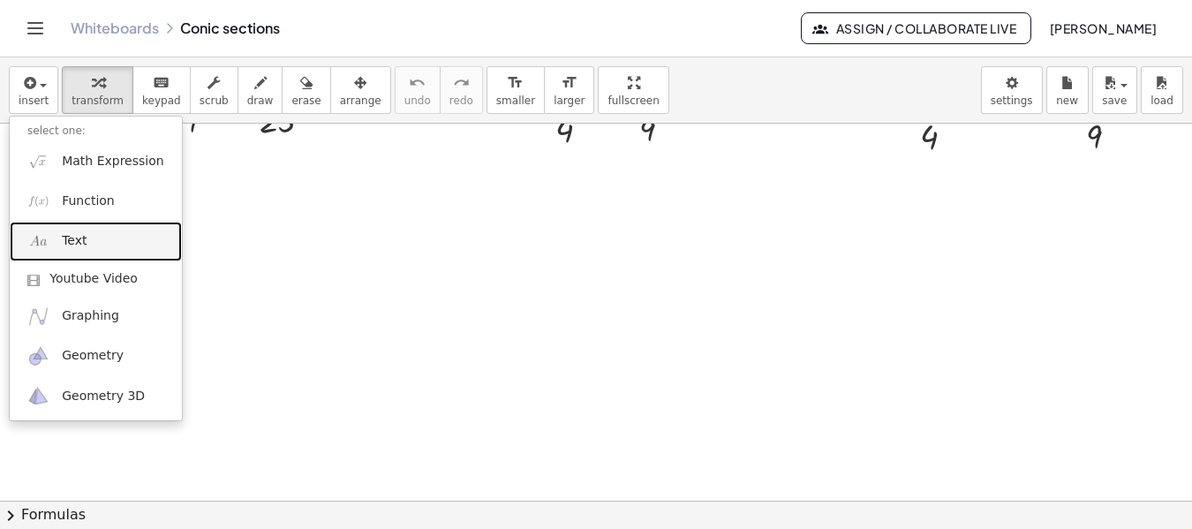
click at [86, 240] on link "Text" at bounding box center [96, 242] width 172 height 40
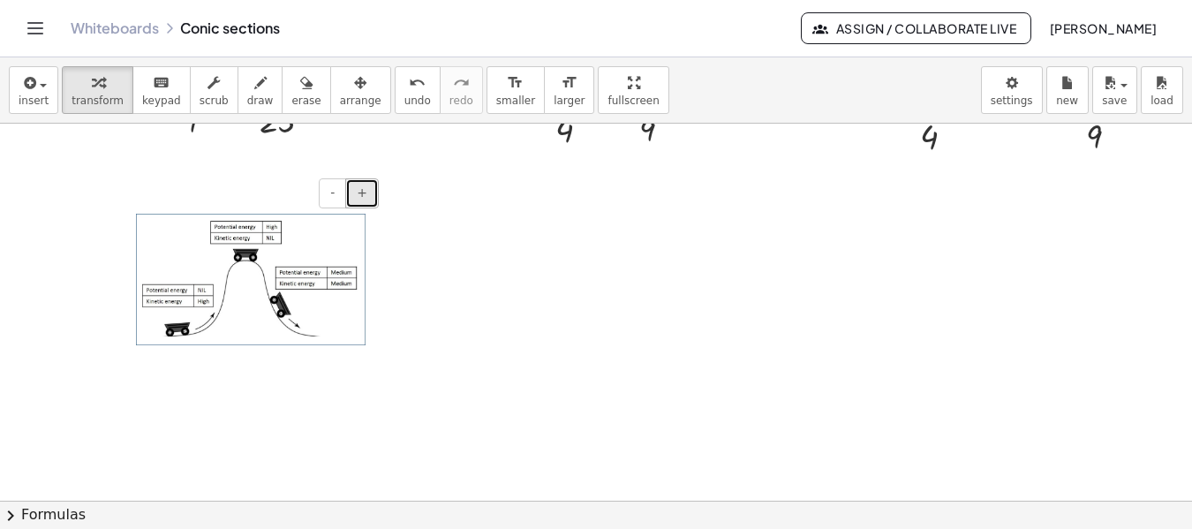
click at [359, 187] on span "+" at bounding box center [362, 192] width 11 height 14
click at [345, 89] on div "button" at bounding box center [361, 82] width 42 height 21
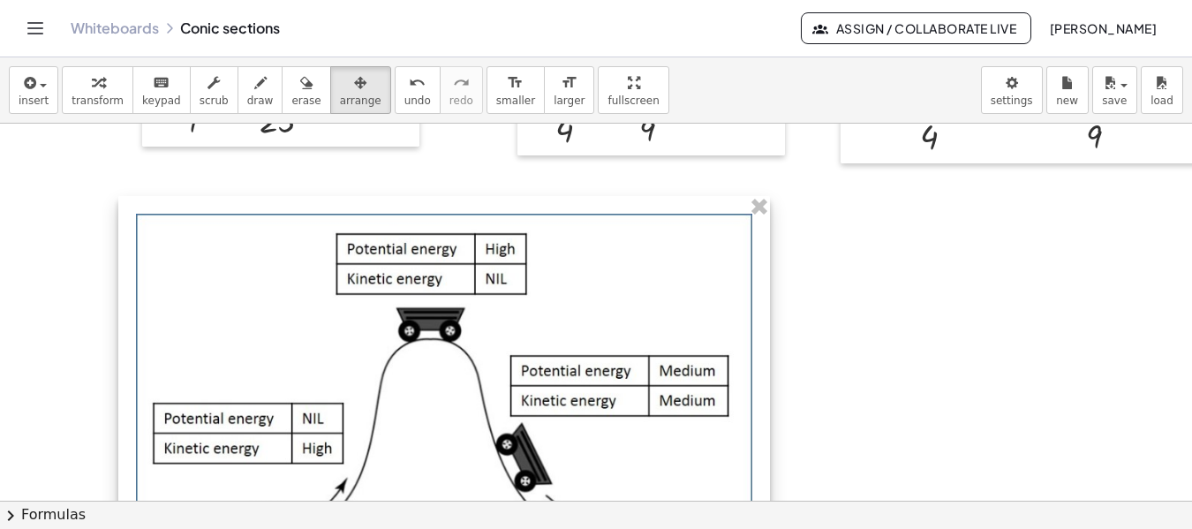
drag, startPoint x: 450, startPoint y: 374, endPoint x: 760, endPoint y: 382, distance: 309.2
click at [760, 382] on div "- +" at bounding box center [444, 390] width 652 height 388
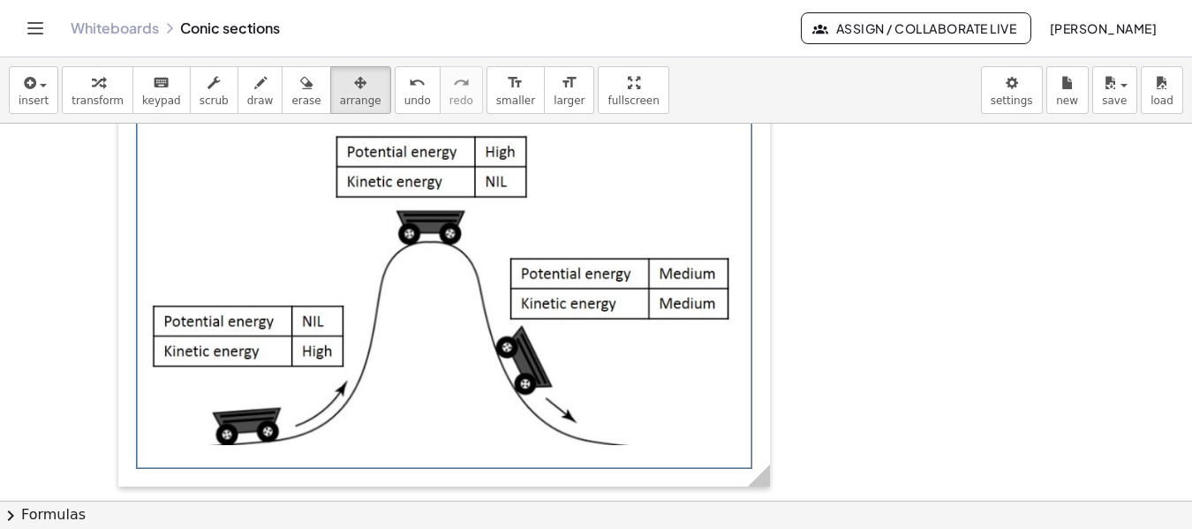
scroll to position [3680, 0]
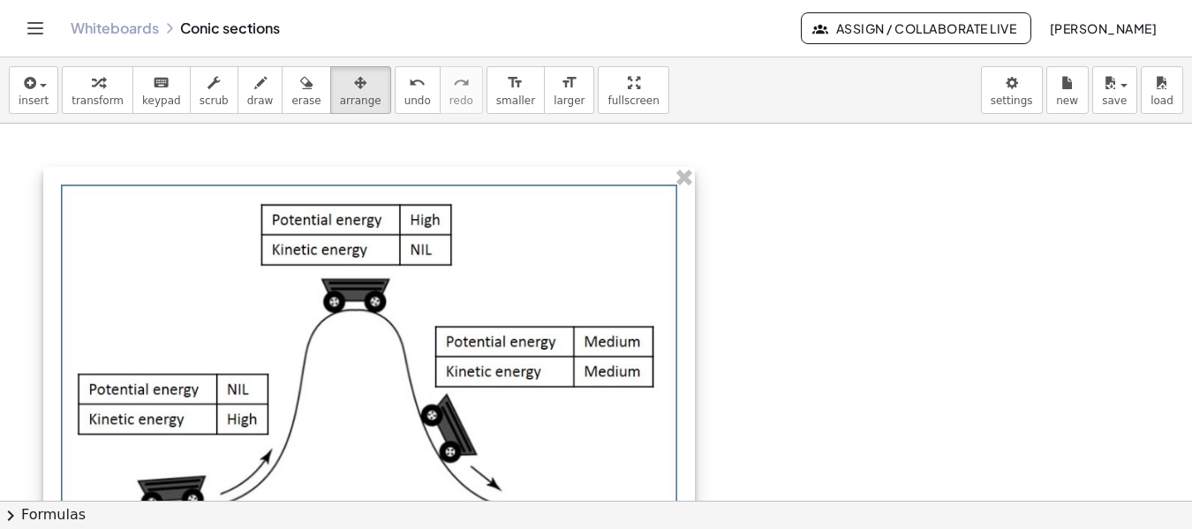
drag, startPoint x: 602, startPoint y: 362, endPoint x: 527, endPoint y: 441, distance: 108.7
click at [527, 441] on div at bounding box center [369, 361] width 652 height 388
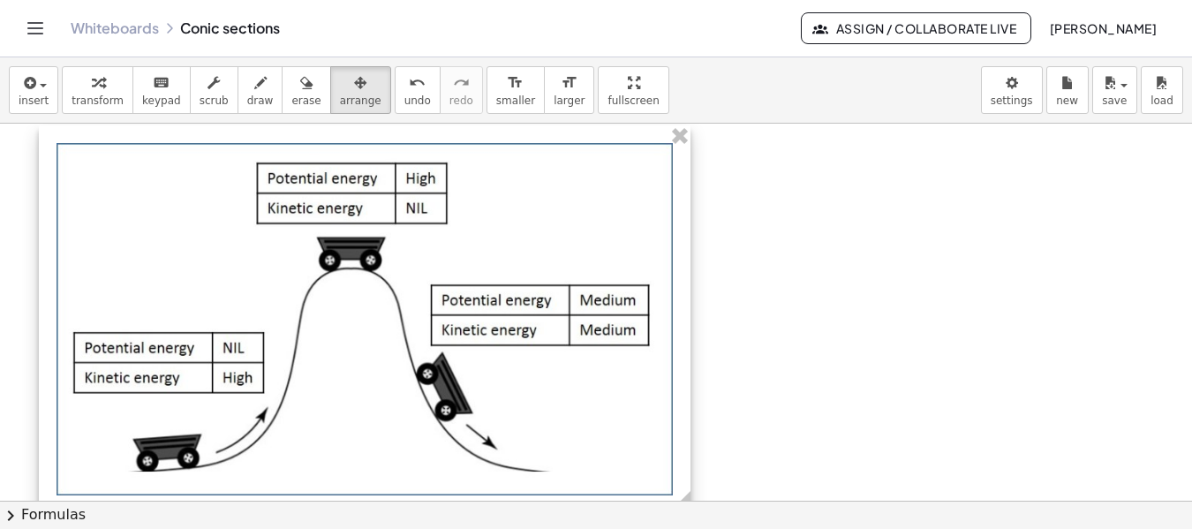
drag, startPoint x: 536, startPoint y: 375, endPoint x: 532, endPoint y: 326, distance: 49.7
click at [532, 326] on div at bounding box center [365, 319] width 652 height 388
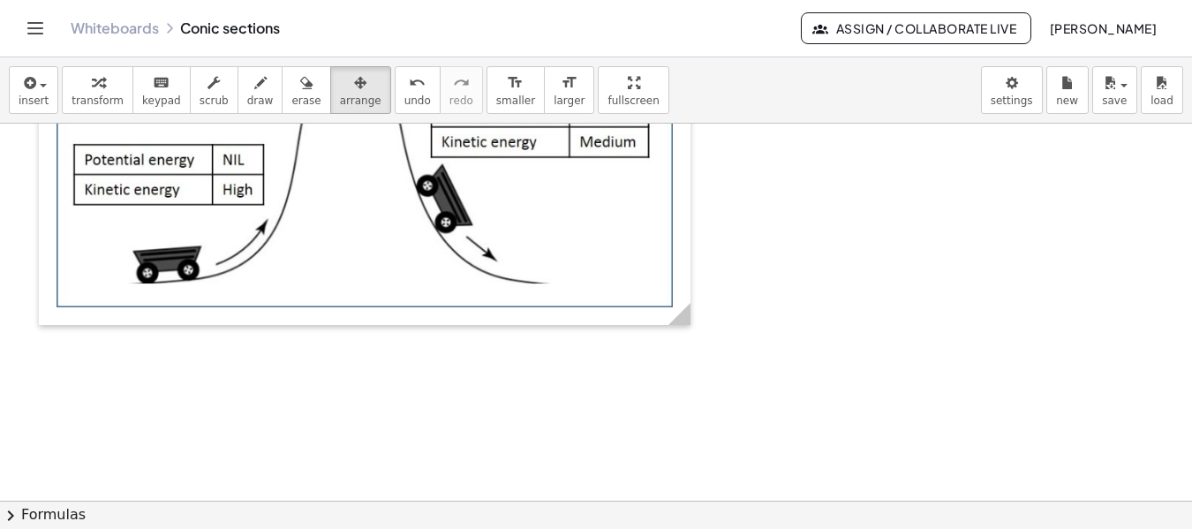
scroll to position [3928, 0]
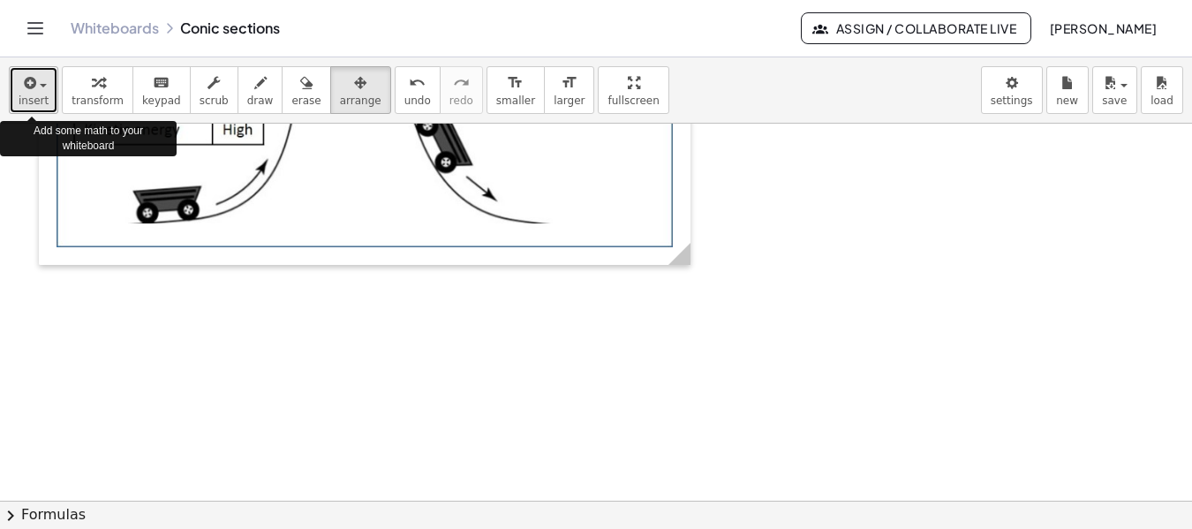
click at [29, 106] on span "insert" at bounding box center [34, 101] width 30 height 12
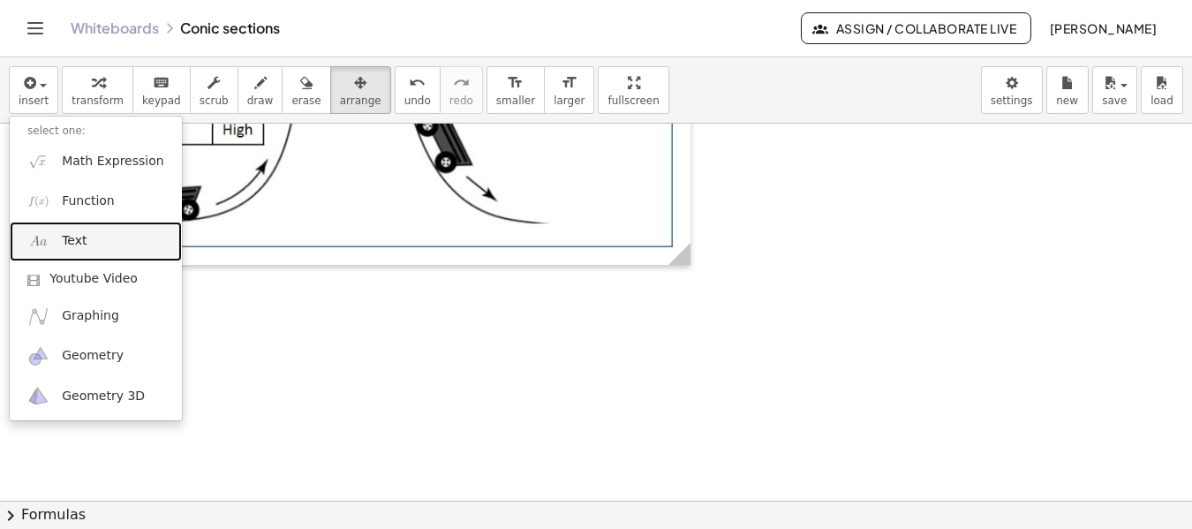
click at [93, 250] on link "Text" at bounding box center [96, 242] width 172 height 40
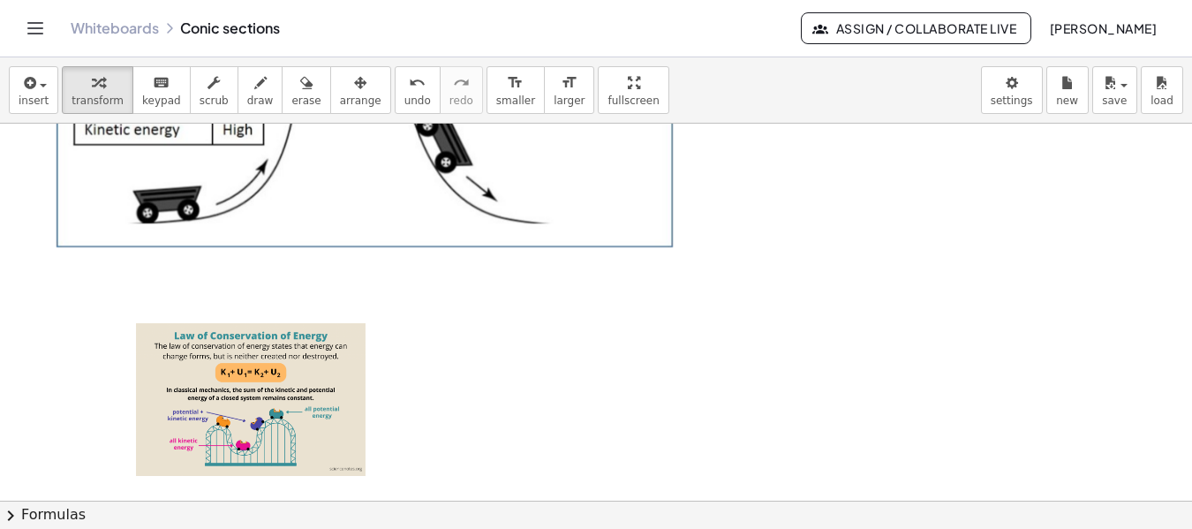
scroll to position [4013, 0]
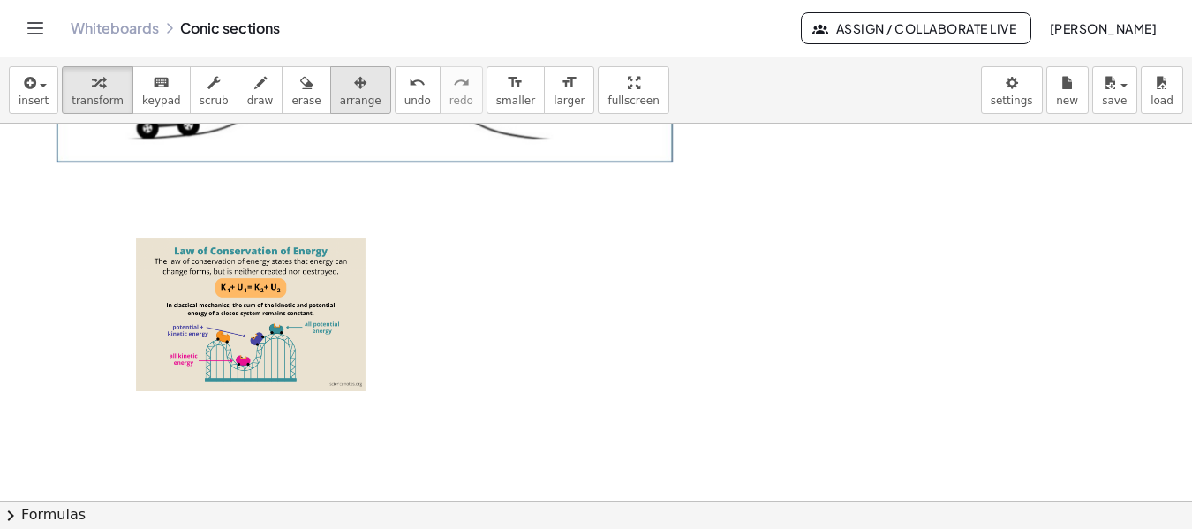
click at [331, 109] on button "arrange" at bounding box center [360, 90] width 61 height 48
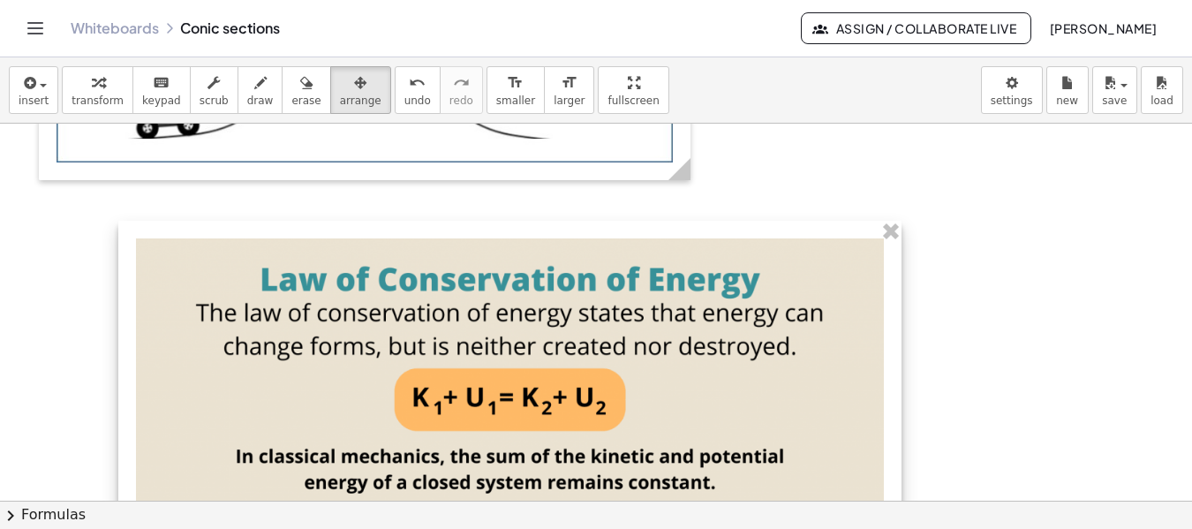
drag, startPoint x: 382, startPoint y: 250, endPoint x: 901, endPoint y: 374, distance: 533.0
click at [901, 374] on div "- +" at bounding box center [509, 488] width 783 height 534
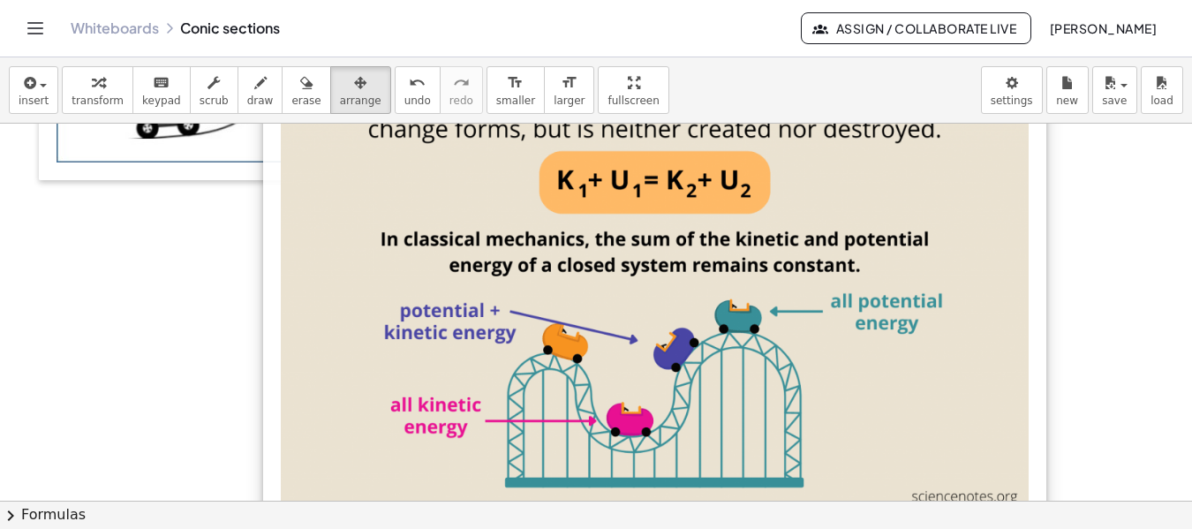
drag, startPoint x: 865, startPoint y: 251, endPoint x: 964, endPoint y: 133, distance: 153.6
click at [964, 133] on div at bounding box center [654, 271] width 783 height 534
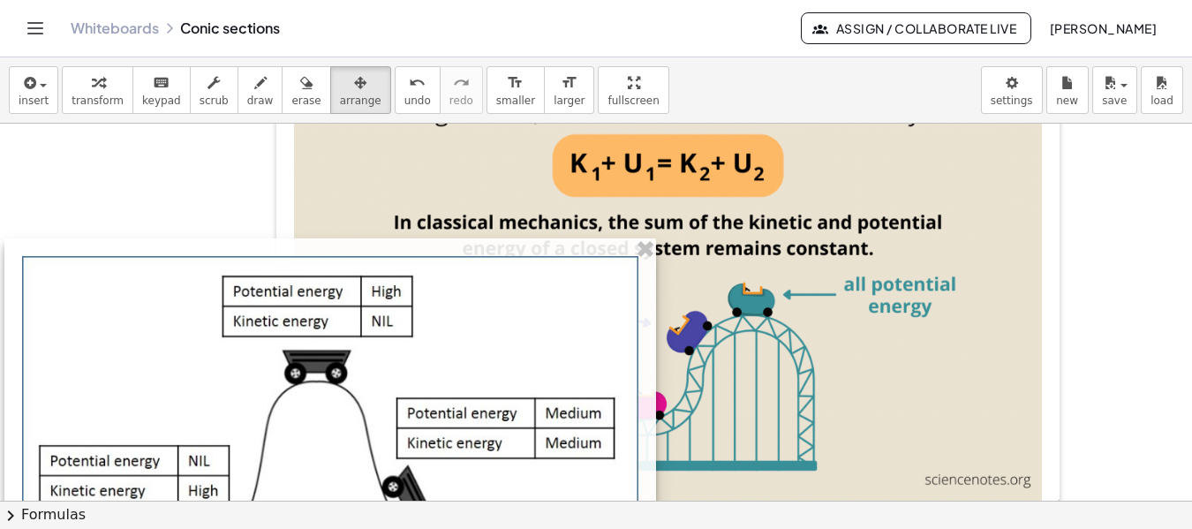
drag, startPoint x: 231, startPoint y: 127, endPoint x: 194, endPoint y: 571, distance: 444.8
click at [194, 528] on html "**********" at bounding box center [596, 264] width 1192 height 529
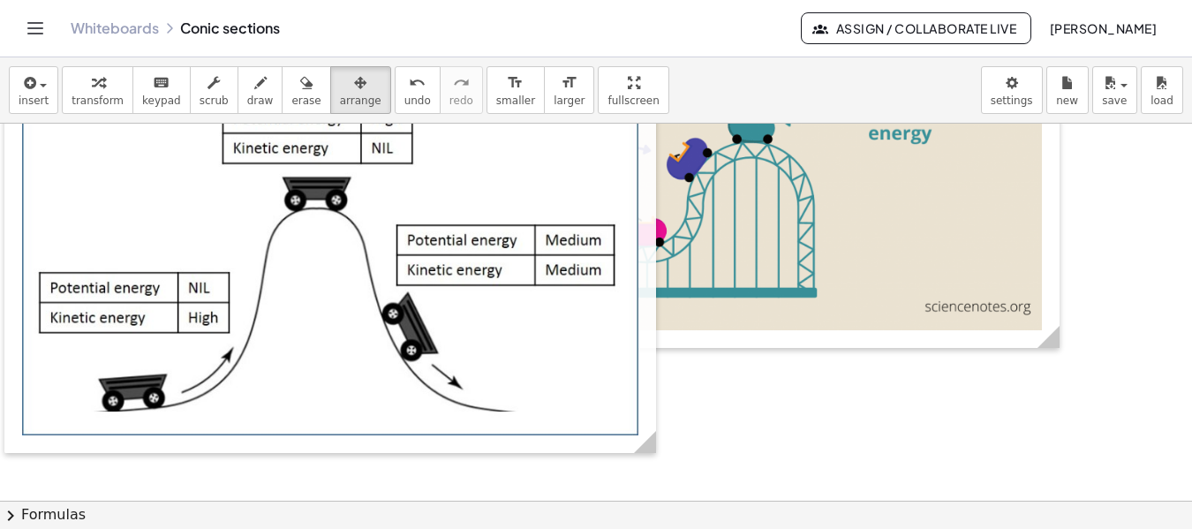
scroll to position [4223, 0]
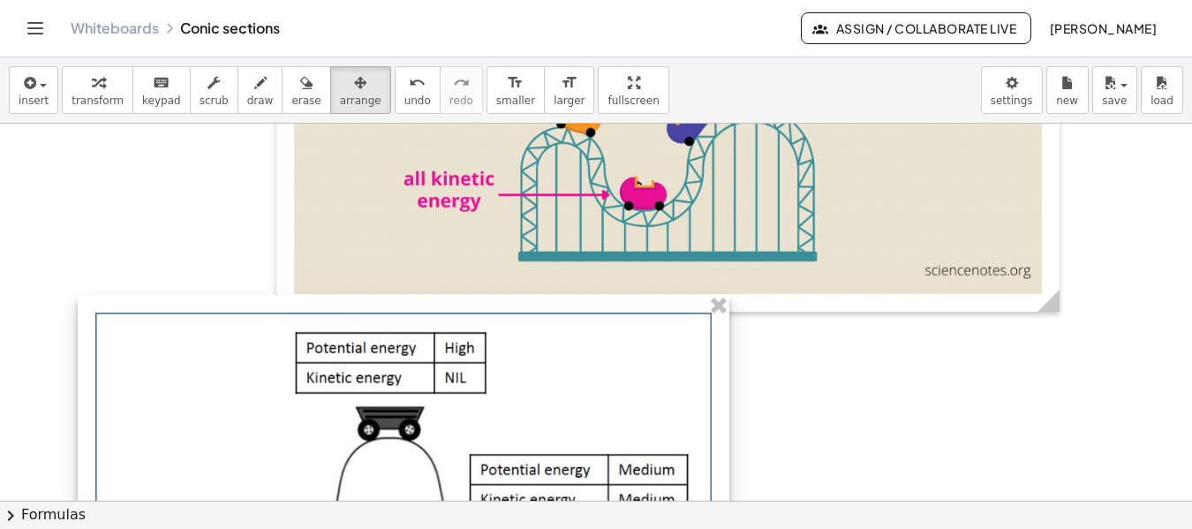
drag, startPoint x: 583, startPoint y: 295, endPoint x: 656, endPoint y: 561, distance: 275.8
click at [656, 528] on html "**********" at bounding box center [596, 264] width 1192 height 529
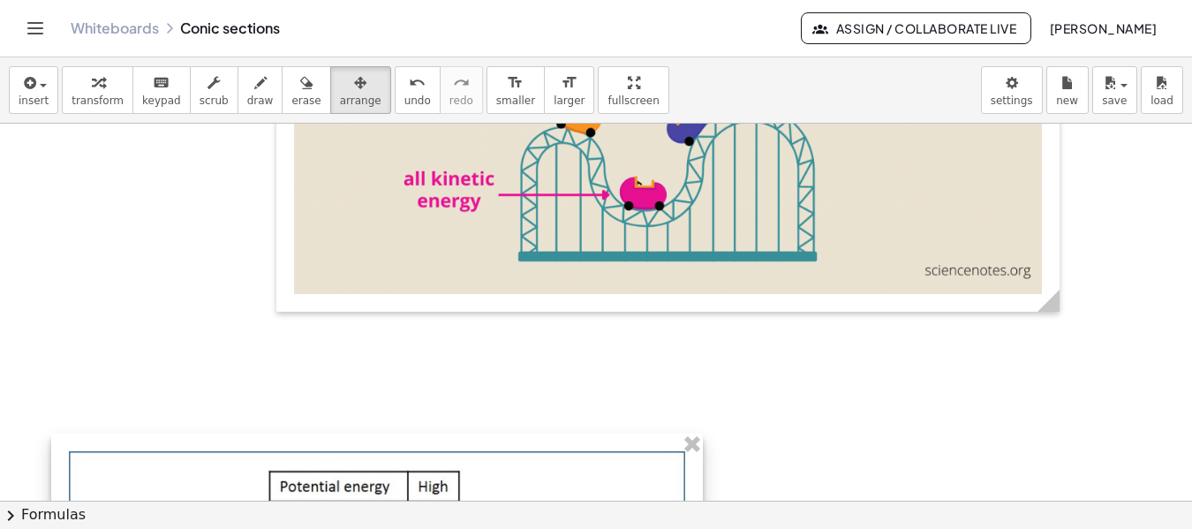
drag, startPoint x: 575, startPoint y: 341, endPoint x: 548, endPoint y: 480, distance: 141.2
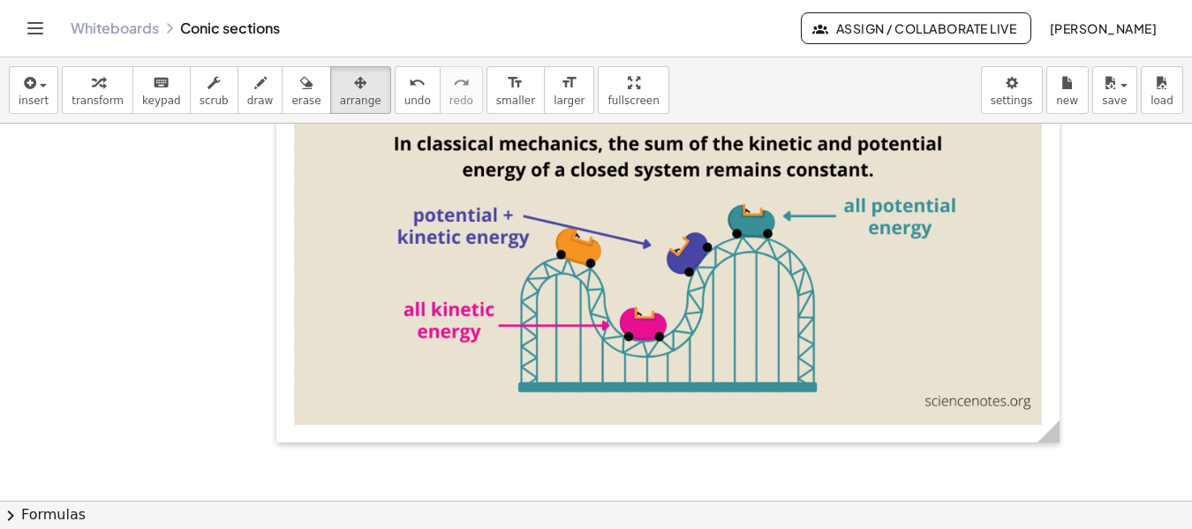
scroll to position [3987, 0]
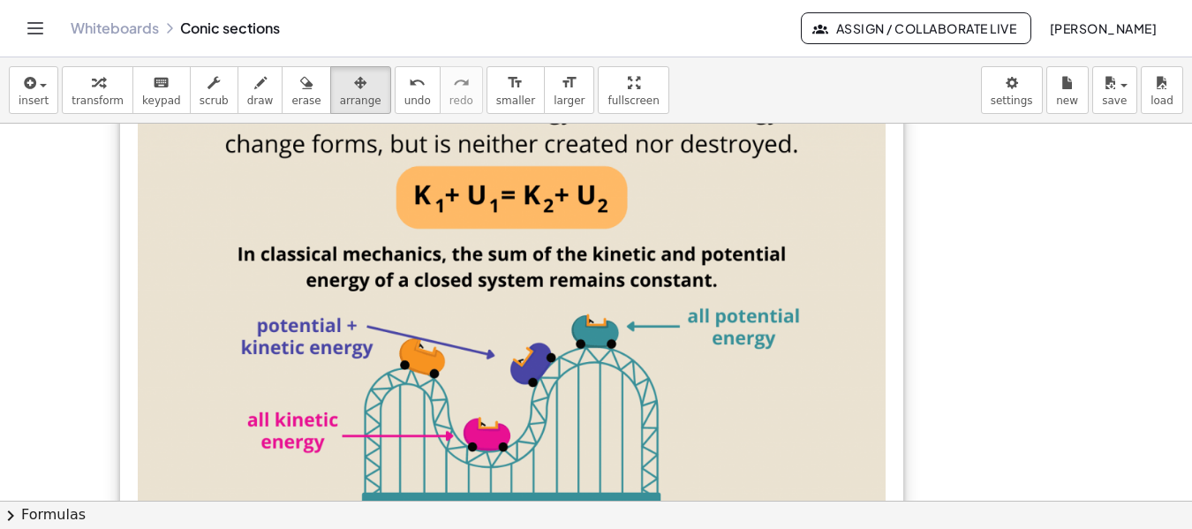
drag, startPoint x: 639, startPoint y: 313, endPoint x: 548, endPoint y: 332, distance: 92.2
click at [548, 332] on div at bounding box center [511, 286] width 783 height 534
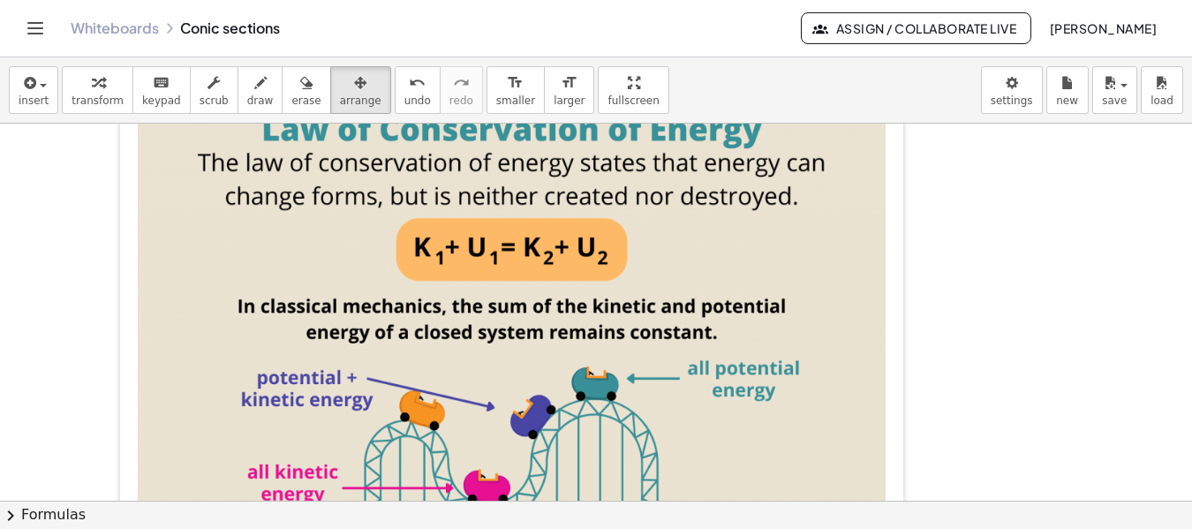
scroll to position [4027, 0]
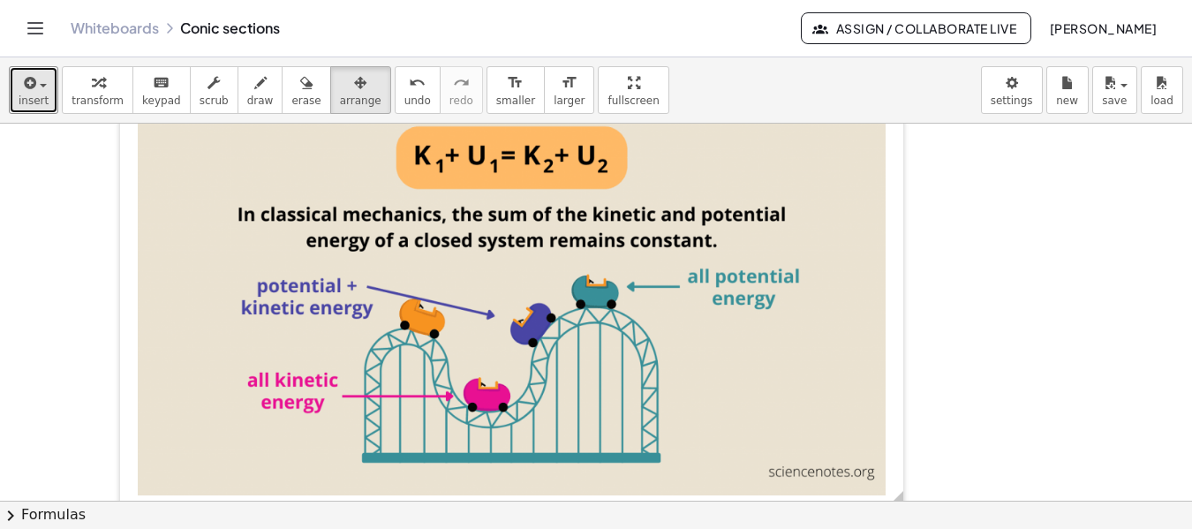
click at [22, 102] on span "insert" at bounding box center [34, 101] width 30 height 12
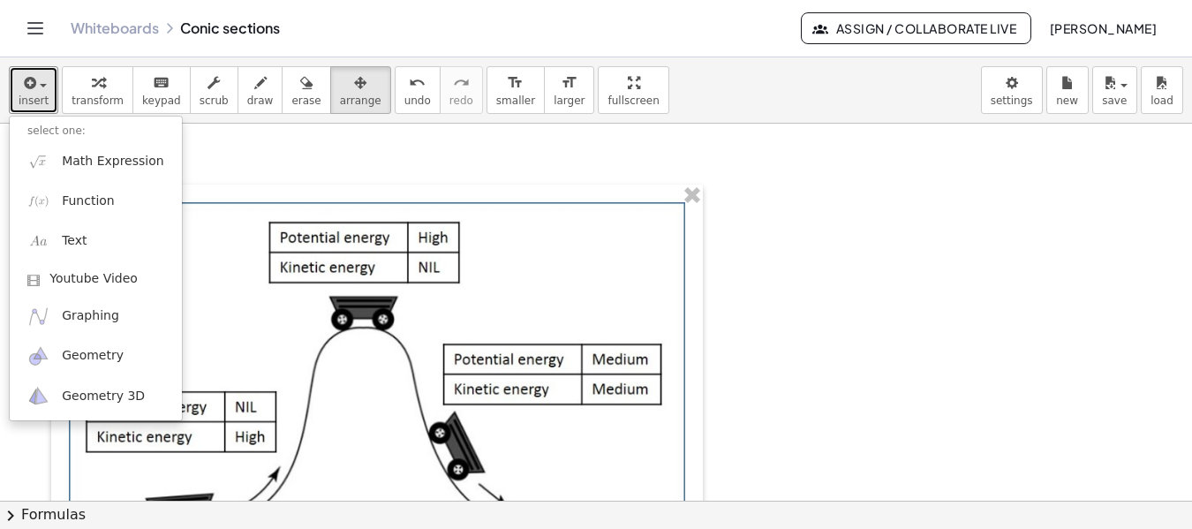
scroll to position [4485, 0]
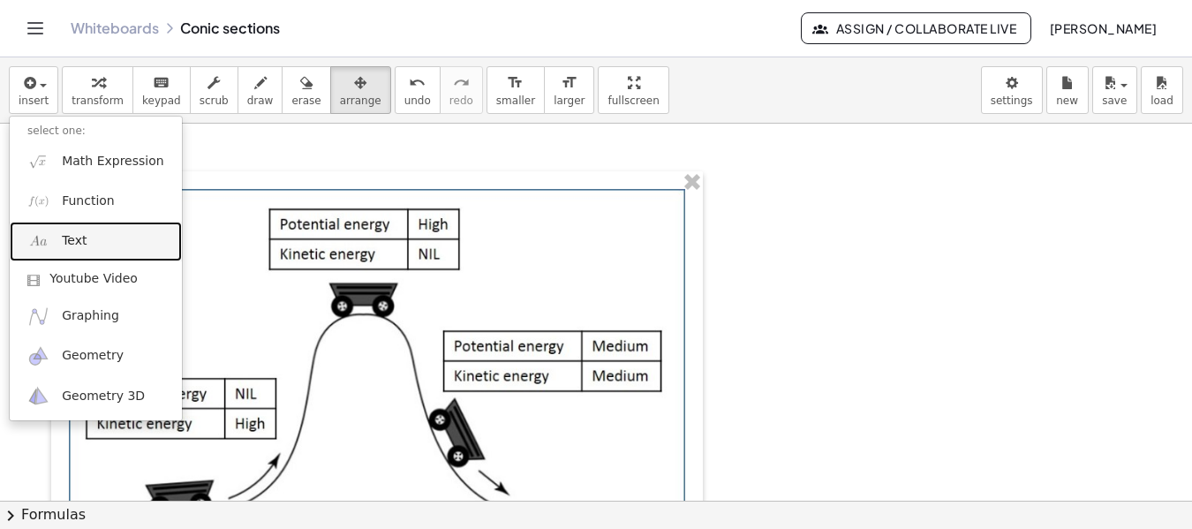
click at [74, 246] on span "Text" at bounding box center [74, 241] width 25 height 18
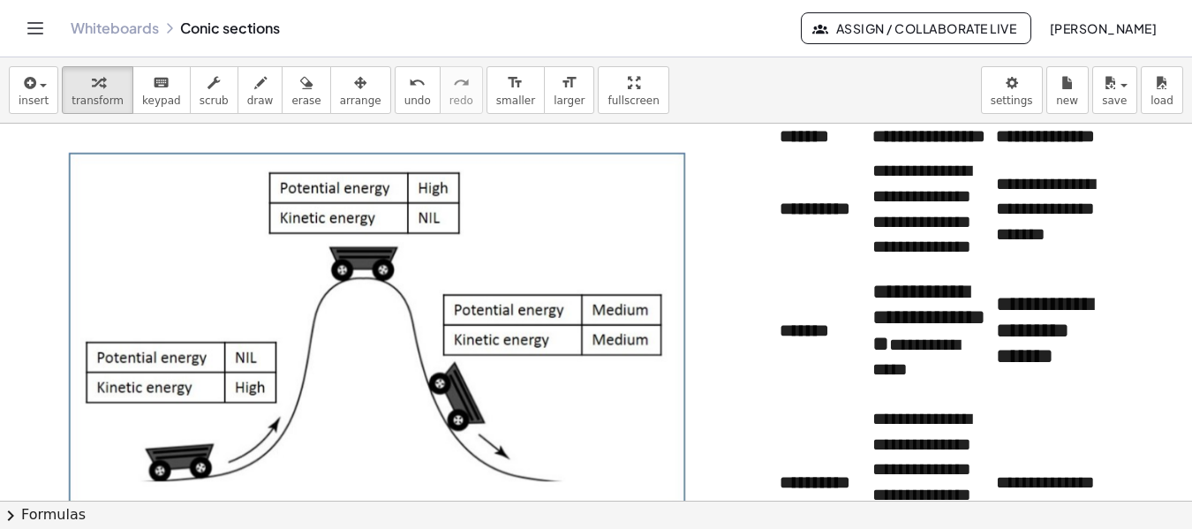
scroll to position [4434, 0]
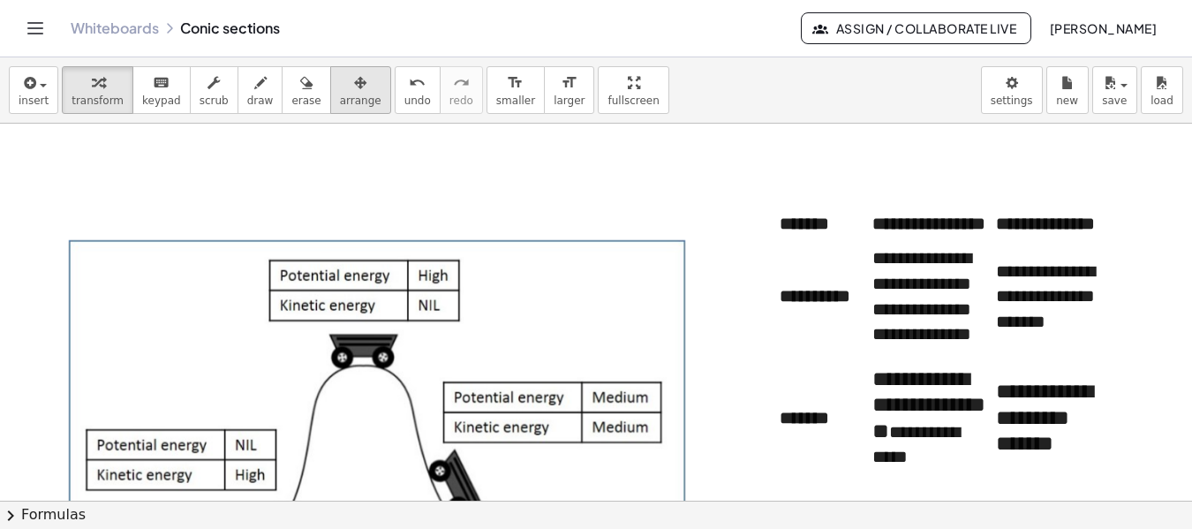
click at [340, 88] on div "button" at bounding box center [361, 82] width 42 height 21
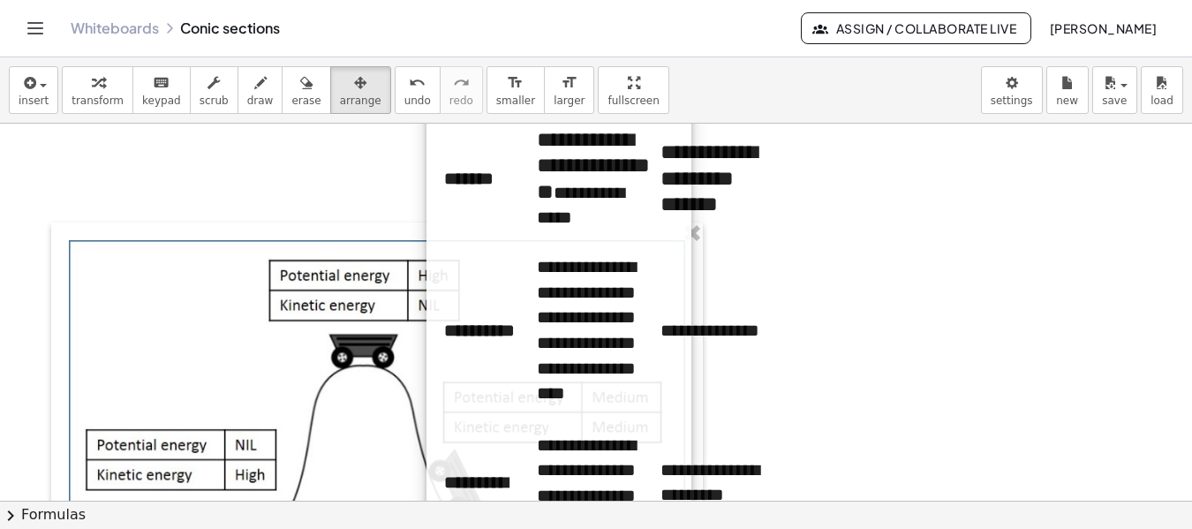
drag, startPoint x: 867, startPoint y: 226, endPoint x: 532, endPoint y: -26, distance: 420.1
click at [532, 0] on html "**********" at bounding box center [596, 264] width 1192 height 529
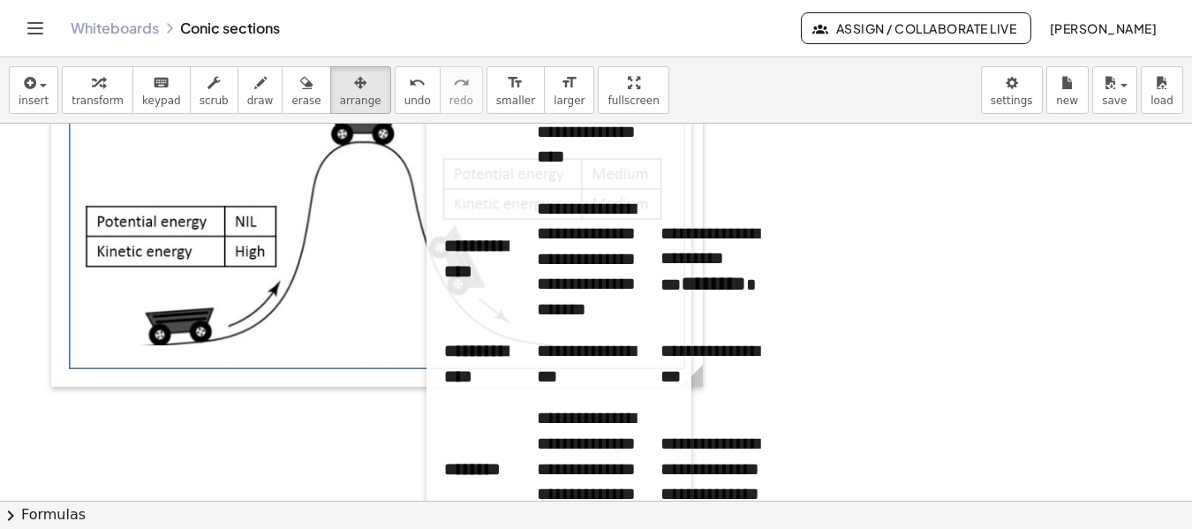
scroll to position [4713, 0]
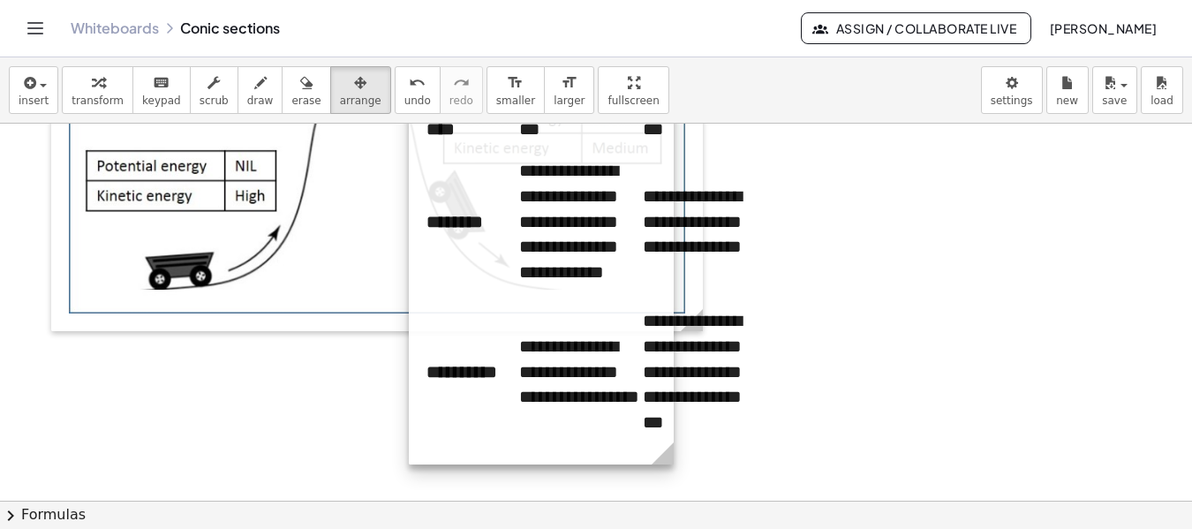
drag, startPoint x: 669, startPoint y: 329, endPoint x: 652, endPoint y: 137, distance: 192.5
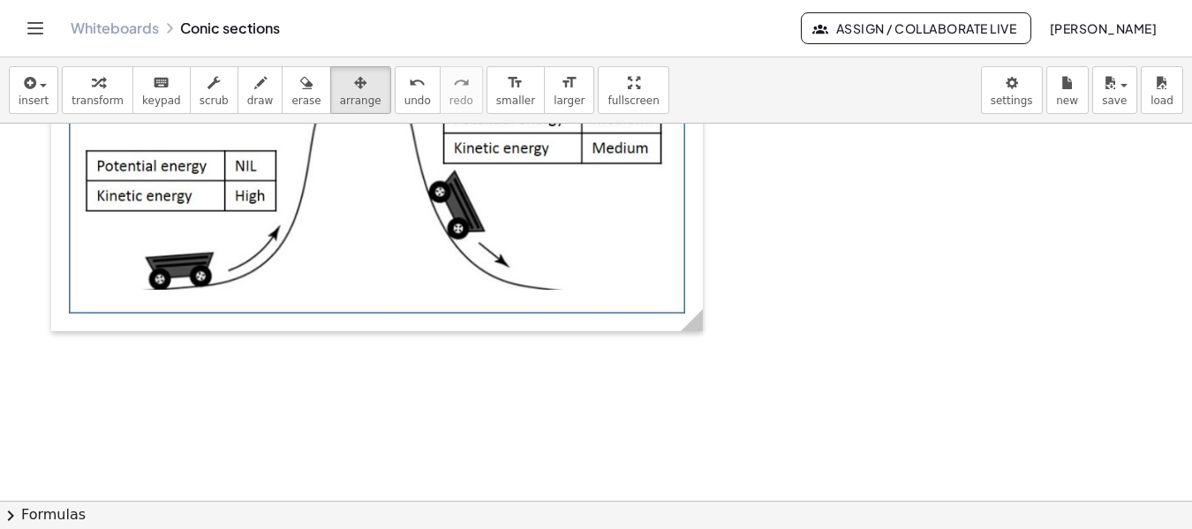
drag, startPoint x: 669, startPoint y: 450, endPoint x: 1077, endPoint y: 396, distance: 410.7
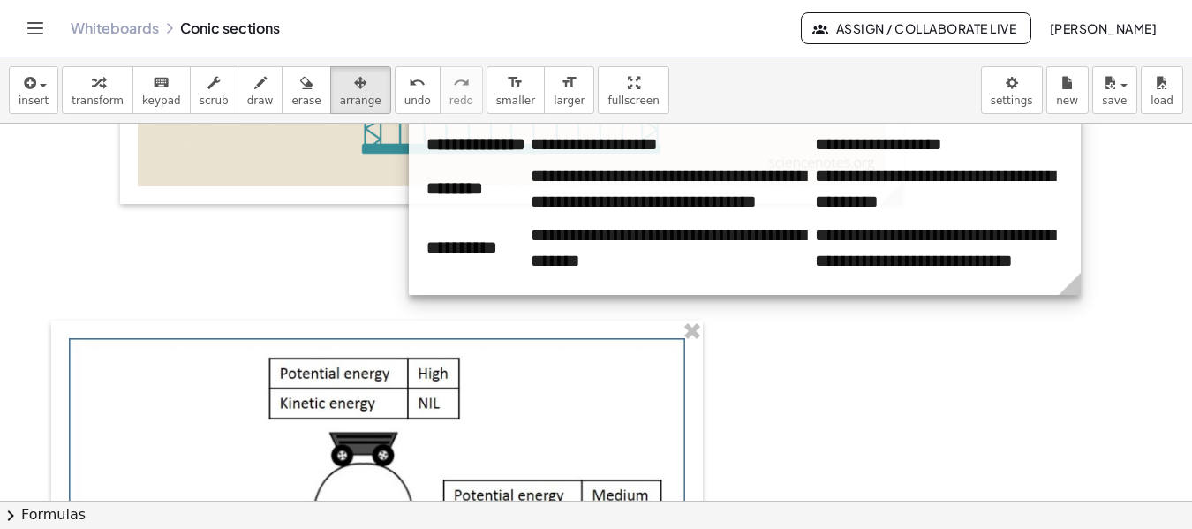
scroll to position [4378, 0]
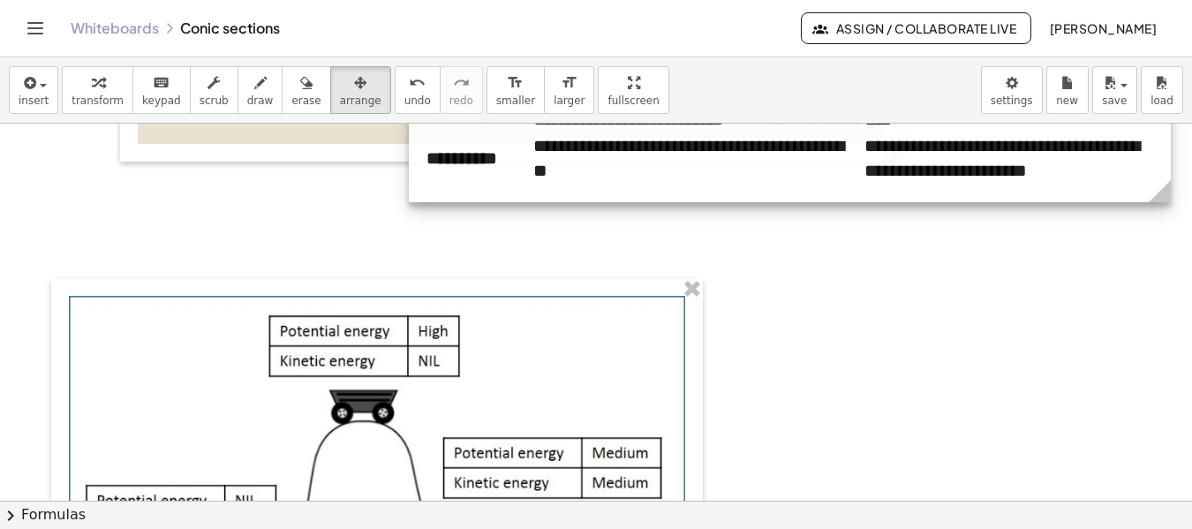
drag, startPoint x: 1070, startPoint y: 253, endPoint x: 1160, endPoint y: 246, distance: 90.3
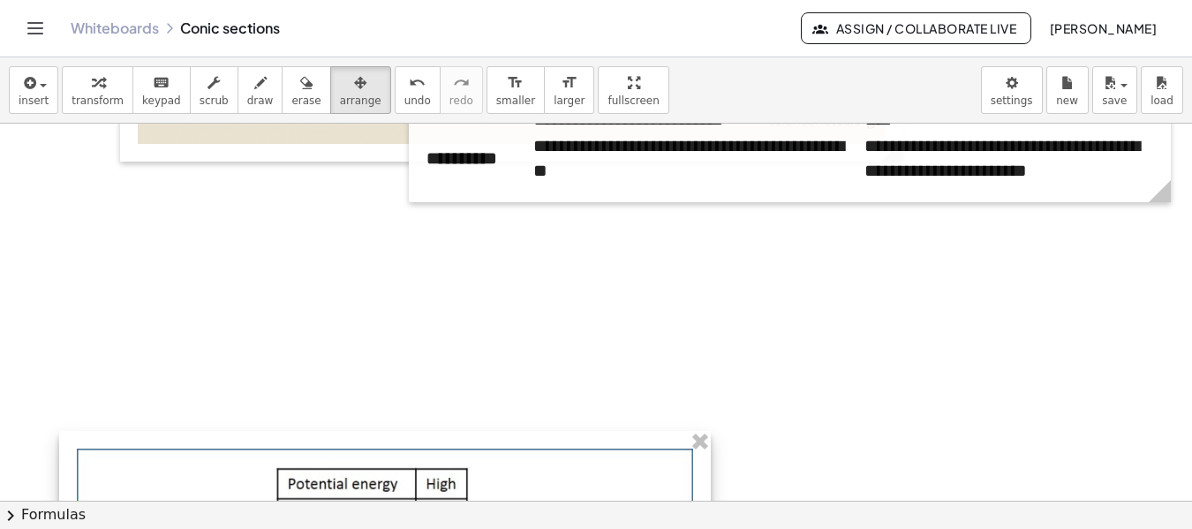
drag, startPoint x: 544, startPoint y: 357, endPoint x: 566, endPoint y: 525, distance: 169.3
click at [566, 525] on div "**********" at bounding box center [596, 293] width 1192 height 472
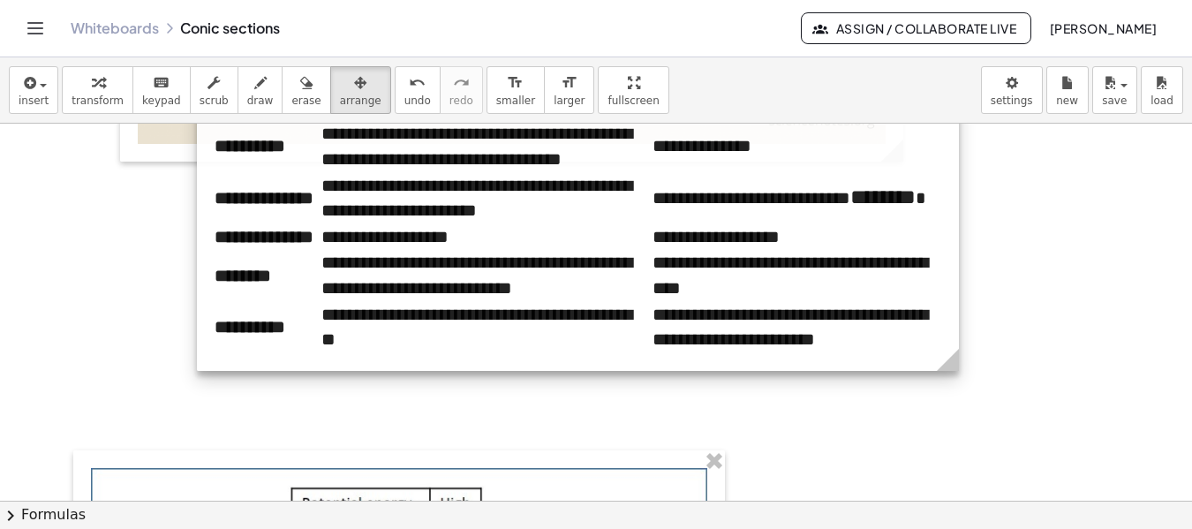
drag, startPoint x: 721, startPoint y: 322, endPoint x: 622, endPoint y: 346, distance: 101.8
click at [622, 346] on div at bounding box center [578, 172] width 762 height 397
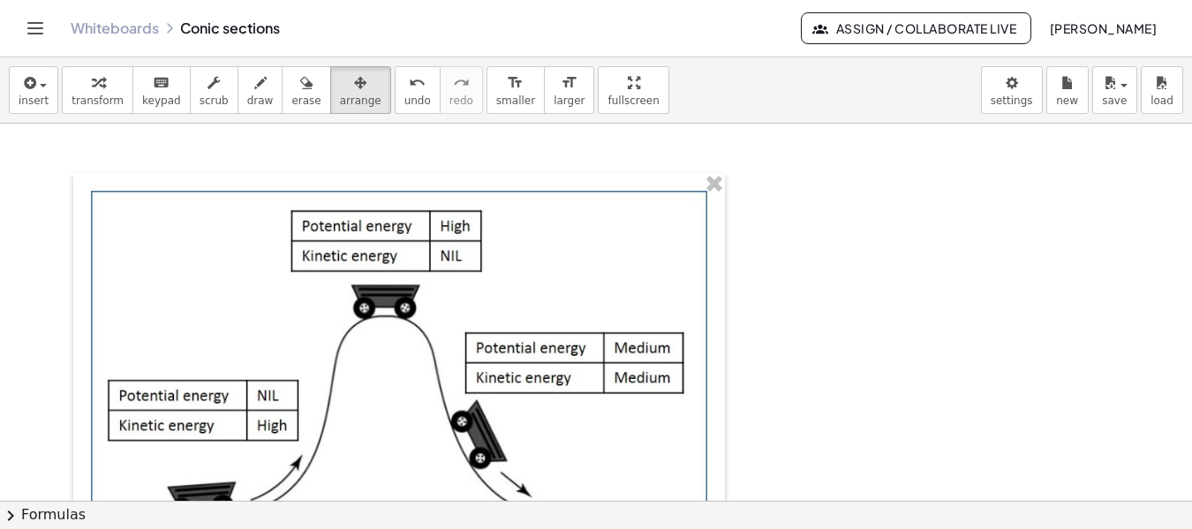
scroll to position [4661, 0]
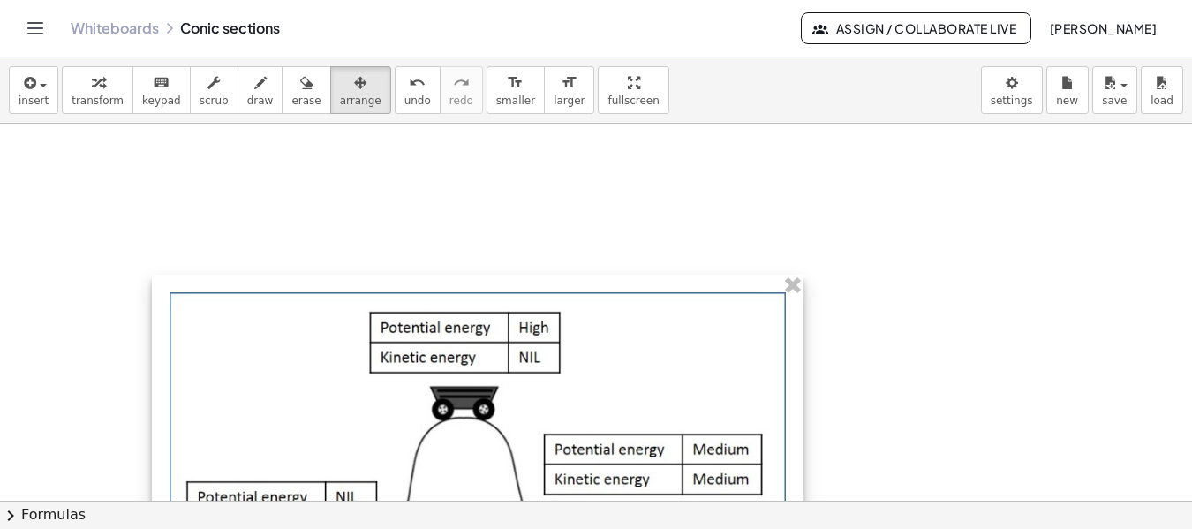
drag, startPoint x: 651, startPoint y: 389, endPoint x: 690, endPoint y: 464, distance: 83.8
click at [690, 464] on div at bounding box center [478, 469] width 652 height 388
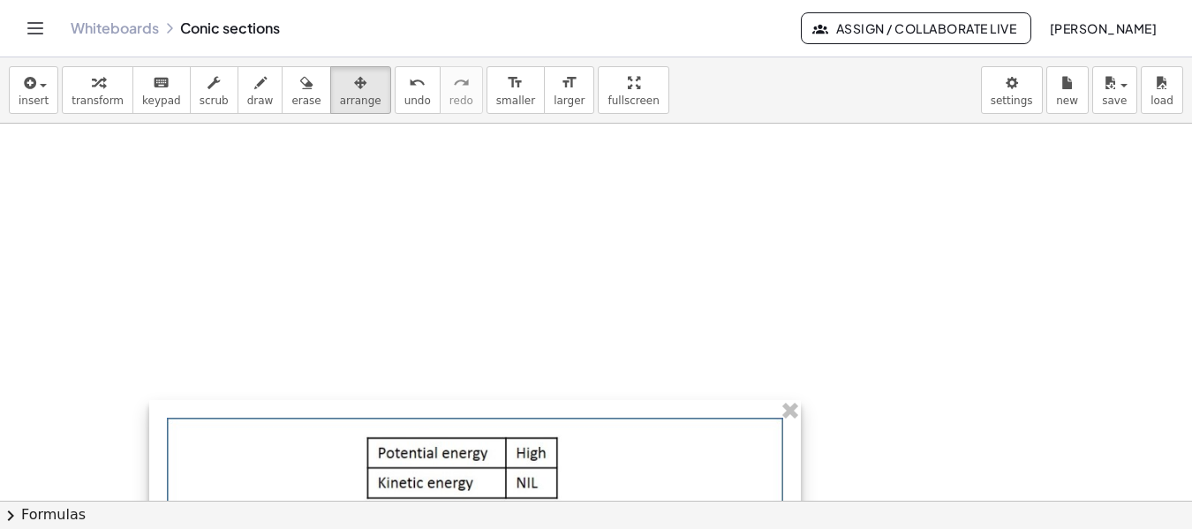
drag, startPoint x: 669, startPoint y: 404, endPoint x: 669, endPoint y: 473, distance: 68.9
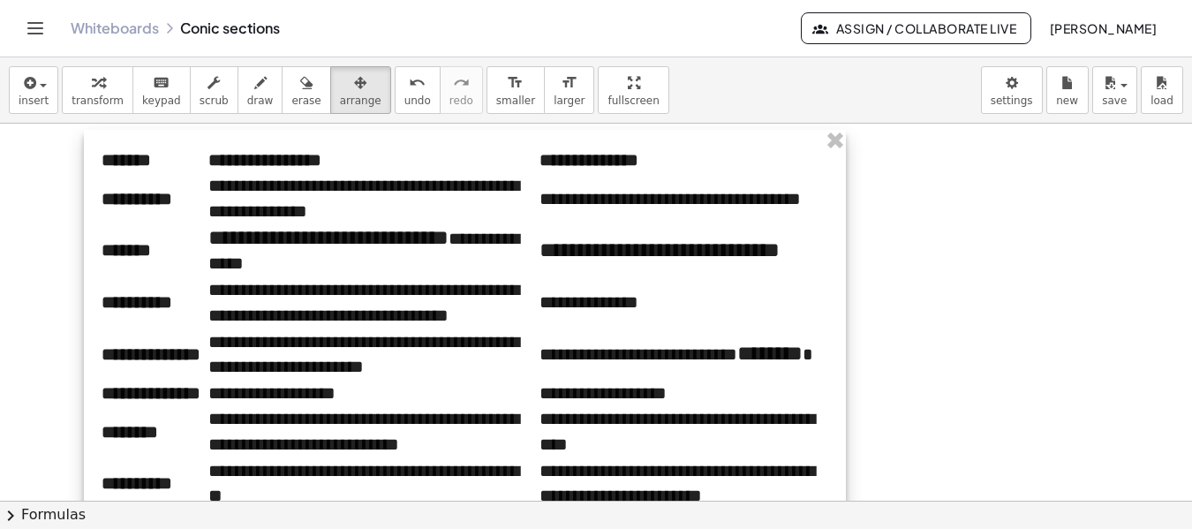
drag, startPoint x: 751, startPoint y: 252, endPoint x: 638, endPoint y: 464, distance: 240.2
click at [638, 464] on div at bounding box center [465, 328] width 762 height 397
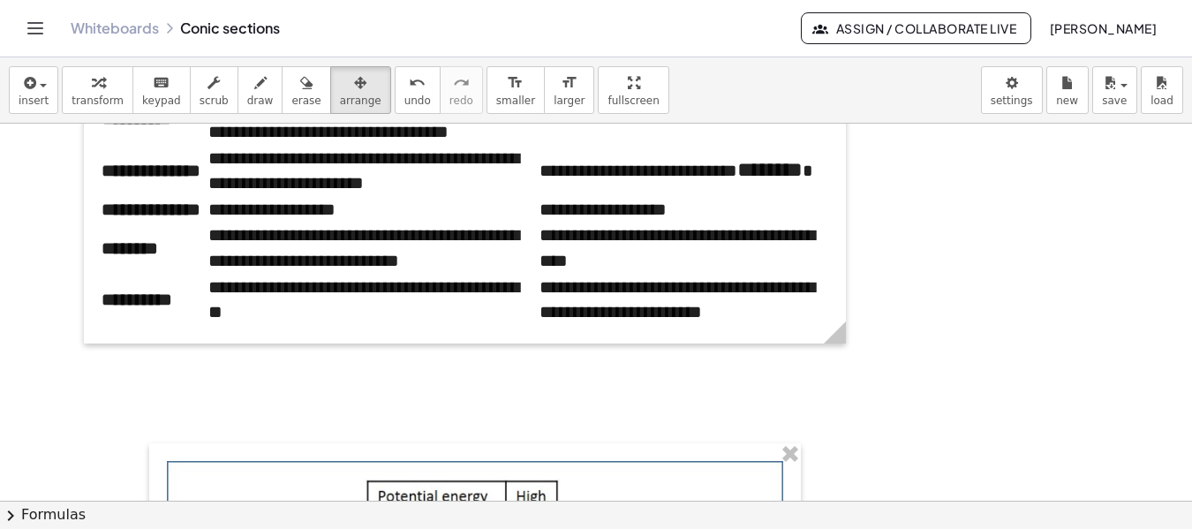
scroll to position [4802, 0]
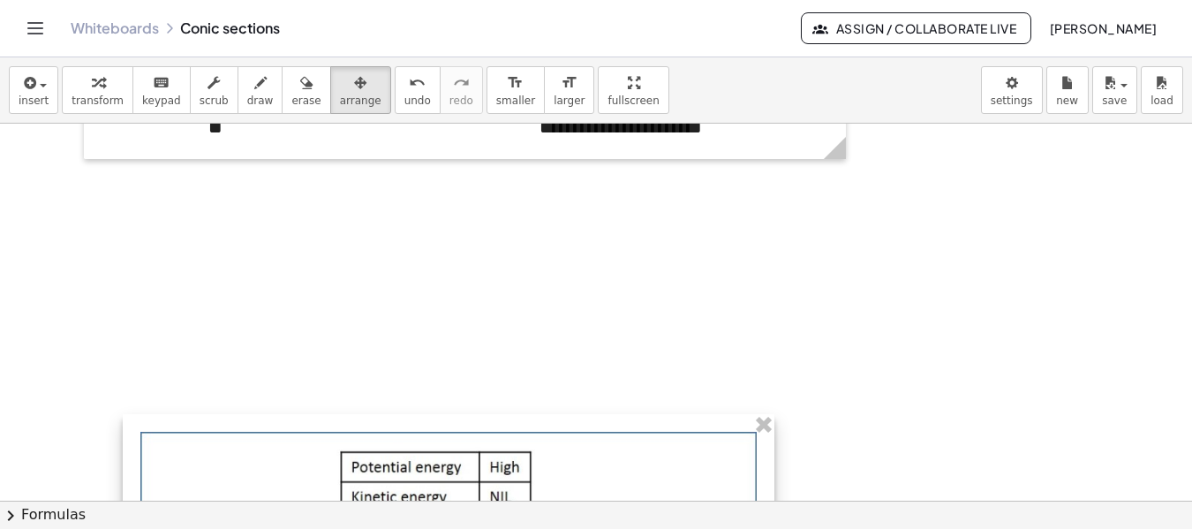
drag, startPoint x: 754, startPoint y: 359, endPoint x: 728, endPoint y: 516, distance: 158.6
click at [728, 516] on div "**********" at bounding box center [596, 293] width 1192 height 472
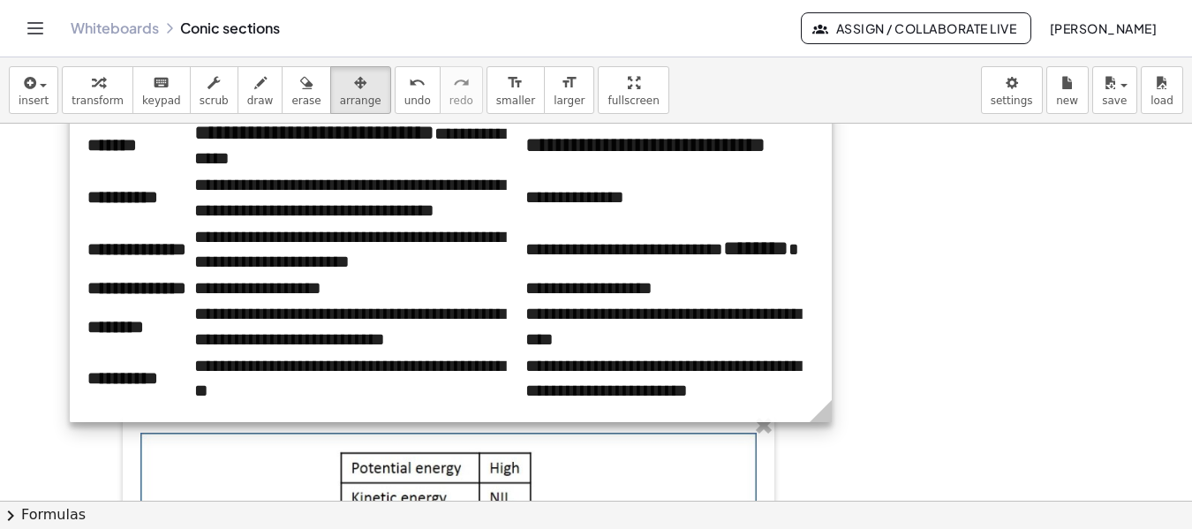
drag, startPoint x: 687, startPoint y: 133, endPoint x: 673, endPoint y: 397, distance: 263.6
click at [673, 397] on div at bounding box center [451, 223] width 762 height 397
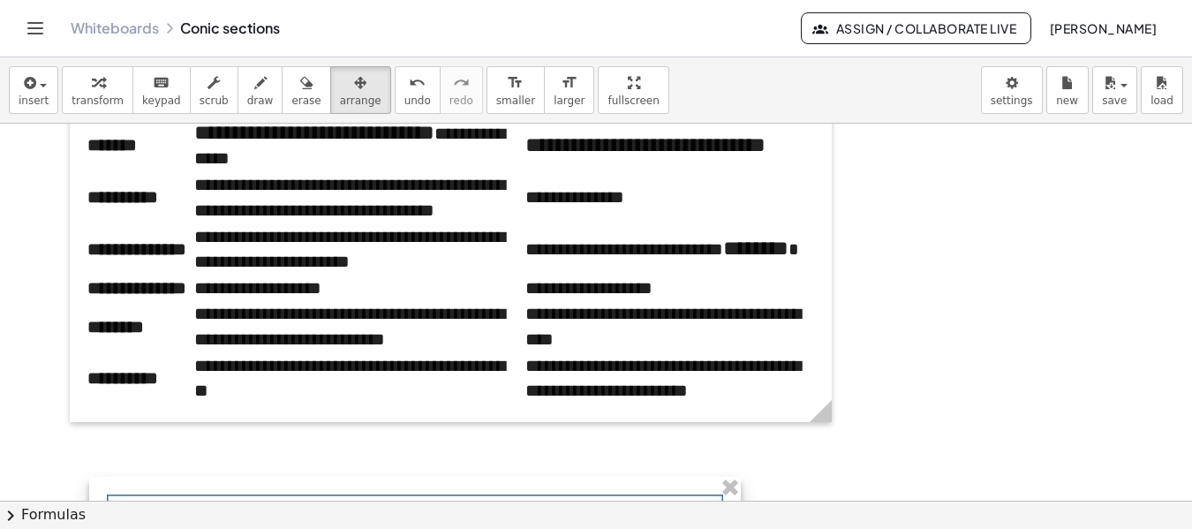
drag, startPoint x: 593, startPoint y: 462, endPoint x: 558, endPoint y: 526, distance: 72.3
click at [558, 526] on div "**********" at bounding box center [596, 293] width 1192 height 472
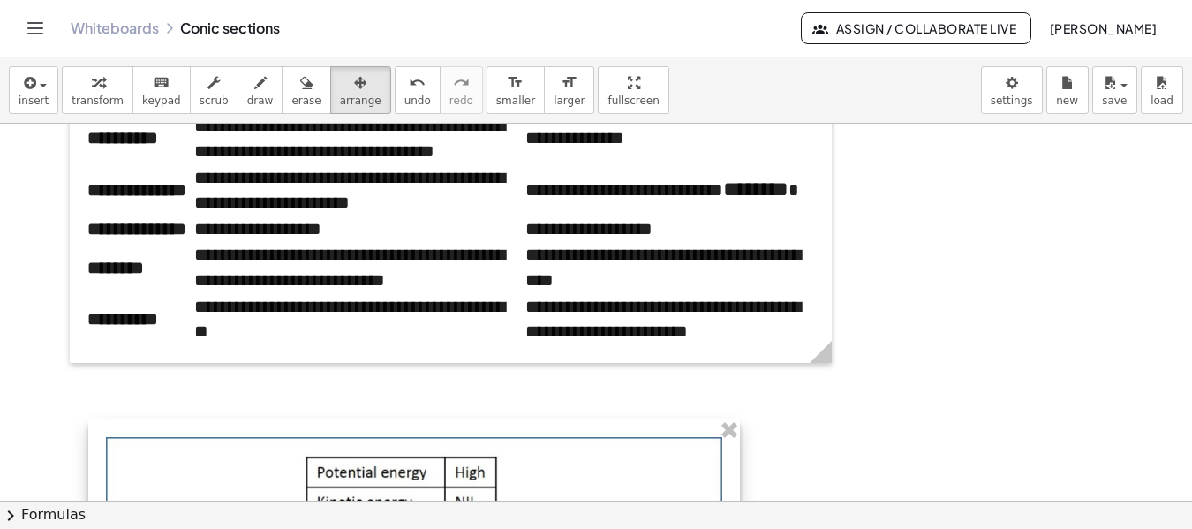
scroll to position [4905, 0]
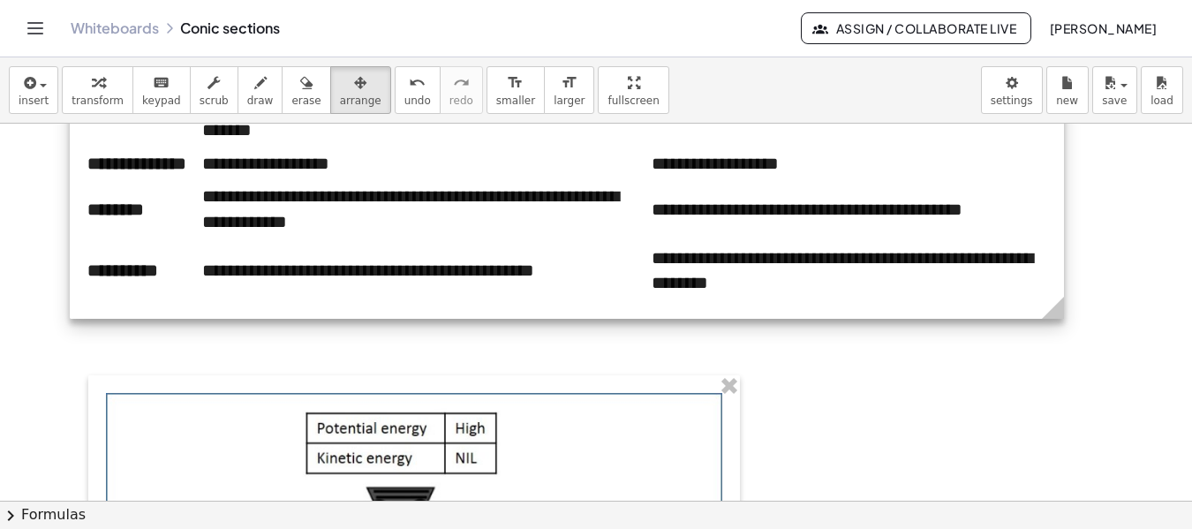
drag, startPoint x: 828, startPoint y: 311, endPoint x: 1061, endPoint y: 309, distance: 232.3
click at [1061, 309] on icon at bounding box center [1053, 308] width 22 height 22
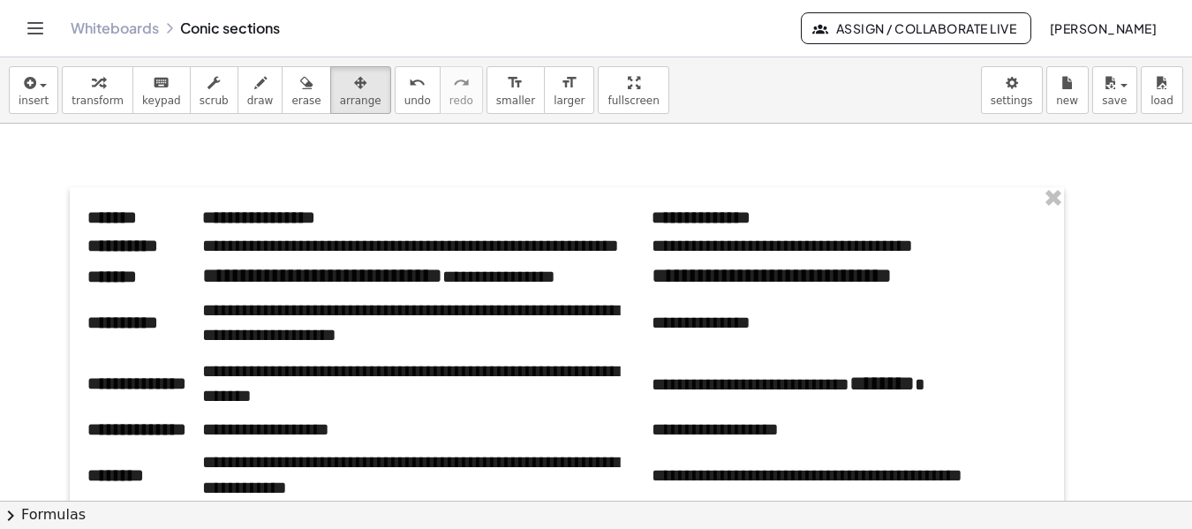
scroll to position [4654, 0]
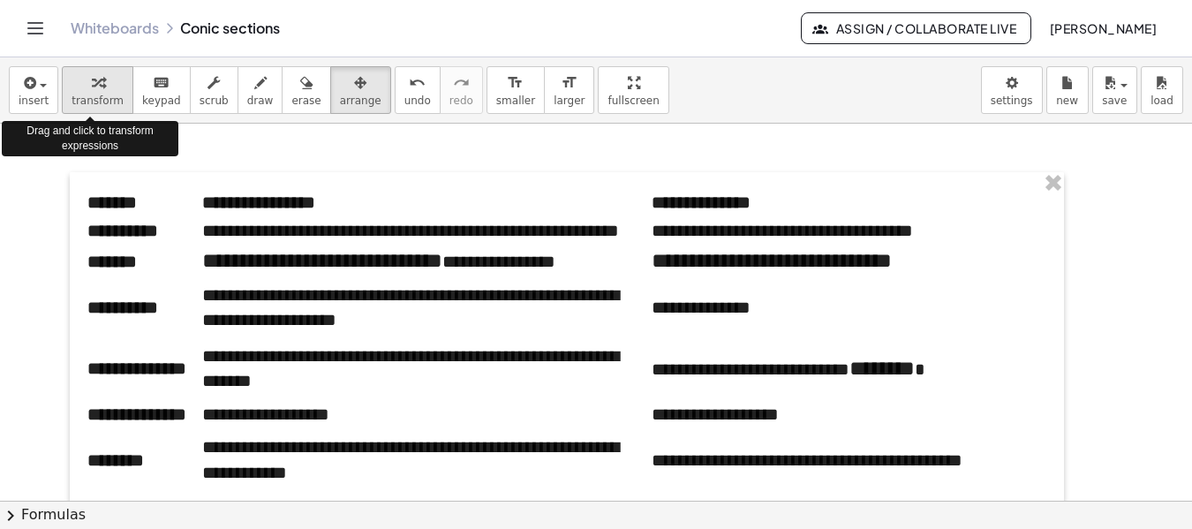
click at [92, 92] on icon "button" at bounding box center [98, 82] width 12 height 21
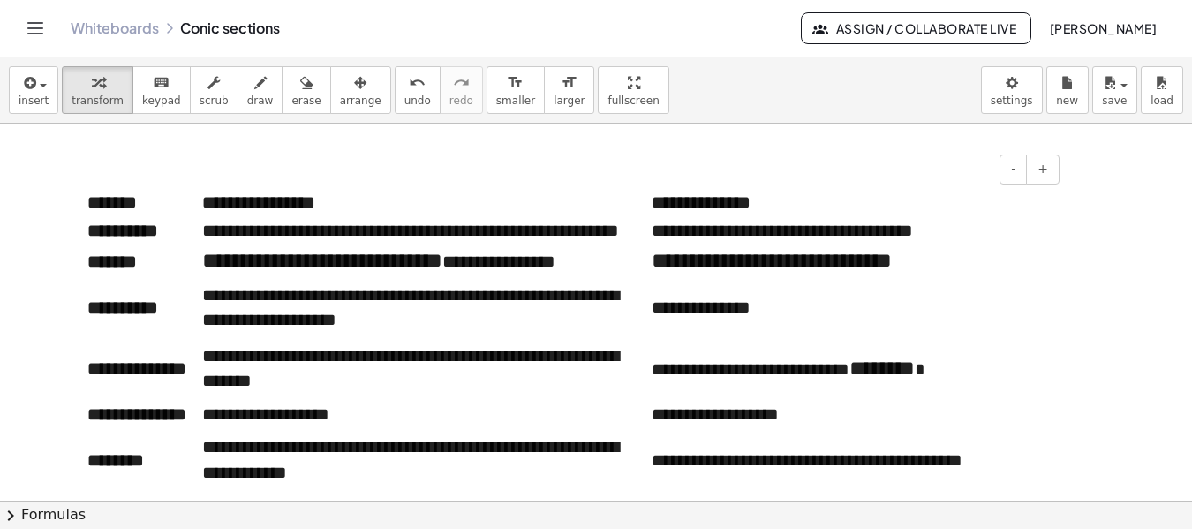
click at [440, 277] on td "**********" at bounding box center [427, 262] width 450 height 32
click at [344, 95] on span "arrange" at bounding box center [361, 101] width 42 height 12
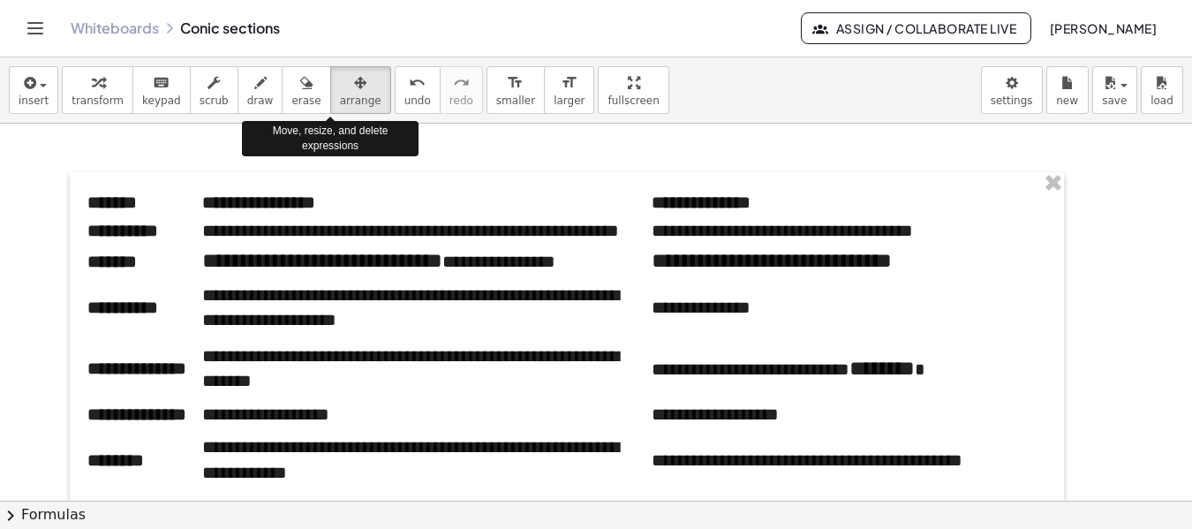
drag, startPoint x: 344, startPoint y: 95, endPoint x: 860, endPoint y: 202, distance: 527.8
click at [860, 202] on div "**********" at bounding box center [596, 293] width 1192 height 472
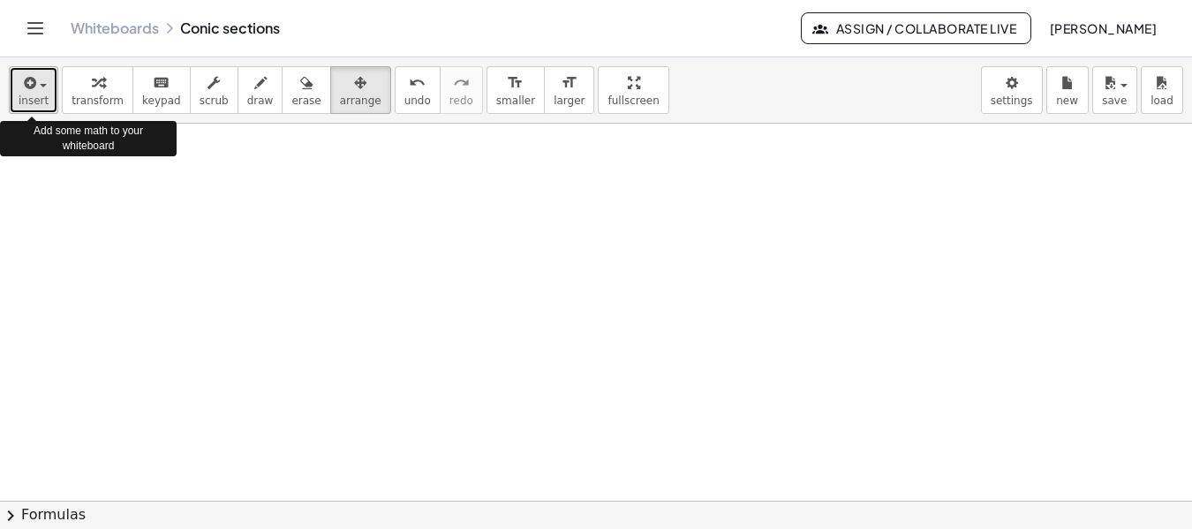
click at [32, 95] on span "insert" at bounding box center [34, 101] width 30 height 12
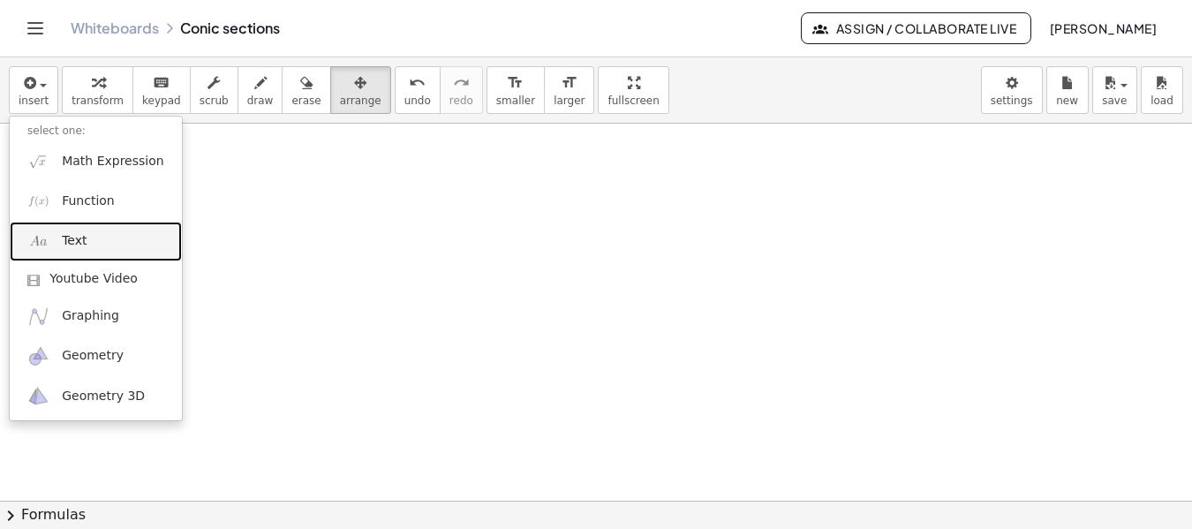
click at [95, 234] on link "Text" at bounding box center [96, 242] width 172 height 40
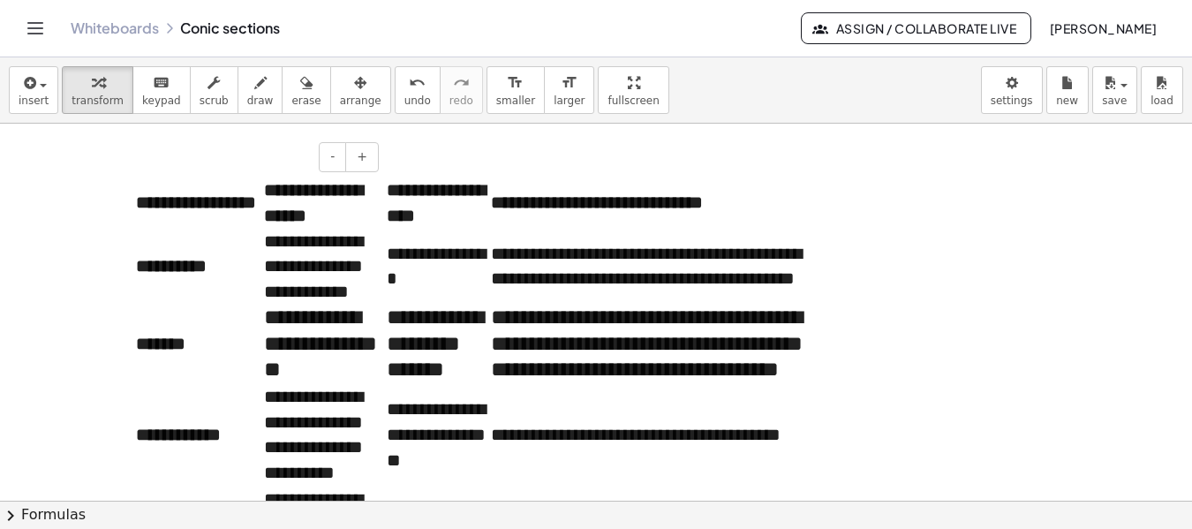
scroll to position [4708, 0]
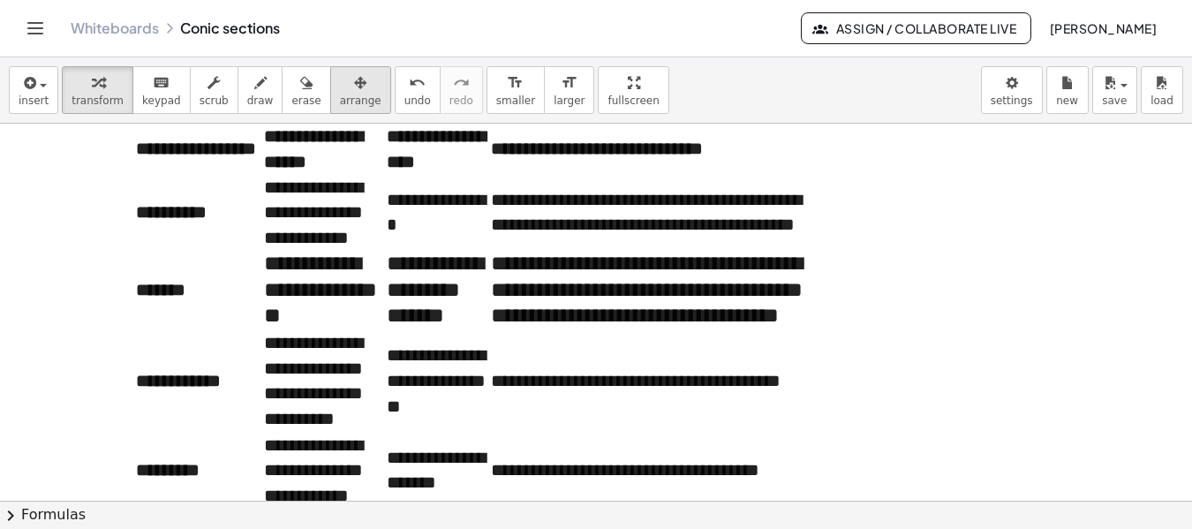
click at [354, 83] on icon "button" at bounding box center [360, 82] width 12 height 21
drag, startPoint x: 371, startPoint y: 121, endPoint x: 799, endPoint y: 189, distance: 433.7
click at [621, 132] on div "**********" at bounding box center [596, 293] width 1192 height 472
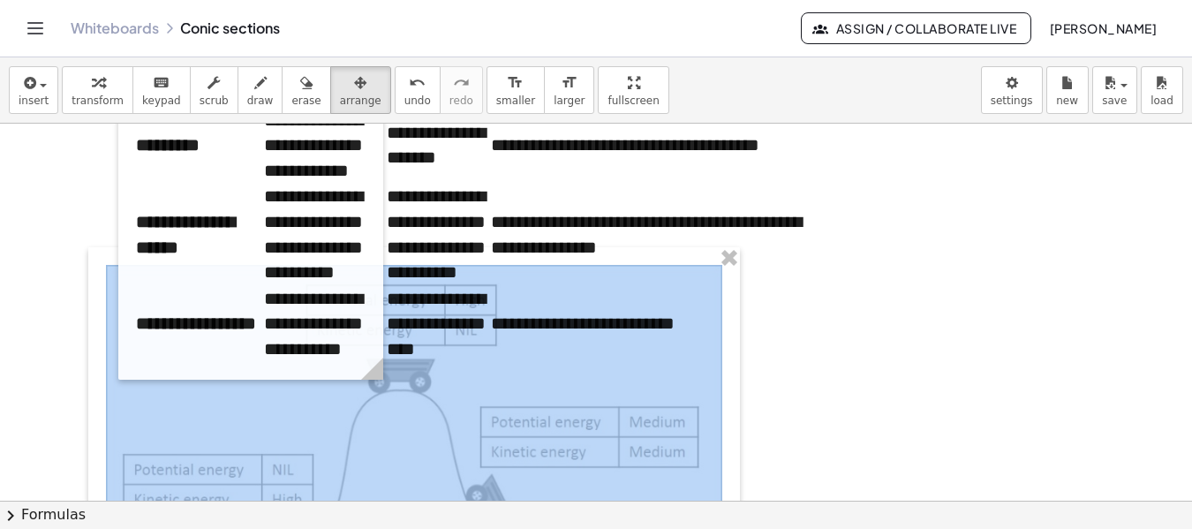
scroll to position [5108, 0]
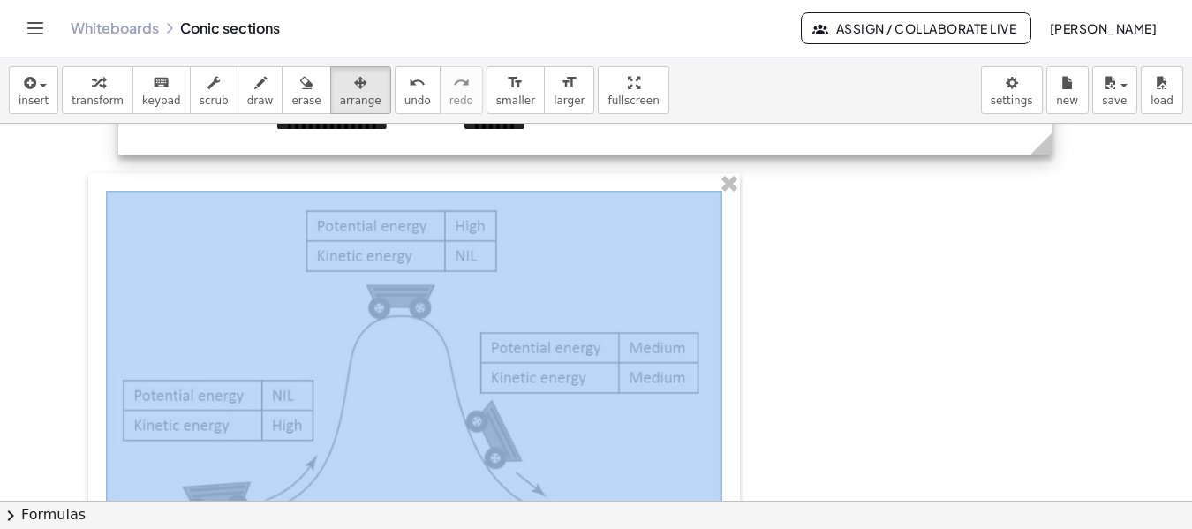
drag, startPoint x: 384, startPoint y: 302, endPoint x: 1054, endPoint y: 363, distance: 672.2
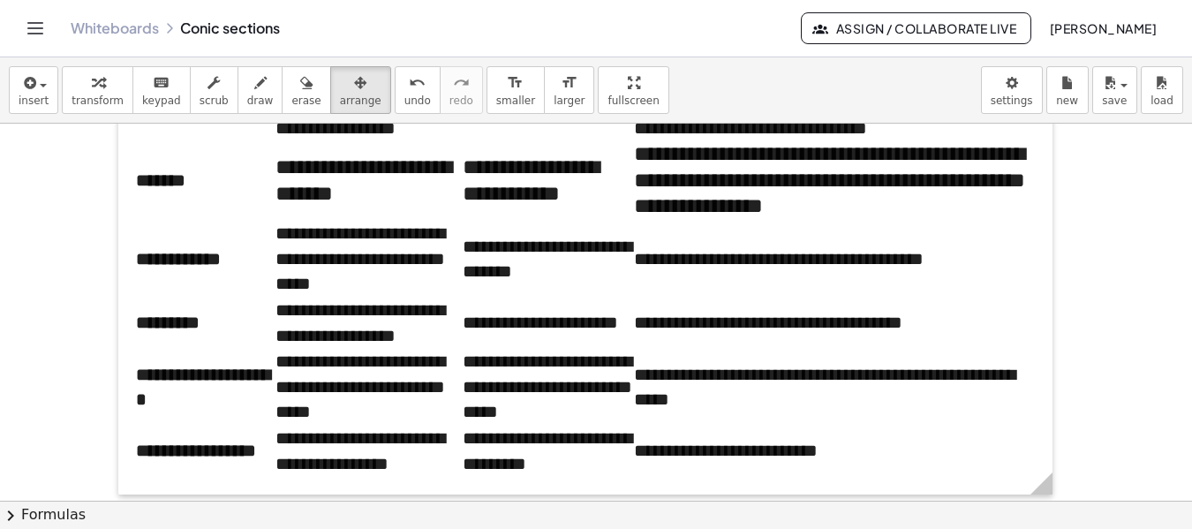
scroll to position [4842, 0]
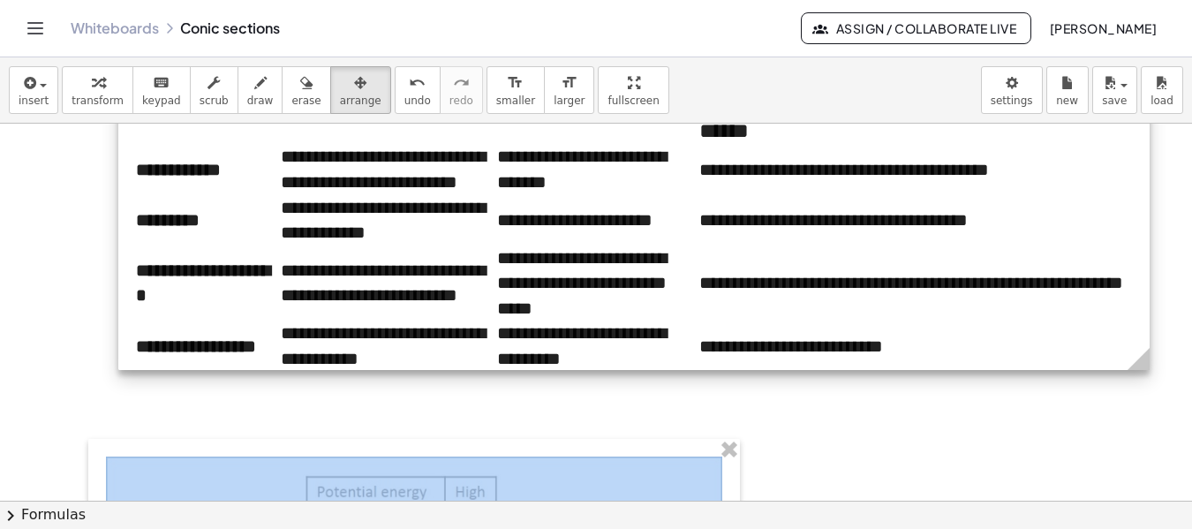
drag, startPoint x: 1051, startPoint y: 412, endPoint x: 1148, endPoint y: 402, distance: 97.7
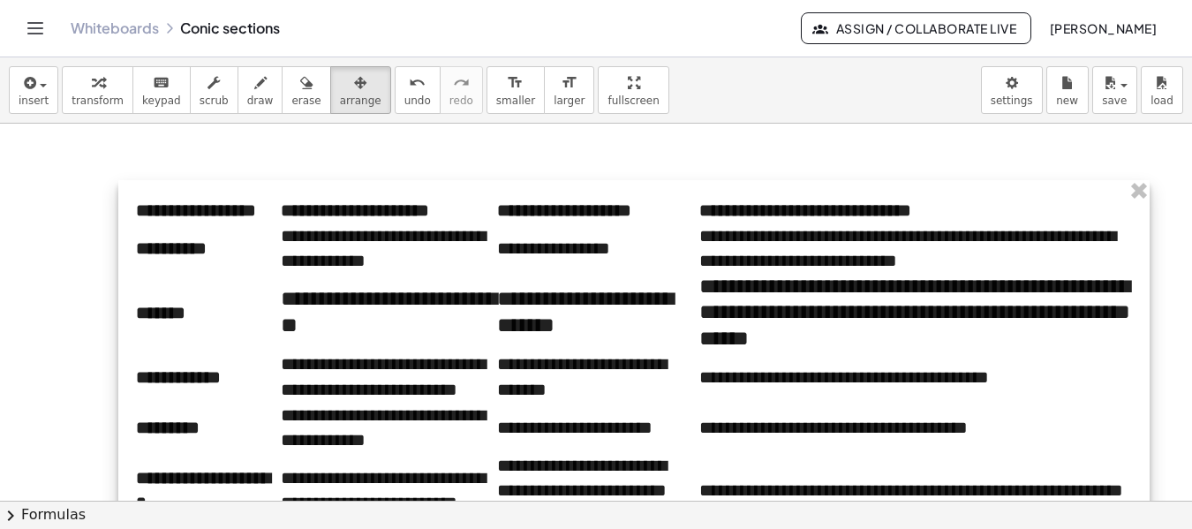
scroll to position [4693, 0]
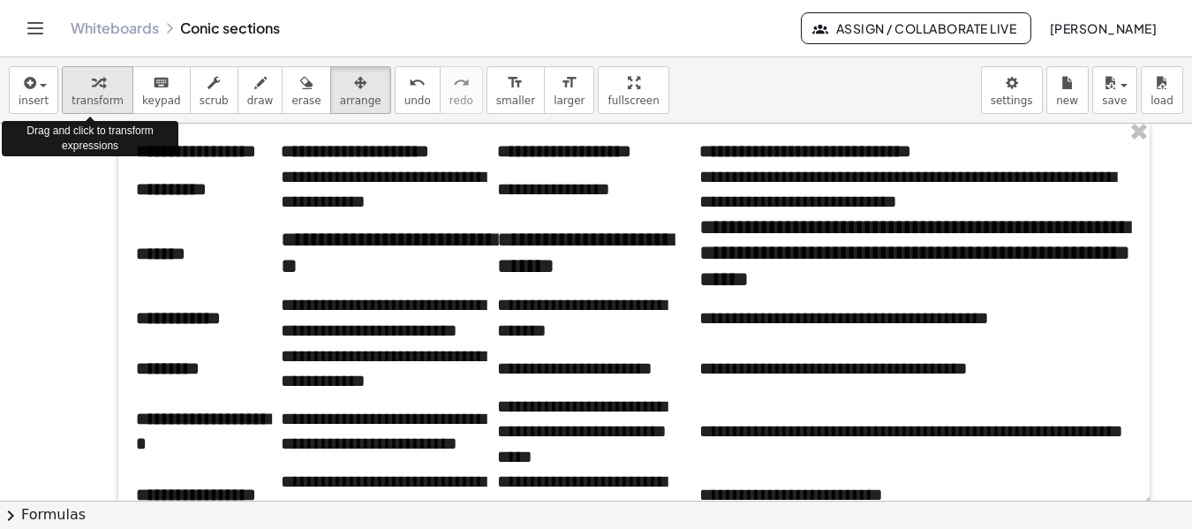
click at [98, 86] on div "button" at bounding box center [98, 82] width 52 height 21
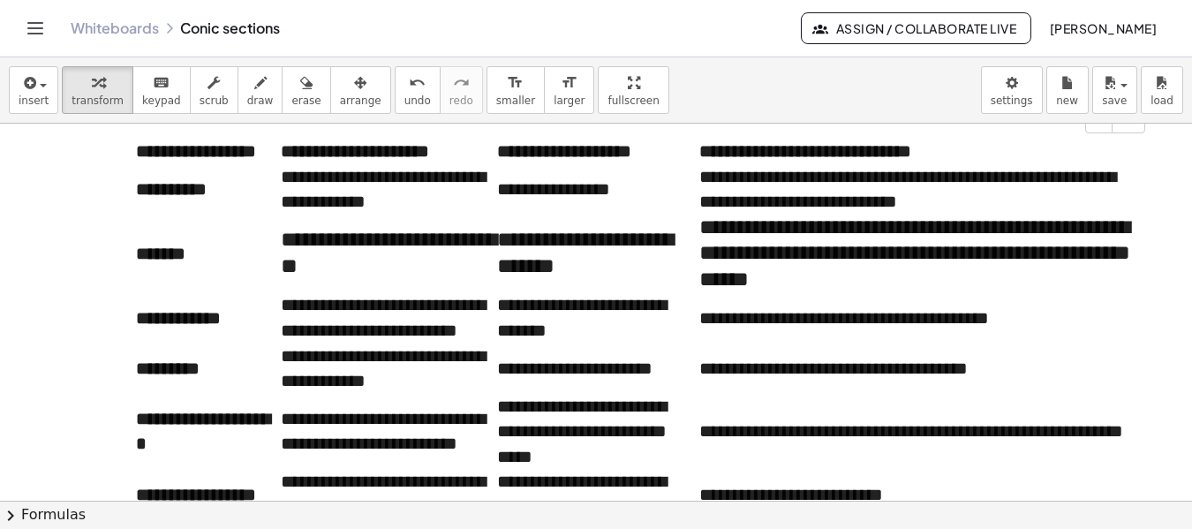
click at [453, 215] on td "**********" at bounding box center [389, 189] width 216 height 50
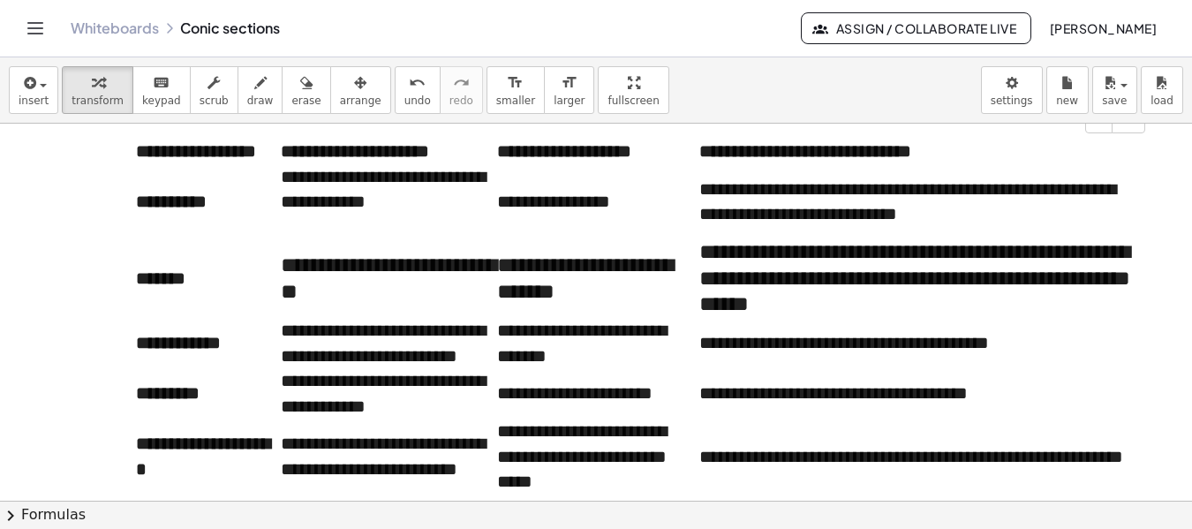
click at [1014, 240] on td "**********" at bounding box center [915, 202] width 433 height 76
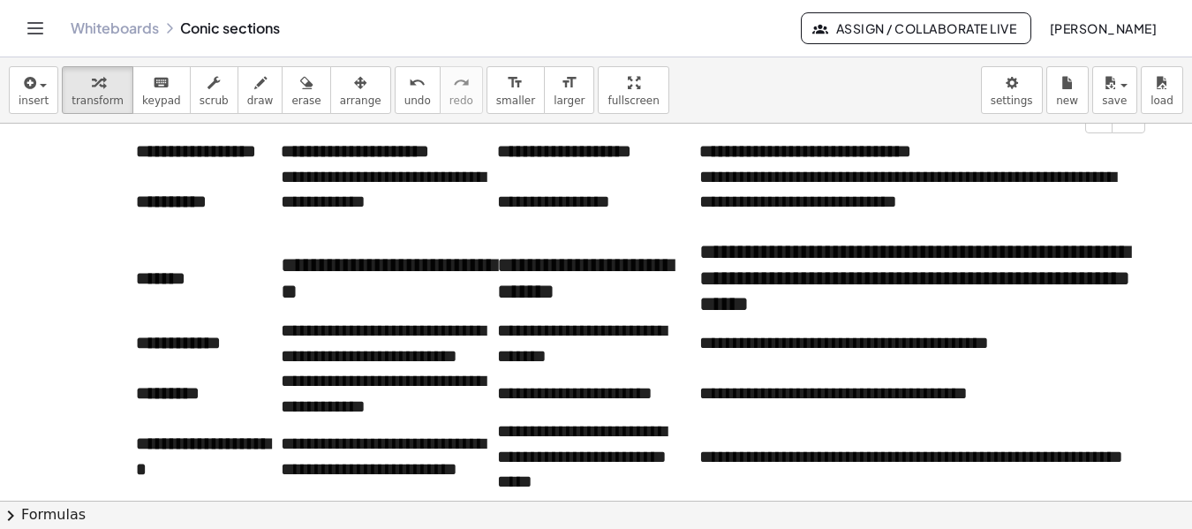
click at [635, 233] on td "**********" at bounding box center [597, 202] width 201 height 76
click at [281, 200] on td "**********" at bounding box center [389, 202] width 216 height 76
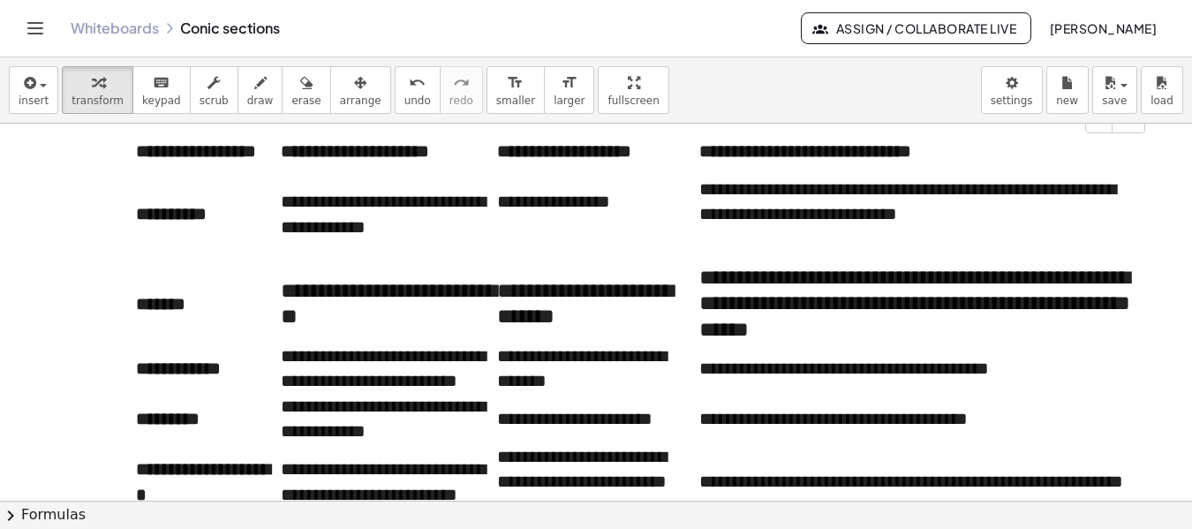
click at [420, 313] on td "**********" at bounding box center [389, 304] width 216 height 79
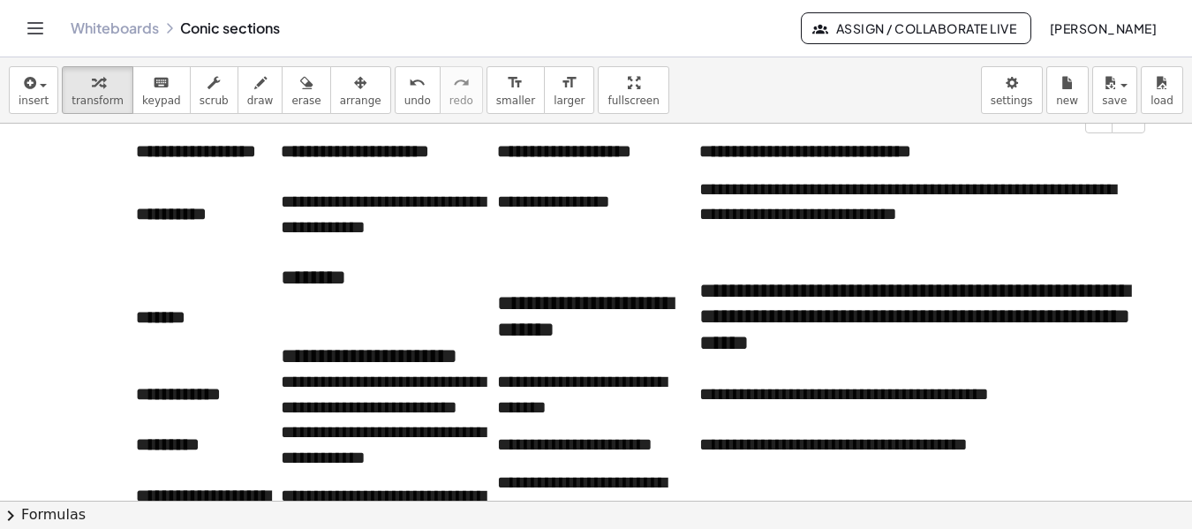
click at [617, 304] on td "**********" at bounding box center [597, 317] width 201 height 104
click at [1059, 314] on td "**********" at bounding box center [915, 317] width 433 height 104
click at [139, 385] on strong "**********" at bounding box center [178, 394] width 85 height 18
click at [282, 369] on td "**********" at bounding box center [389, 394] width 216 height 50
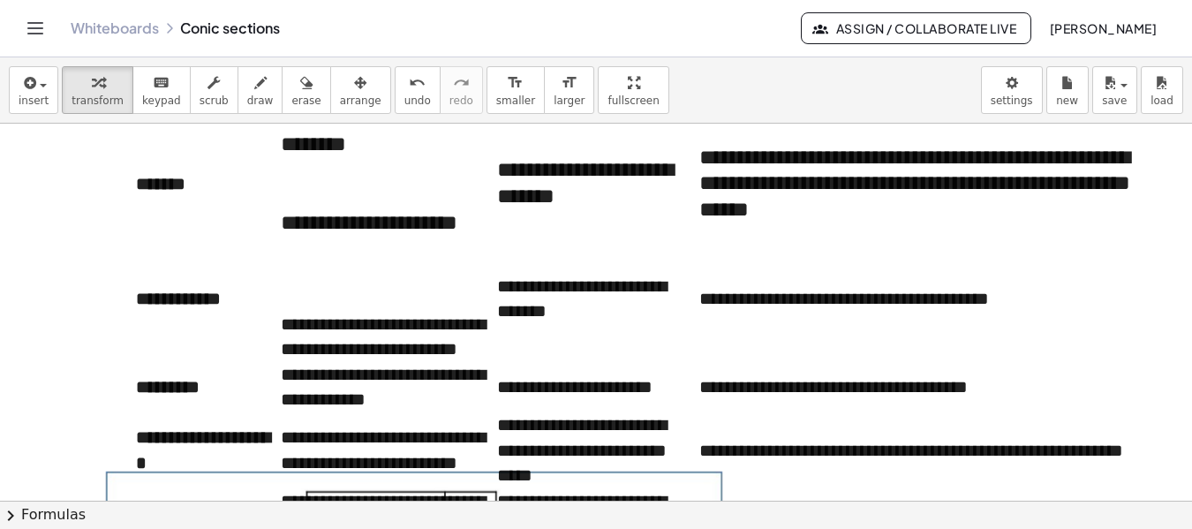
scroll to position [4886, 0]
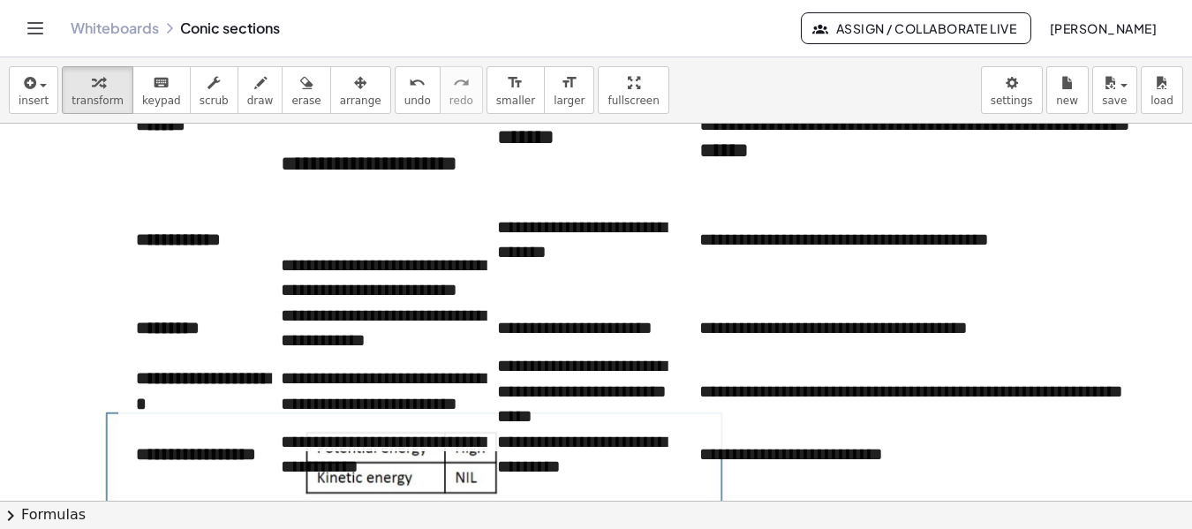
click at [507, 247] on td "**********" at bounding box center [597, 240] width 201 height 126
click at [500, 246] on td "**********" at bounding box center [597, 240] width 201 height 126
click at [495, 244] on td "**********" at bounding box center [389, 240] width 216 height 126
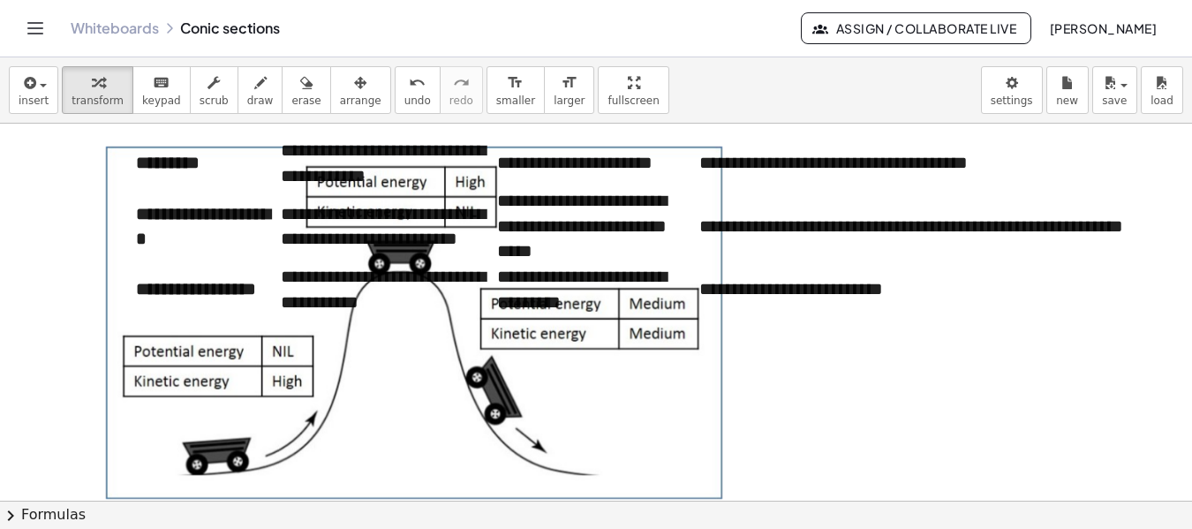
scroll to position [5185, 0]
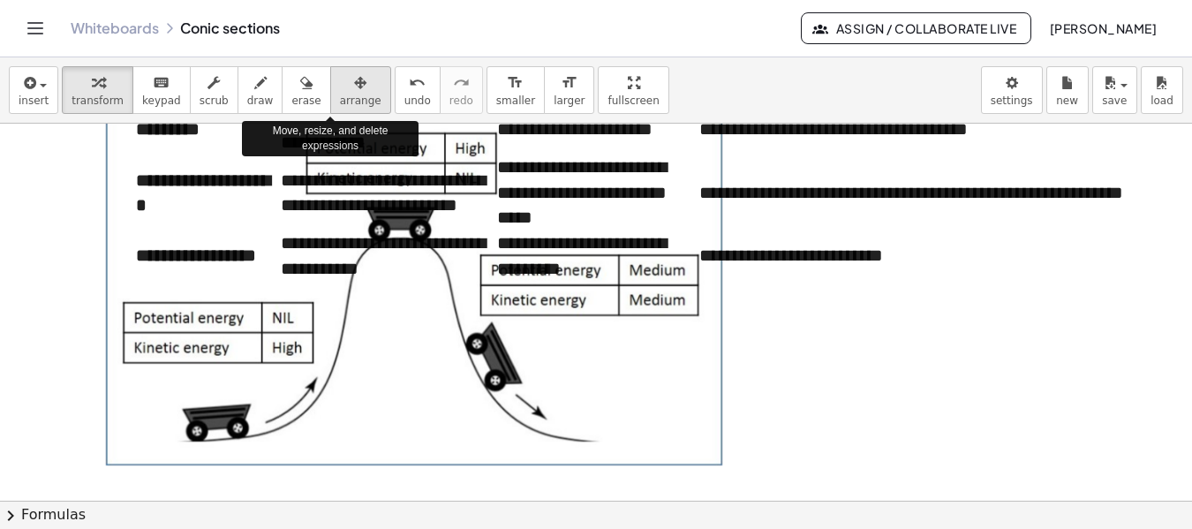
click at [330, 66] on button "arrange" at bounding box center [360, 90] width 61 height 48
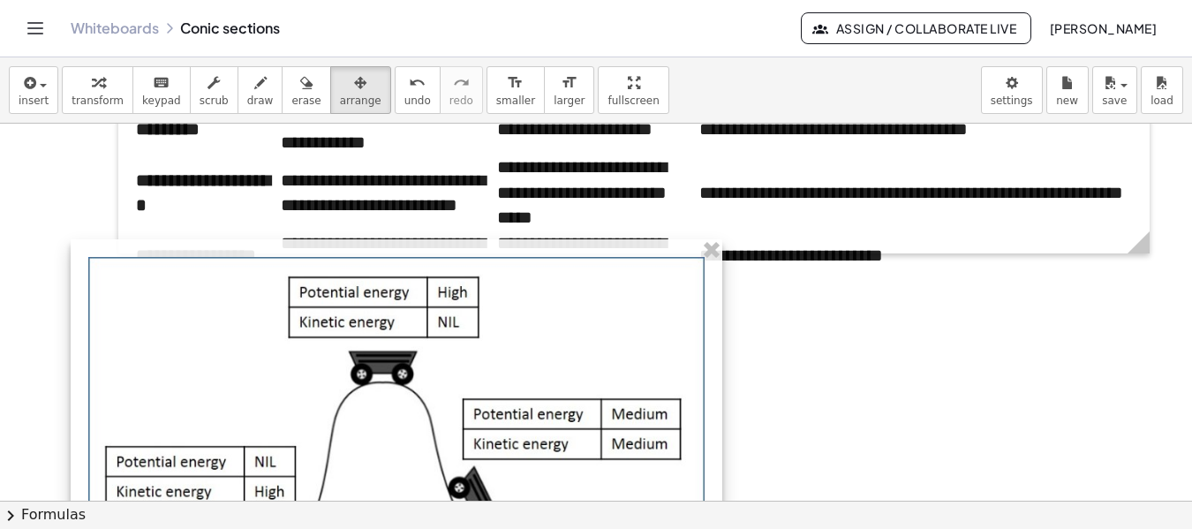
drag, startPoint x: 529, startPoint y: 352, endPoint x: 511, endPoint y: 496, distance: 145.0
click at [511, 496] on div "**********" at bounding box center [596, 312] width 1192 height 377
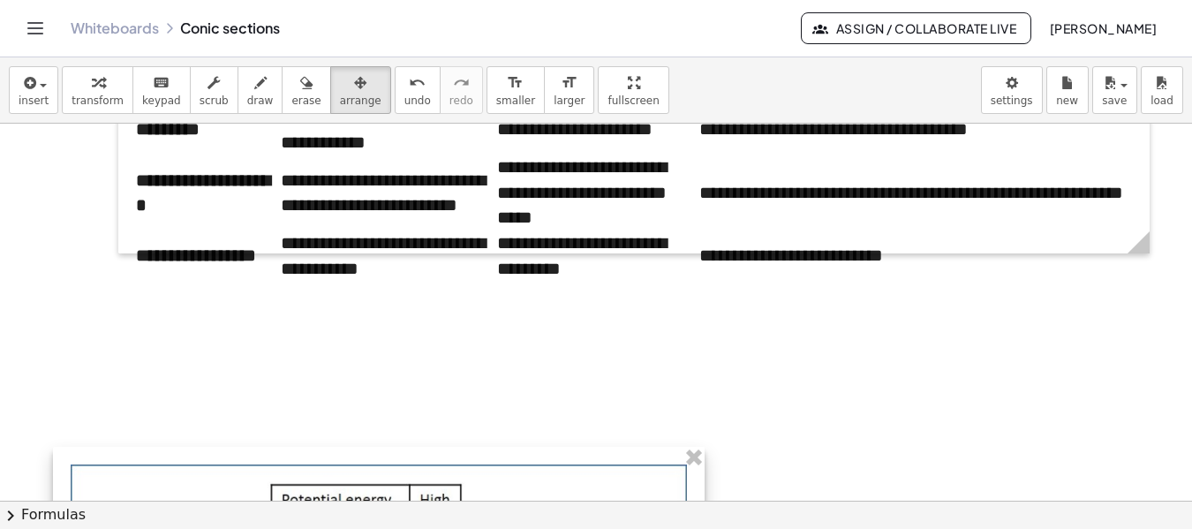
drag, startPoint x: 551, startPoint y: 277, endPoint x: 533, endPoint y: 485, distance: 208.3
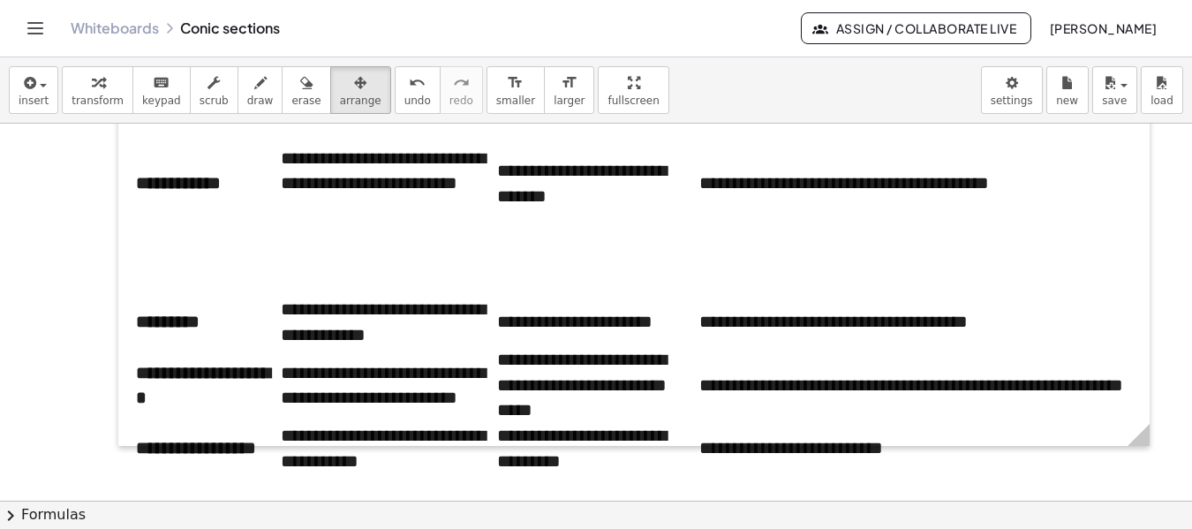
scroll to position [4960, 0]
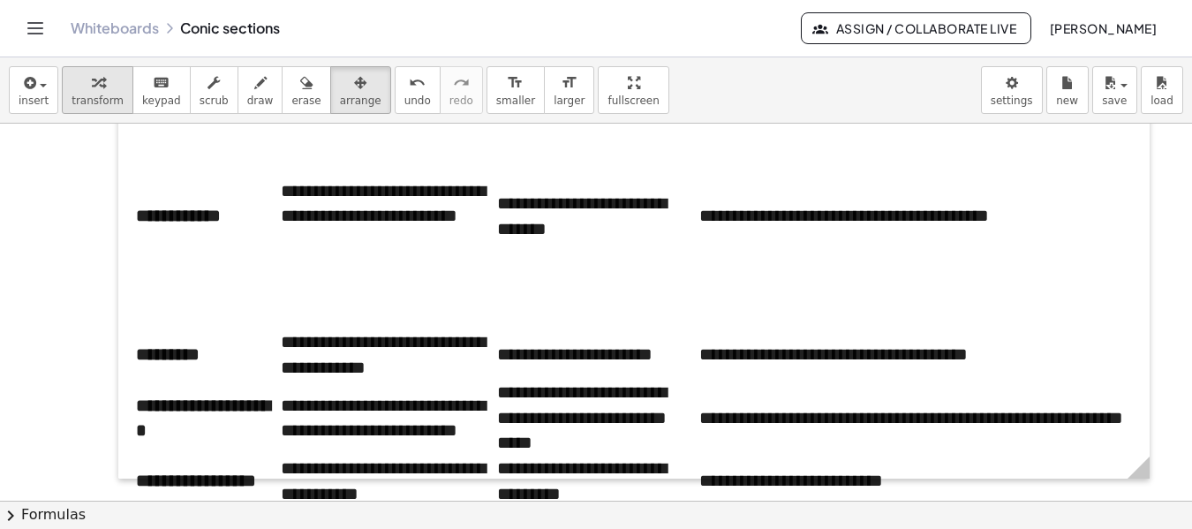
click at [101, 89] on div "button" at bounding box center [98, 82] width 52 height 21
click at [494, 177] on td "**********" at bounding box center [389, 215] width 216 height 227
click at [497, 171] on td "**********" at bounding box center [597, 215] width 201 height 227
click at [354, 88] on icon "button" at bounding box center [360, 82] width 12 height 21
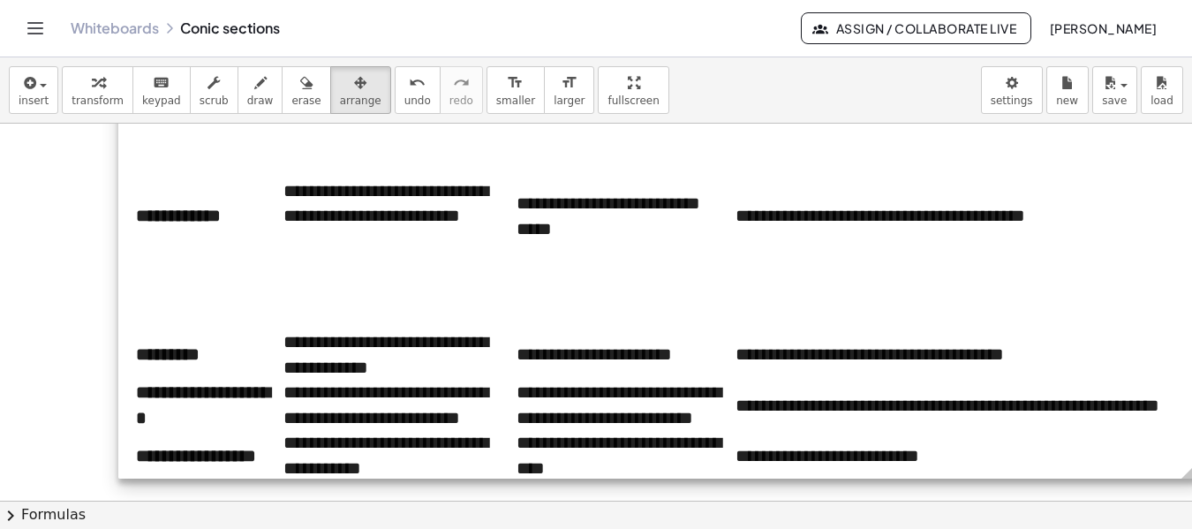
drag, startPoint x: 1145, startPoint y: 479, endPoint x: 1199, endPoint y: 411, distance: 86.8
click at [1191, 411] on html "**********" at bounding box center [596, 264] width 1192 height 529
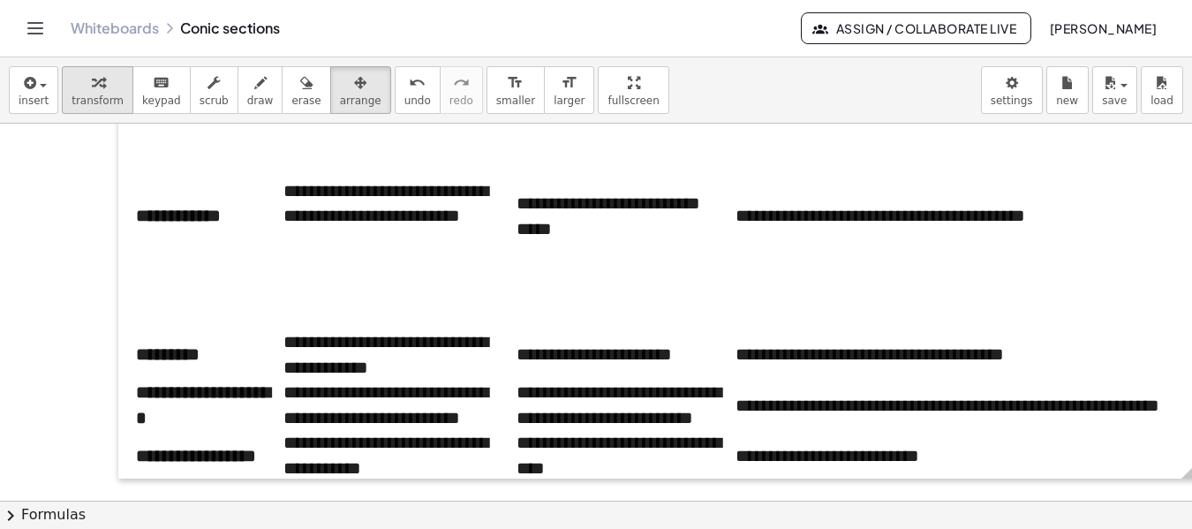
click at [104, 87] on div "button" at bounding box center [98, 82] width 52 height 21
click at [154, 262] on td "**********" at bounding box center [209, 215] width 147 height 227
click at [158, 268] on td "**********" at bounding box center [209, 215] width 147 height 227
click at [276, 380] on td "**********" at bounding box center [209, 405] width 147 height 50
click at [284, 380] on td "**********" at bounding box center [400, 405] width 233 height 50
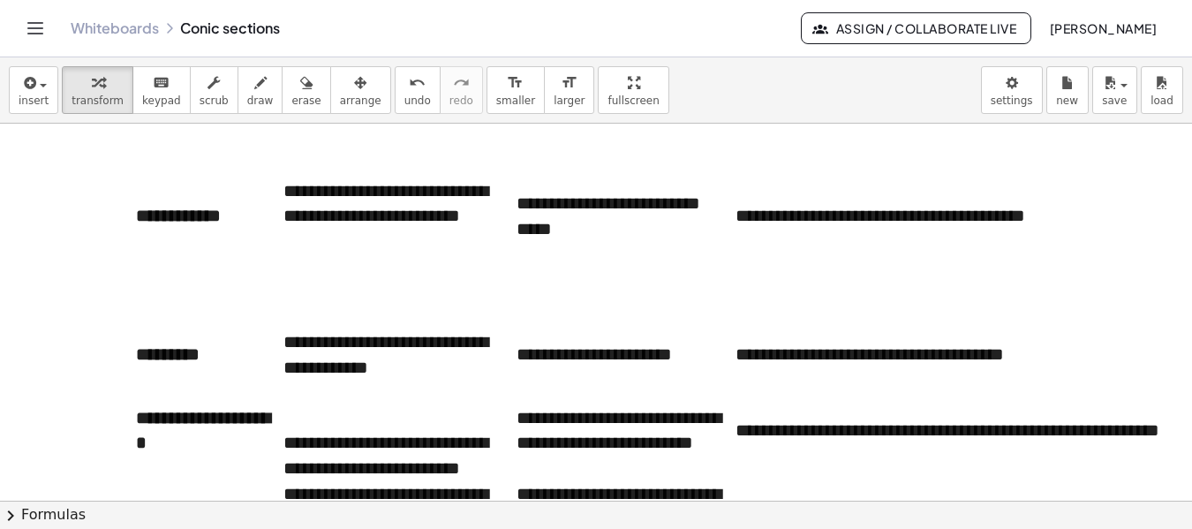
click at [737, 384] on td "**********" at bounding box center [961, 430] width 450 height 101
click at [737, 408] on td "**********" at bounding box center [961, 430] width 450 height 101
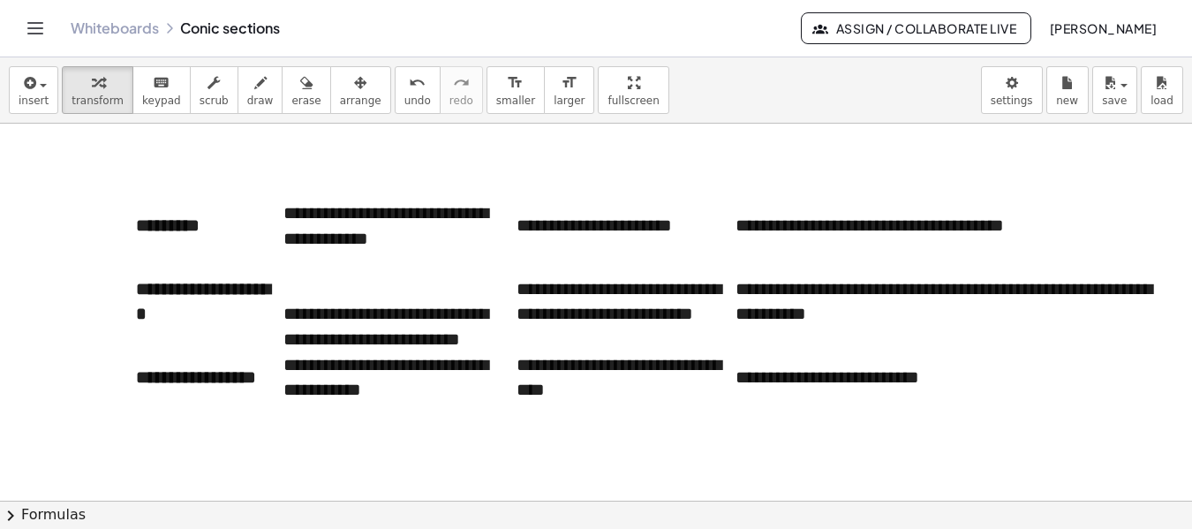
scroll to position [5089, 0]
click at [282, 352] on td "**********" at bounding box center [209, 377] width 147 height 50
click at [382, 314] on td "**********" at bounding box center [400, 301] width 233 height 101
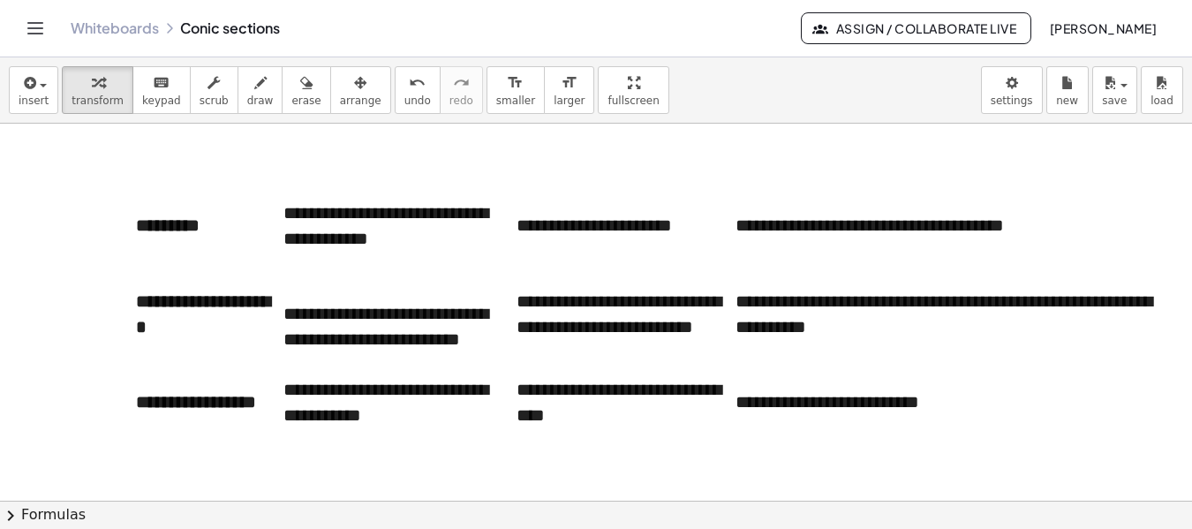
click at [736, 389] on td "**********" at bounding box center [961, 402] width 450 height 50
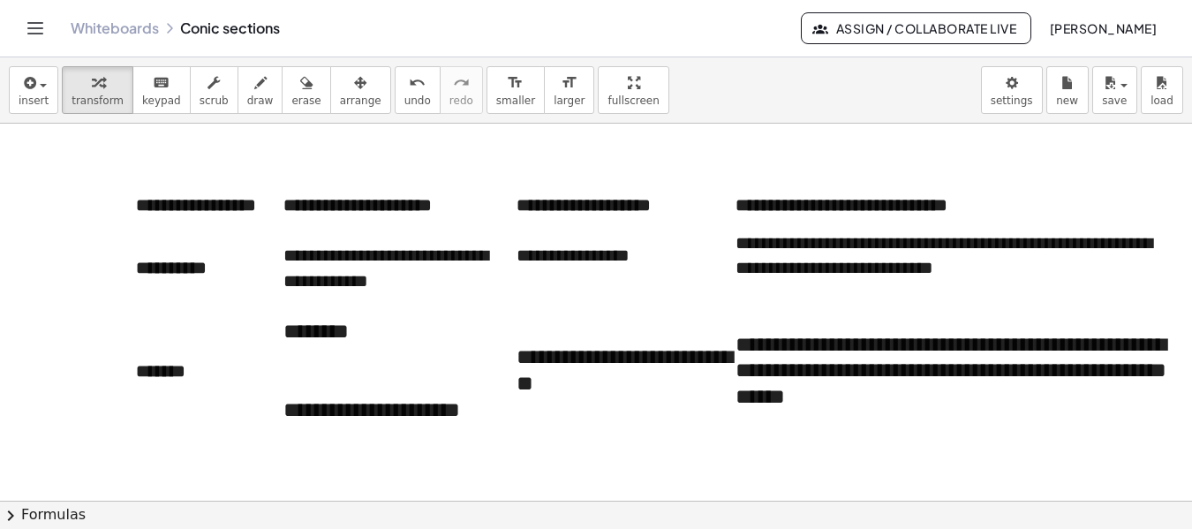
scroll to position [4591, 0]
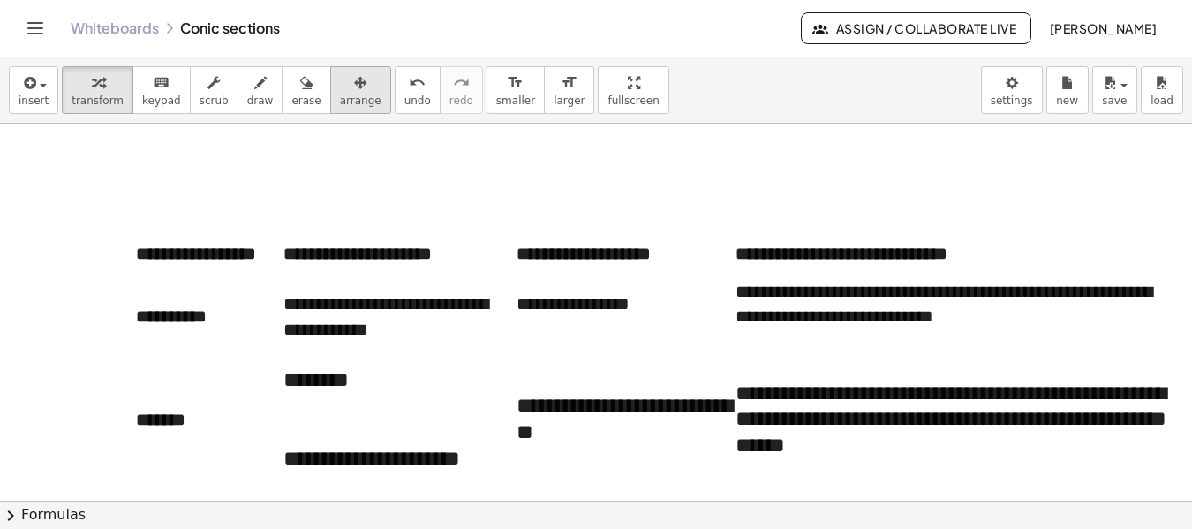
click at [340, 97] on span "arrange" at bounding box center [361, 101] width 42 height 12
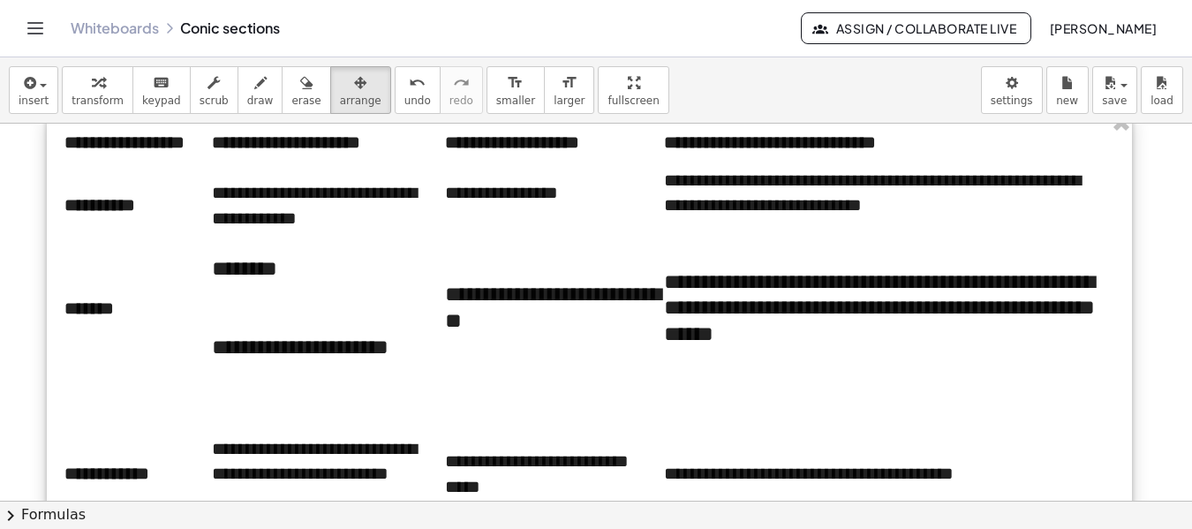
drag, startPoint x: 317, startPoint y: 272, endPoint x: 246, endPoint y: 161, distance: 132.3
click at [246, 161] on div at bounding box center [589, 461] width 1085 height 699
click at [95, 88] on icon "button" at bounding box center [98, 82] width 12 height 21
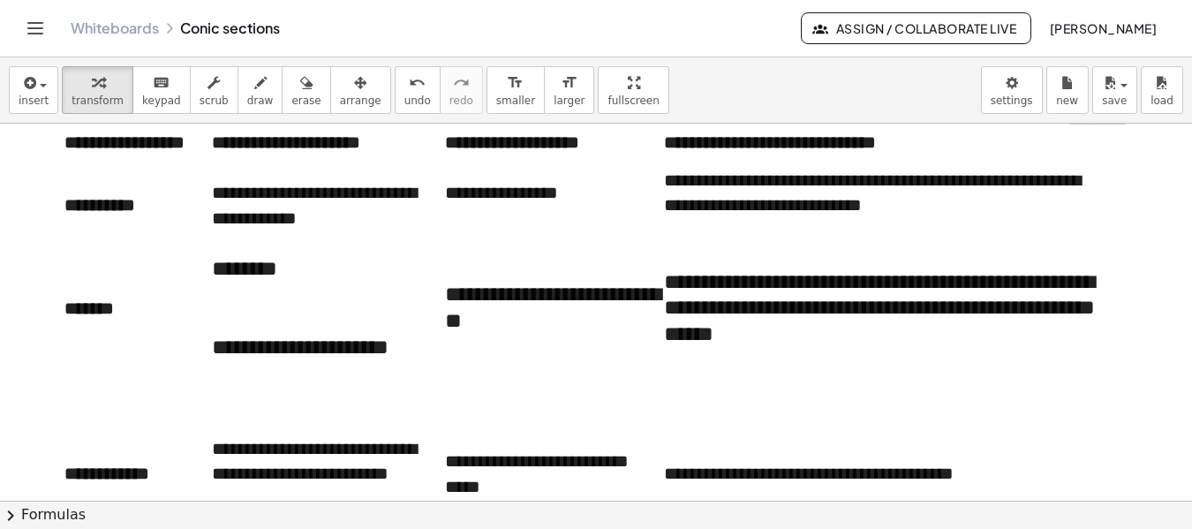
click at [443, 223] on td "**********" at bounding box center [328, 205] width 233 height 101
click at [978, 232] on td "**********" at bounding box center [889, 205] width 450 height 101
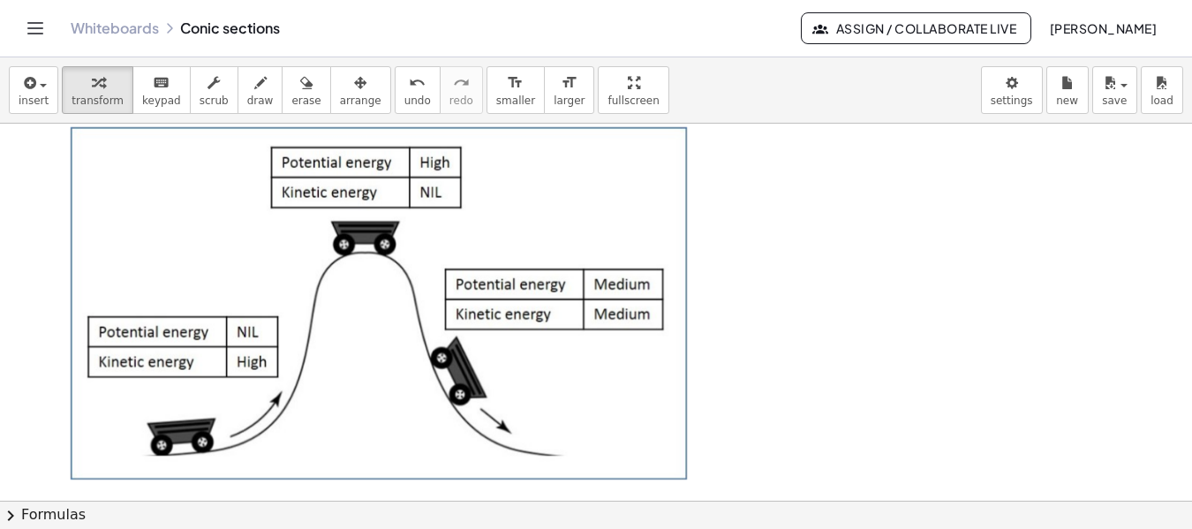
scroll to position [5539, 0]
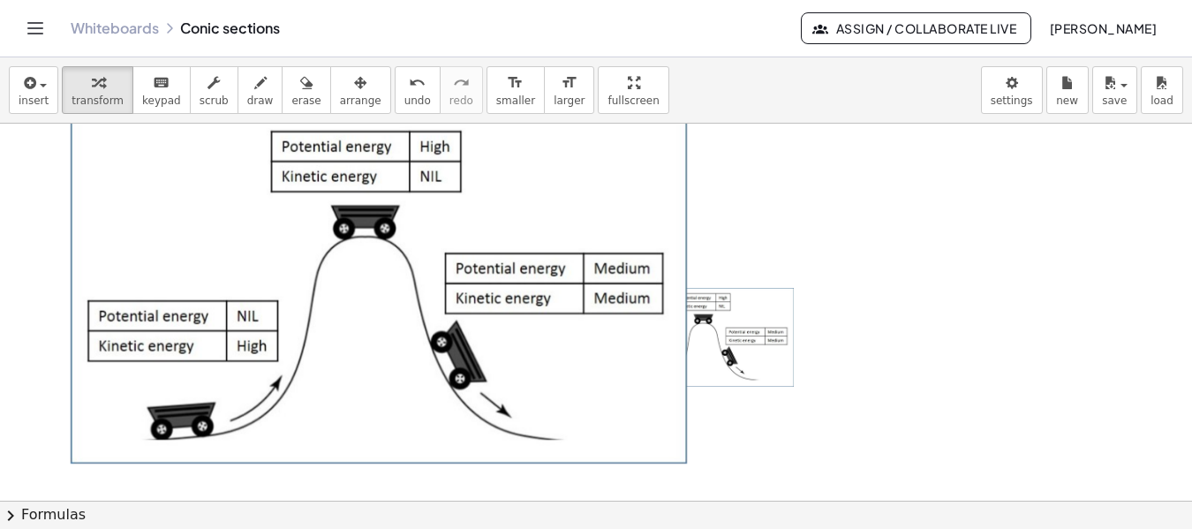
click at [742, 335] on div at bounding box center [709, 338] width 177 height 101
click at [1104, 101] on span "save" at bounding box center [1114, 101] width 25 height 12
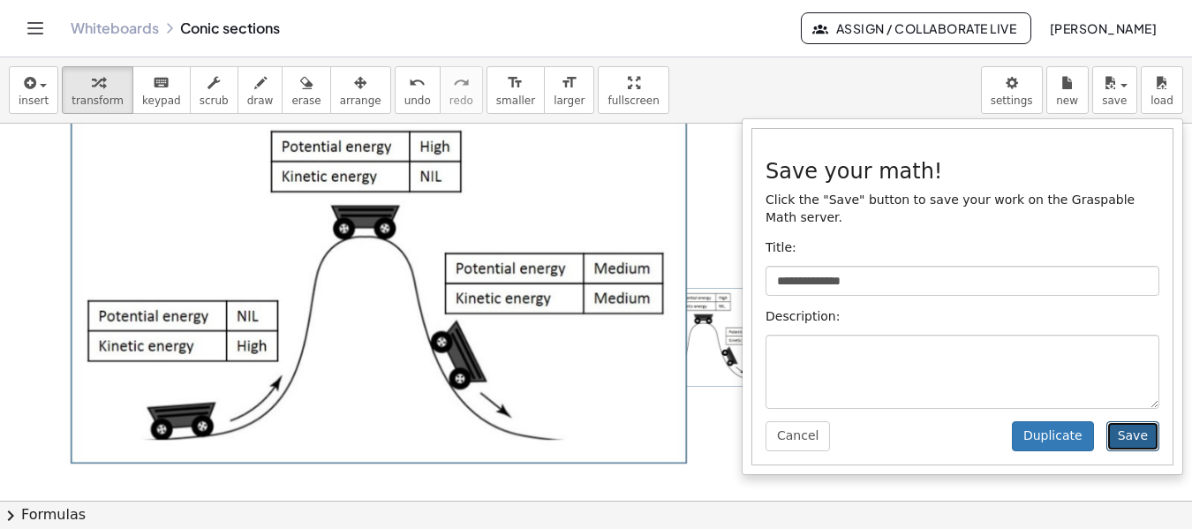
click at [1132, 426] on button "Save" at bounding box center [1133, 436] width 53 height 30
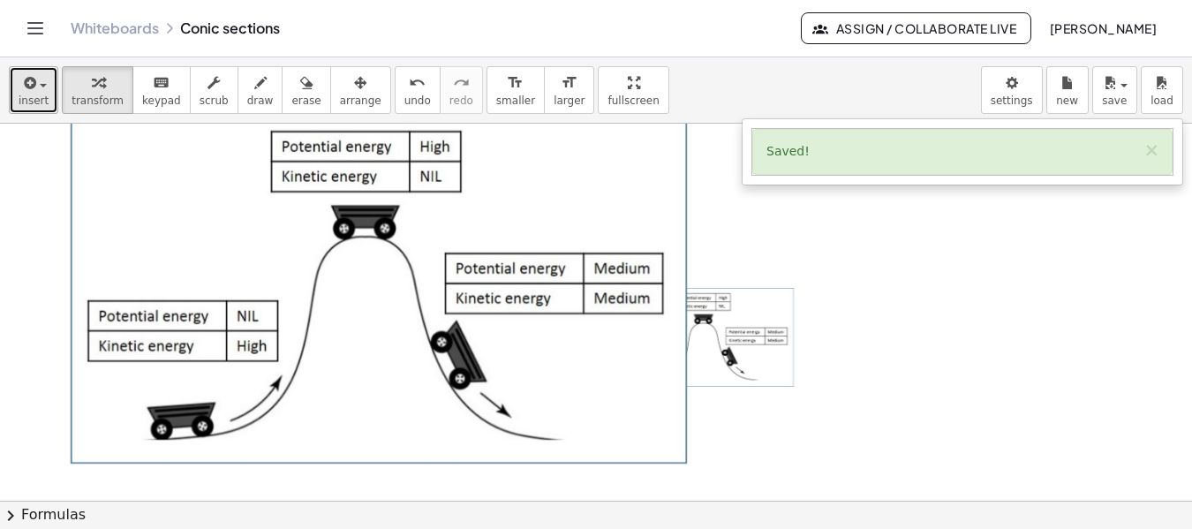
click at [32, 107] on span "insert" at bounding box center [34, 101] width 30 height 12
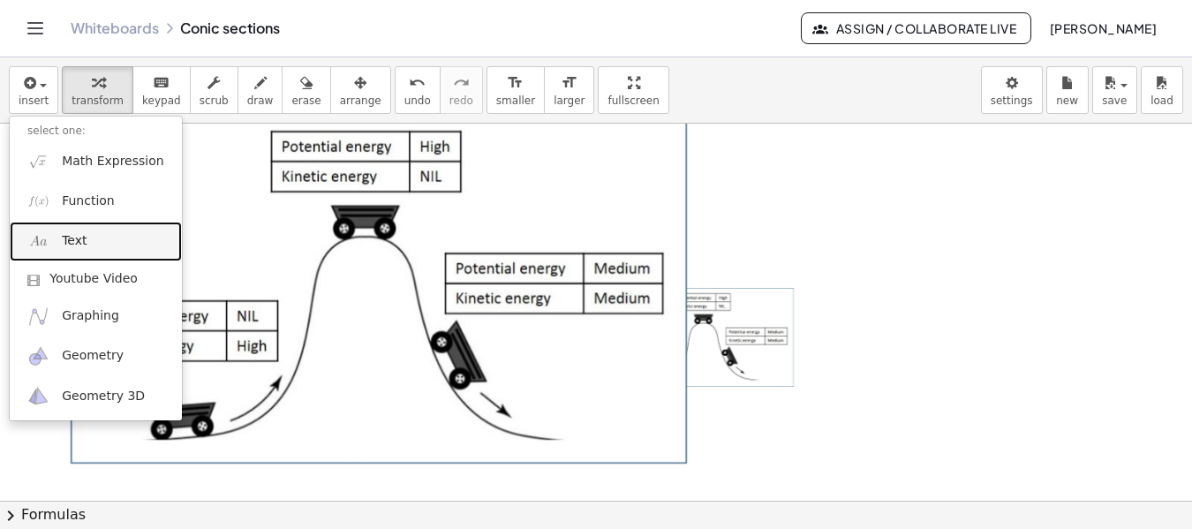
click at [96, 243] on link "Text" at bounding box center [96, 242] width 172 height 40
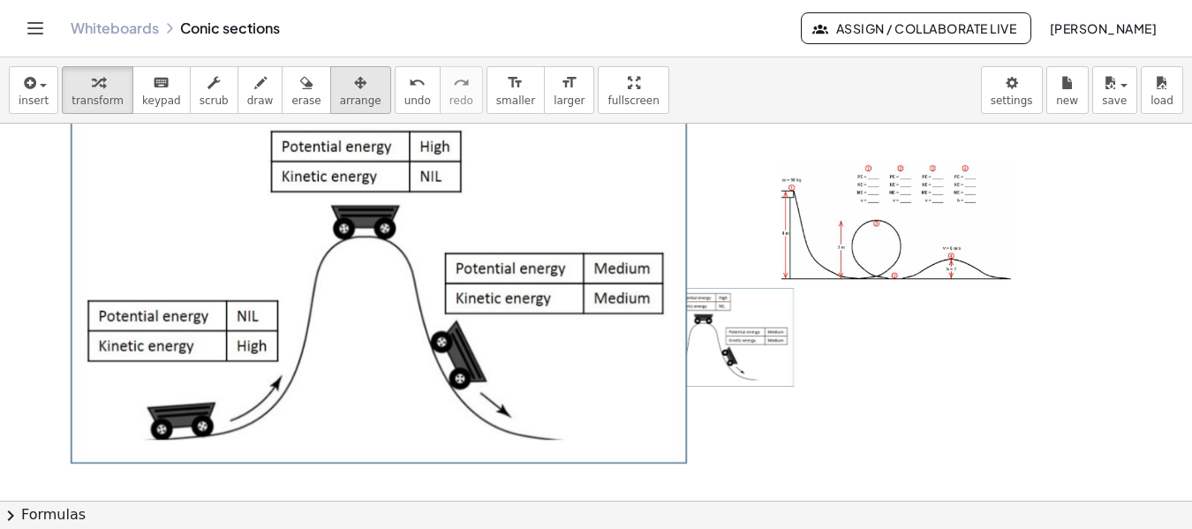
click at [354, 89] on icon "button" at bounding box center [360, 82] width 12 height 21
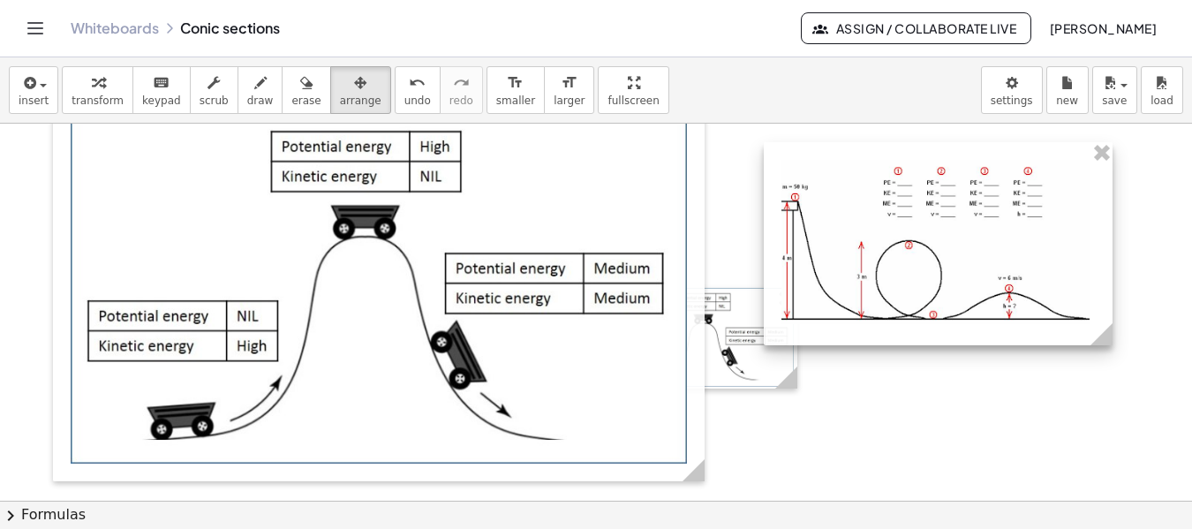
drag, startPoint x: 1017, startPoint y: 172, endPoint x: 1110, endPoint y: 238, distance: 113.5
click at [1110, 238] on div "- +" at bounding box center [938, 243] width 349 height 203
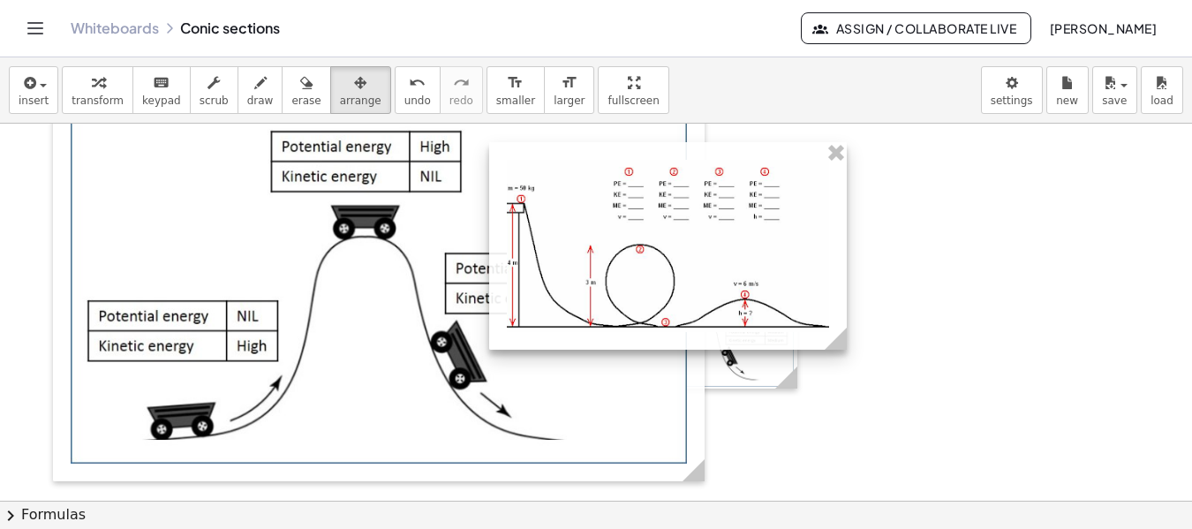
drag, startPoint x: 1036, startPoint y: 236, endPoint x: 761, endPoint y: 236, distance: 274.7
click at [761, 236] on div at bounding box center [668, 246] width 358 height 208
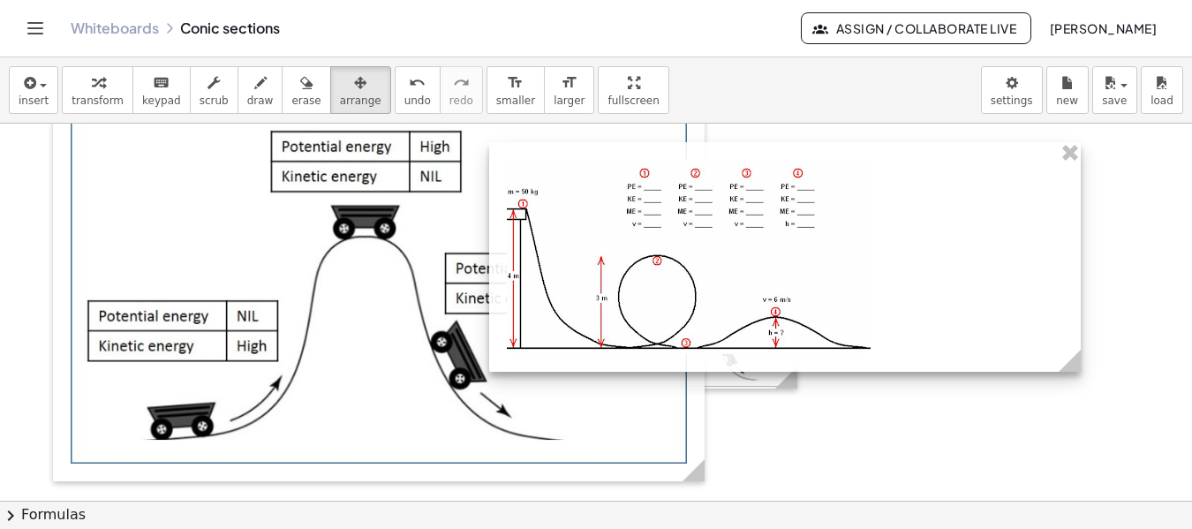
drag, startPoint x: 846, startPoint y: 340, endPoint x: 1080, endPoint y: 406, distance: 243.2
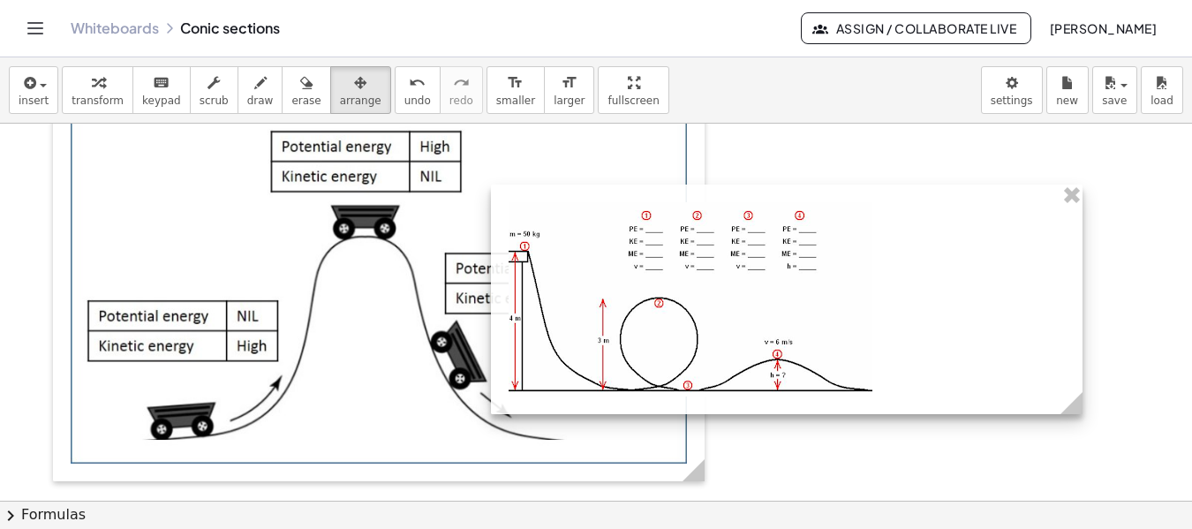
drag, startPoint x: 686, startPoint y: 248, endPoint x: 688, endPoint y: 291, distance: 42.4
click at [688, 291] on div at bounding box center [787, 300] width 592 height 230
drag, startPoint x: 1078, startPoint y: 411, endPoint x: 981, endPoint y: 421, distance: 97.7
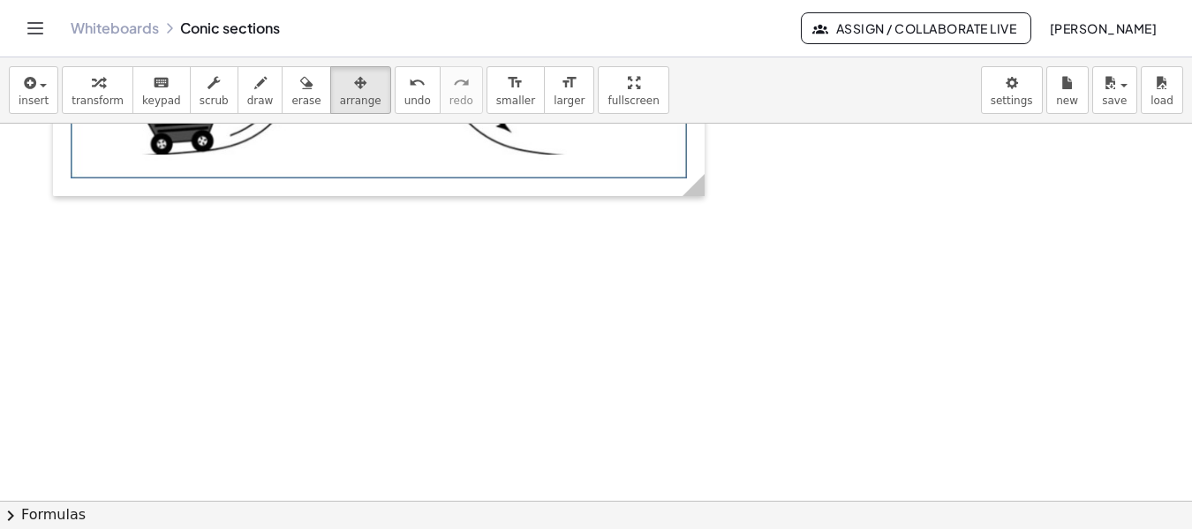
scroll to position [5925, 0]
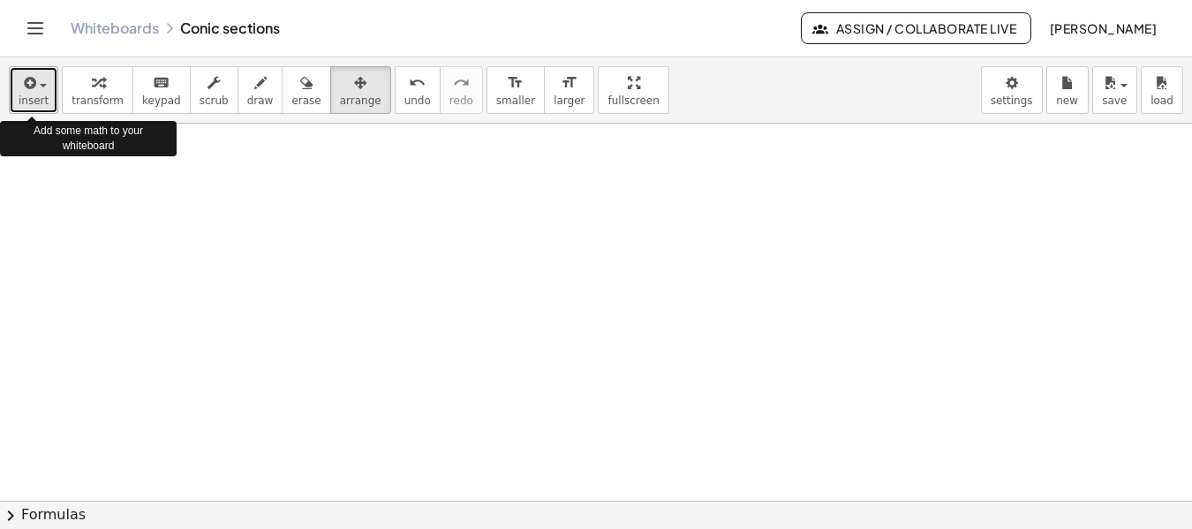
click at [24, 109] on button "insert" at bounding box center [33, 90] width 49 height 48
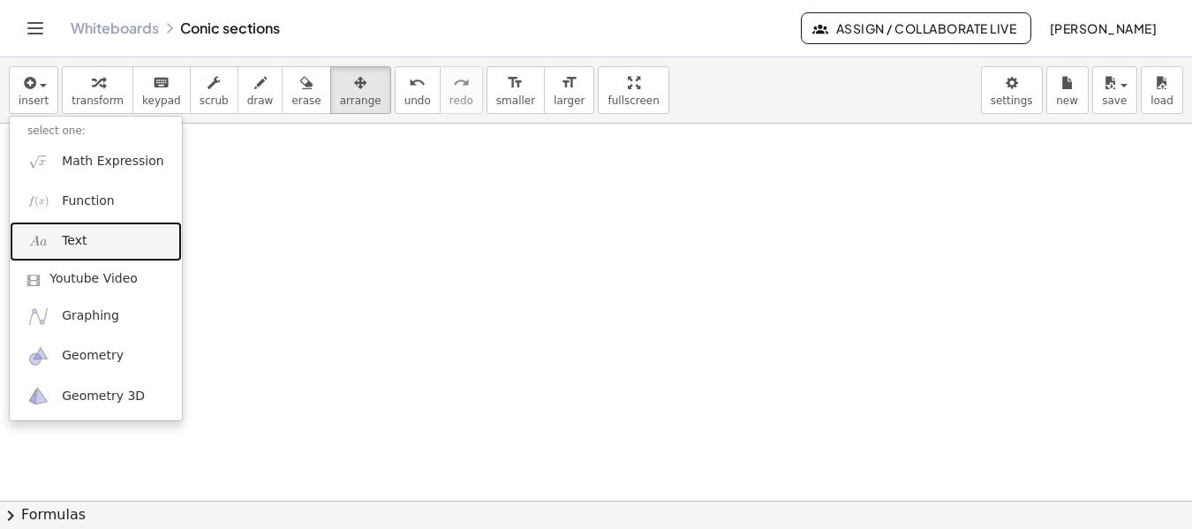
click at [95, 235] on link "Text" at bounding box center [96, 242] width 172 height 40
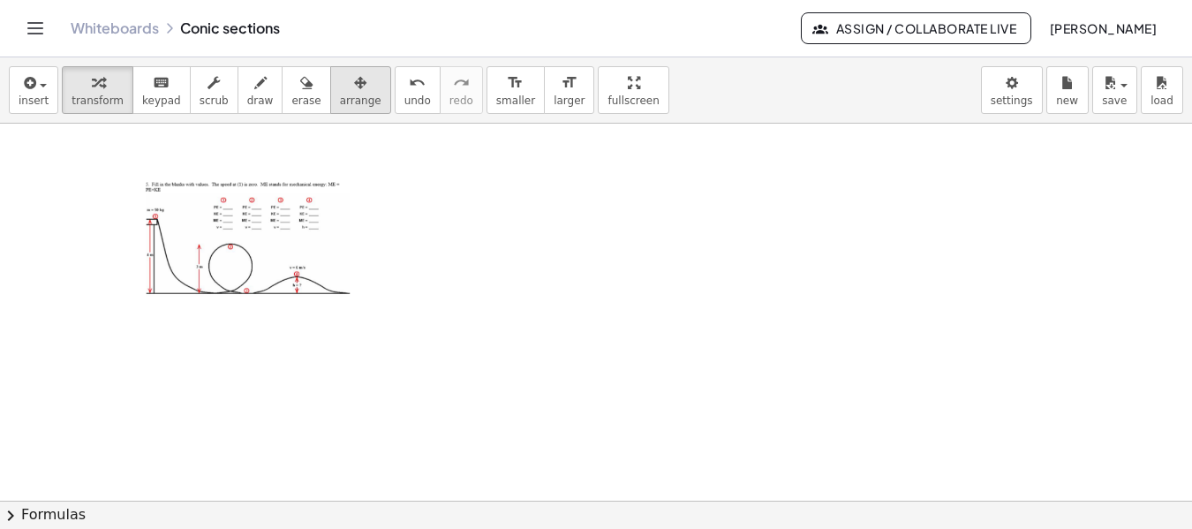
click at [340, 103] on span "arrange" at bounding box center [361, 101] width 42 height 12
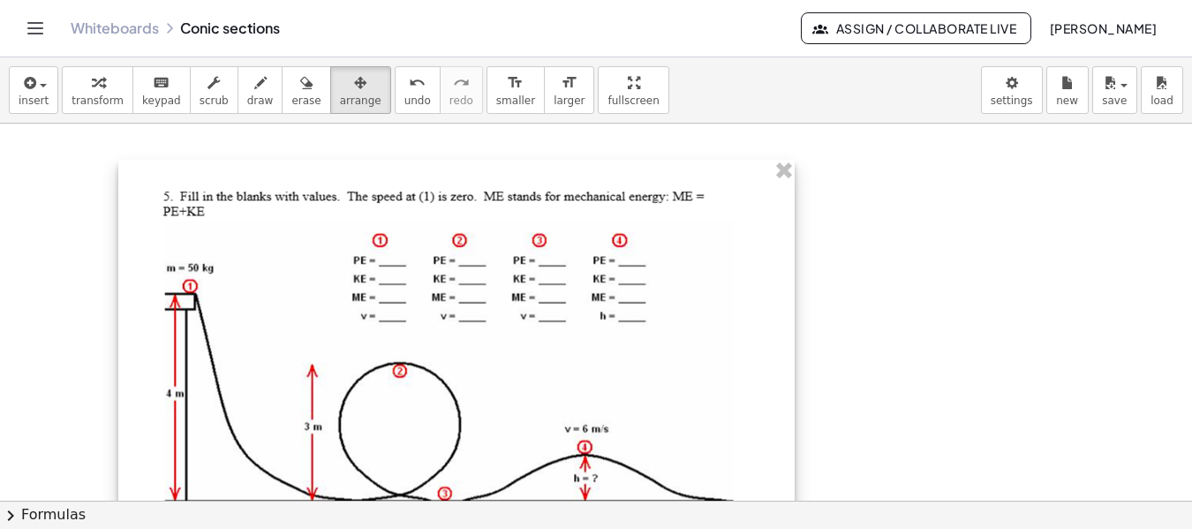
drag, startPoint x: 371, startPoint y: 321, endPoint x: 783, endPoint y: 367, distance: 414.2
click at [783, 367] on div "- +" at bounding box center [456, 364] width 677 height 408
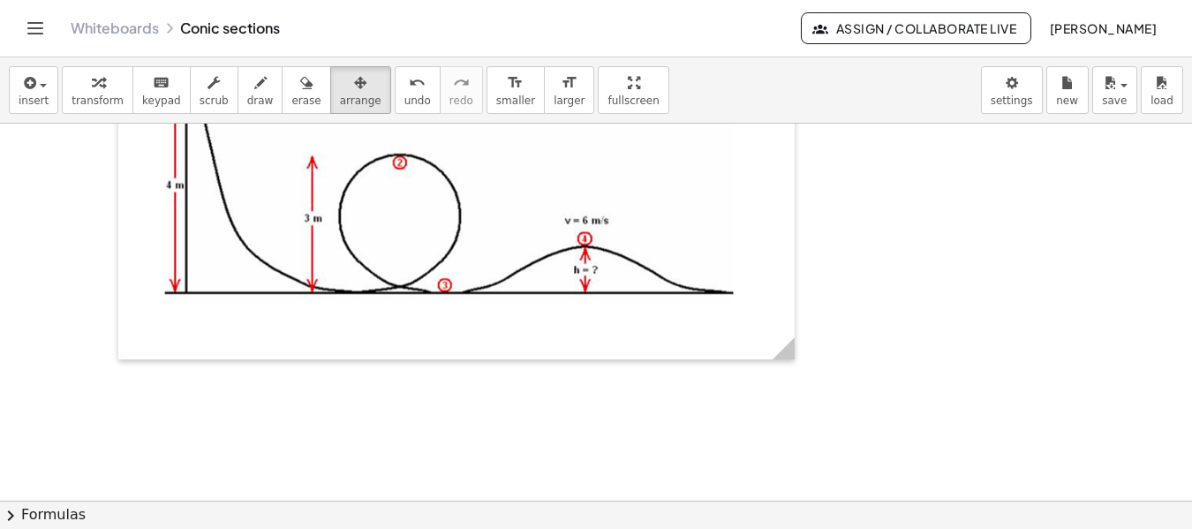
scroll to position [6189, 0]
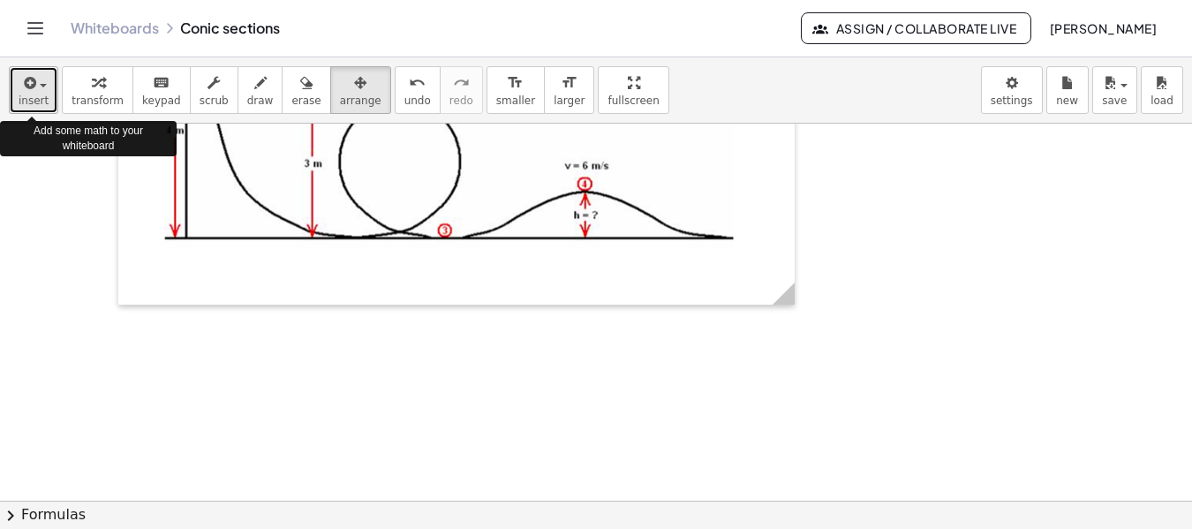
click at [23, 100] on span "insert" at bounding box center [34, 101] width 30 height 12
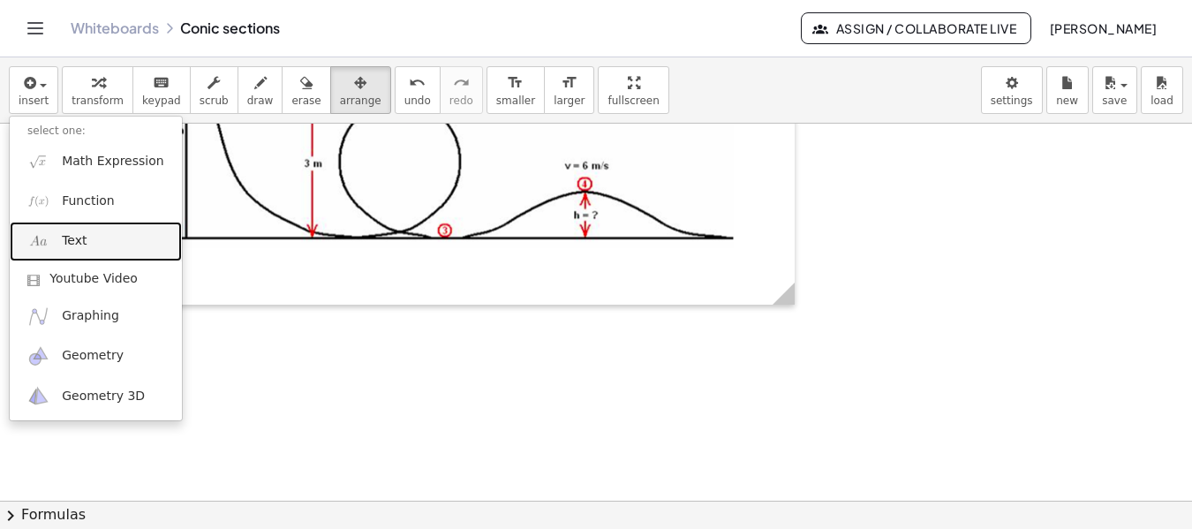
click at [89, 246] on link "Text" at bounding box center [96, 242] width 172 height 40
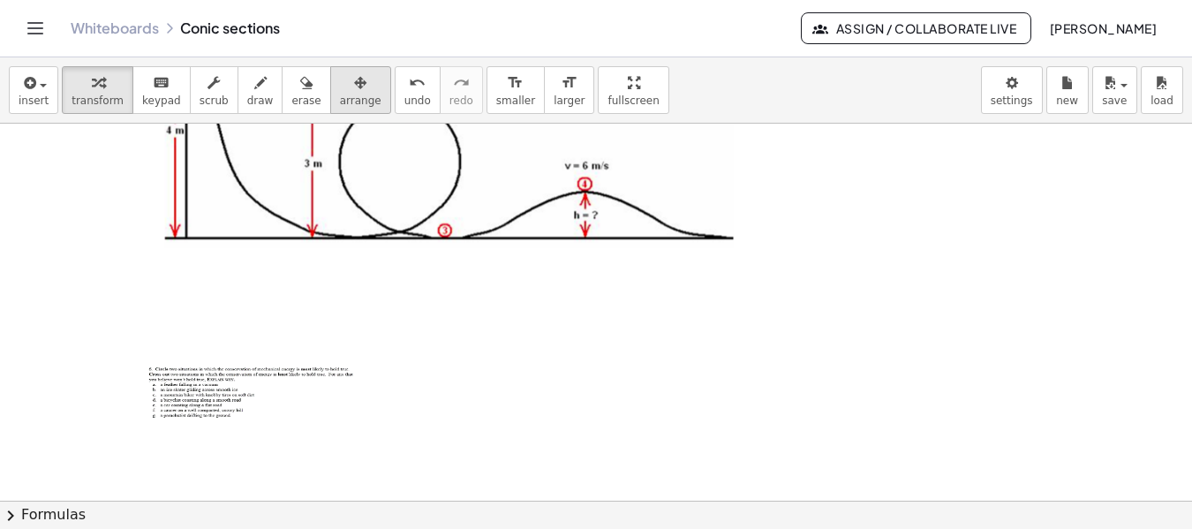
click at [354, 93] on icon "button" at bounding box center [360, 82] width 12 height 21
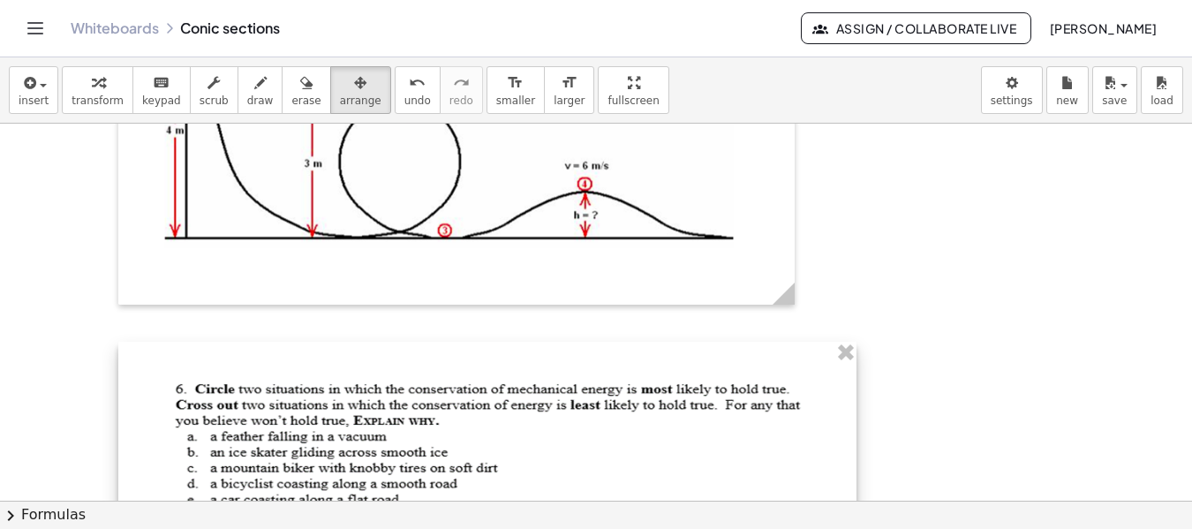
drag, startPoint x: 382, startPoint y: 444, endPoint x: 856, endPoint y: 438, distance: 473.4
click at [856, 438] on div "- +" at bounding box center [487, 461] width 738 height 238
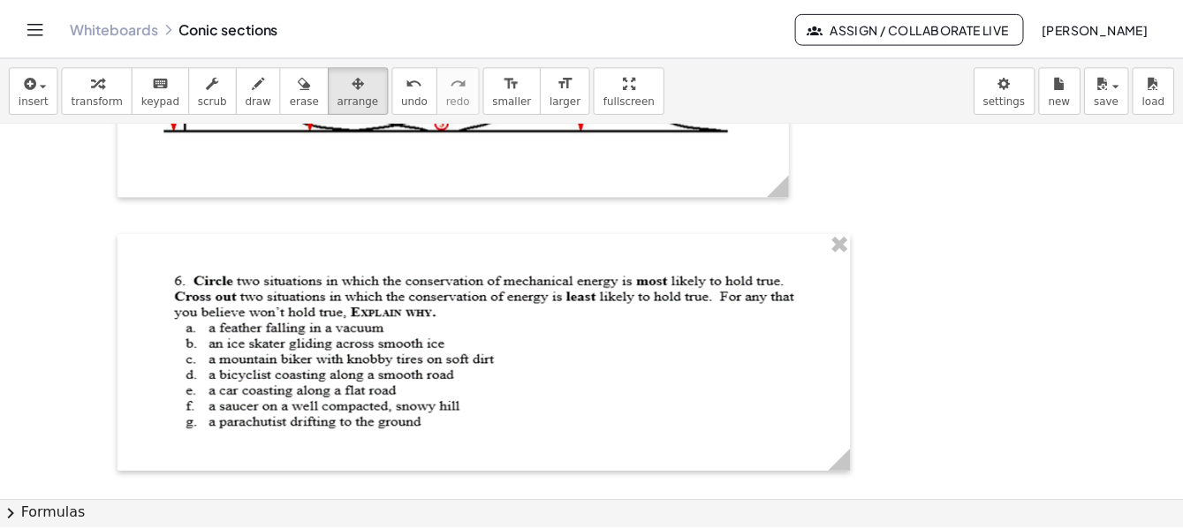
scroll to position [6386, 0]
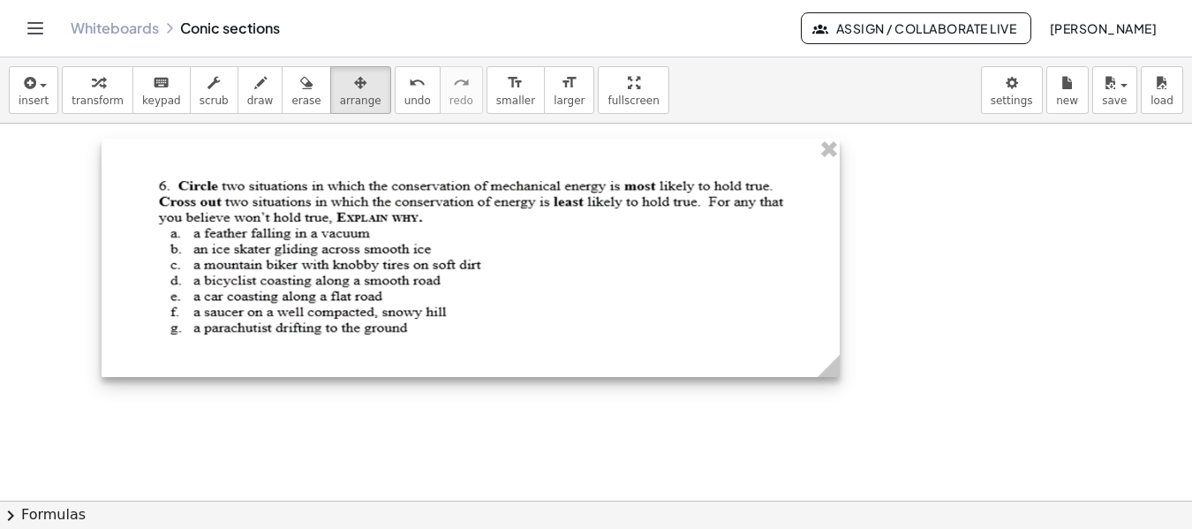
drag, startPoint x: 639, startPoint y: 316, endPoint x: 653, endPoint y: 307, distance: 15.9
click at [653, 307] on div at bounding box center [471, 258] width 738 height 238
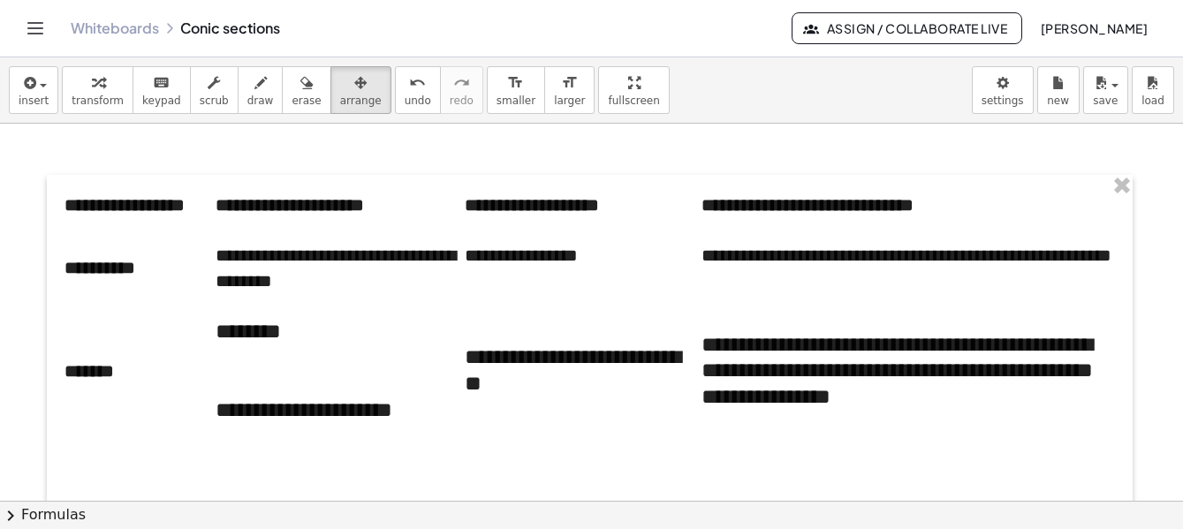
scroll to position [4546, 0]
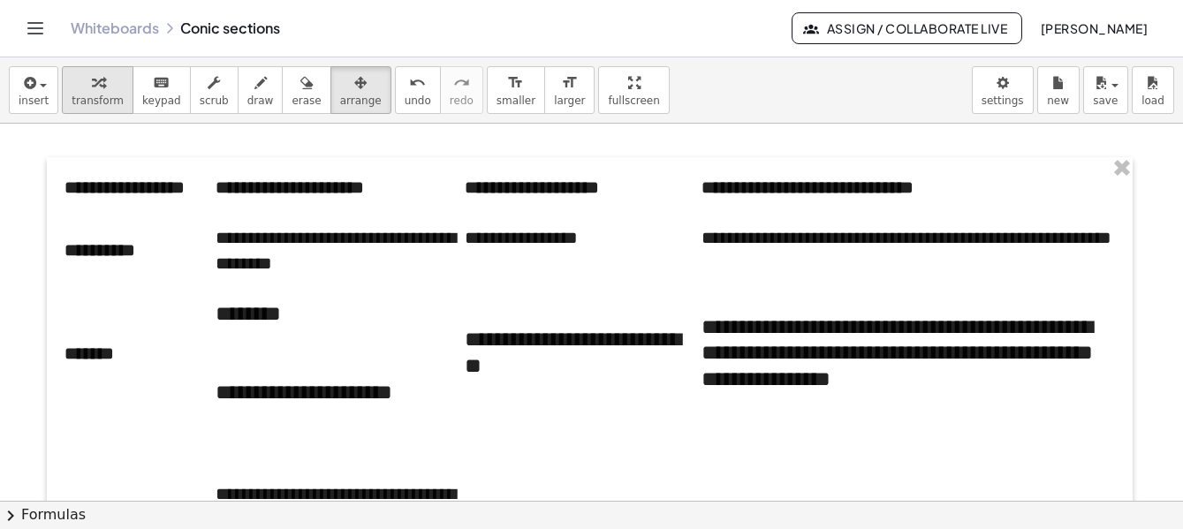
click at [99, 83] on div "button" at bounding box center [98, 82] width 52 height 21
click at [144, 182] on th "**********" at bounding box center [139, 188] width 151 height 26
click at [782, 279] on td "**********" at bounding box center [907, 250] width 413 height 101
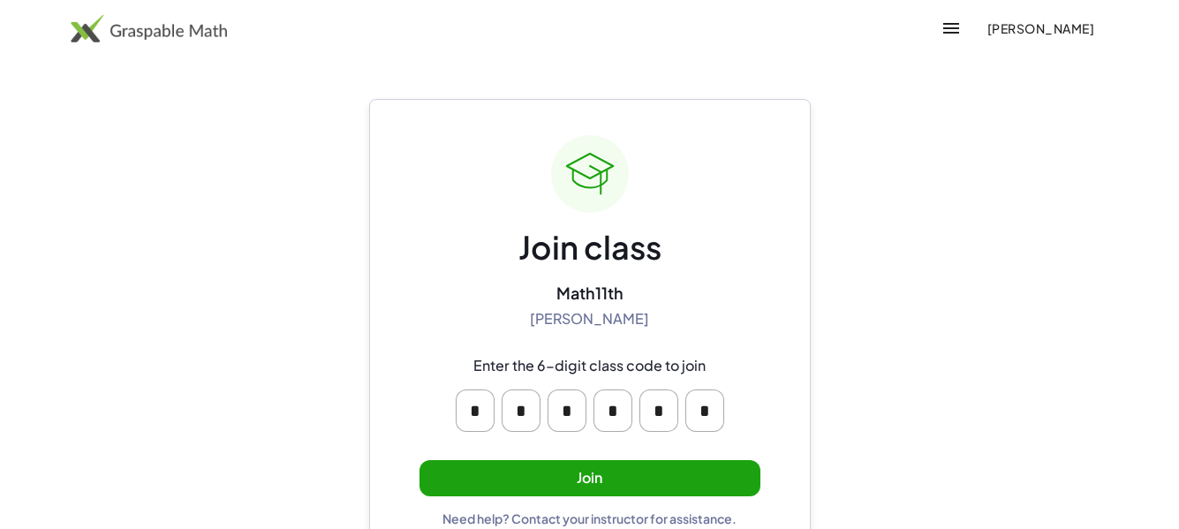
click at [654, 470] on button "Join" at bounding box center [590, 478] width 341 height 36
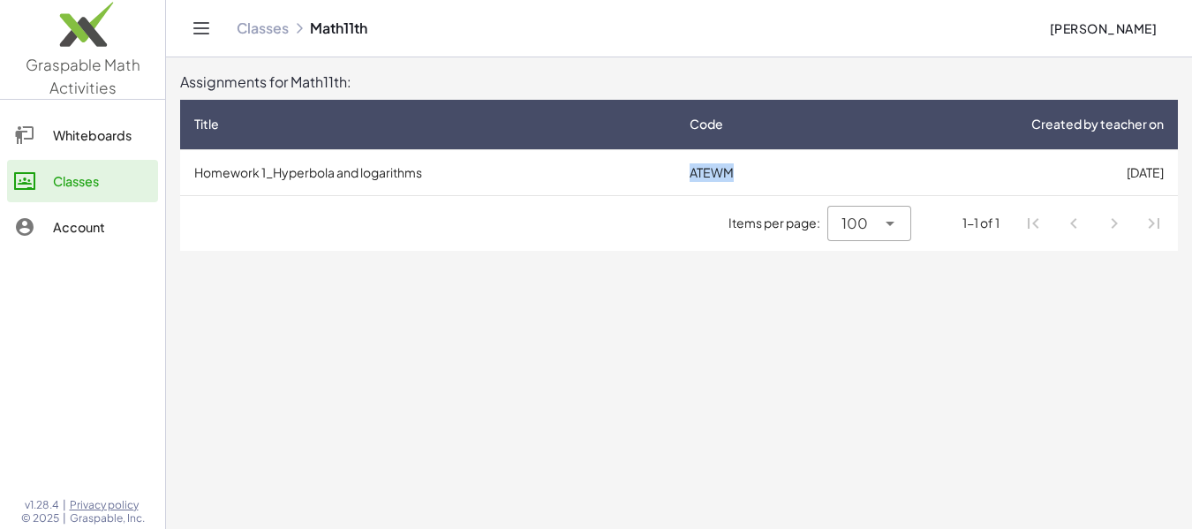
drag, startPoint x: 741, startPoint y: 177, endPoint x: 691, endPoint y: 177, distance: 50.3
click at [691, 177] on td "ATEWM" at bounding box center [753, 172] width 155 height 46
